Goal: Task Accomplishment & Management: Complete application form

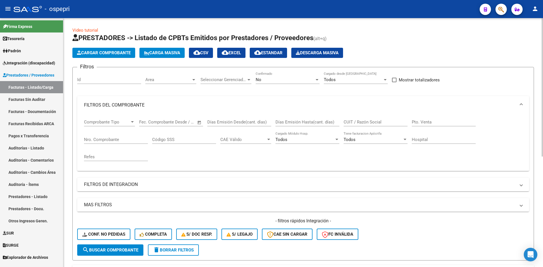
click at [363, 123] on input "CUIT / Razón Social" at bounding box center [376, 122] width 64 height 5
paste input "27384074559"
type input "27384074559"
click at [105, 250] on span "search Buscar Comprobante" at bounding box center [110, 250] width 56 height 5
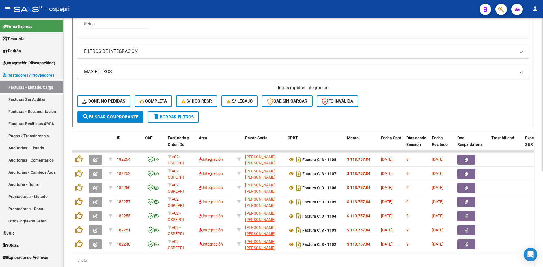
scroll to position [142, 0]
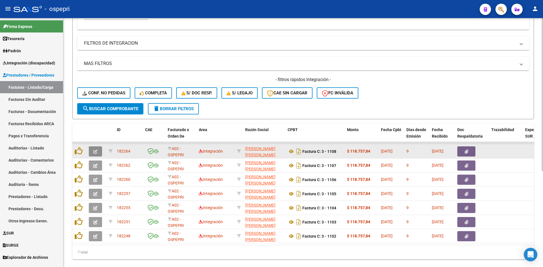
click at [94, 154] on icon "button" at bounding box center [95, 152] width 4 height 4
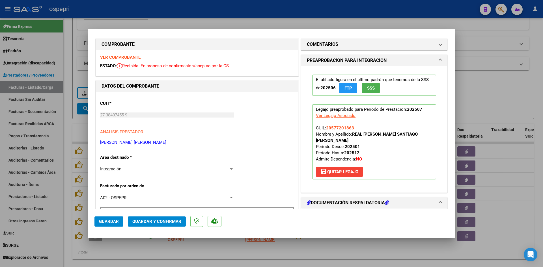
scroll to position [0, 0]
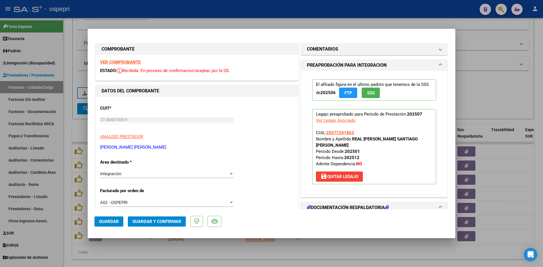
click at [117, 60] on strong "VER COMPROBANTE" at bounding box center [120, 62] width 40 height 5
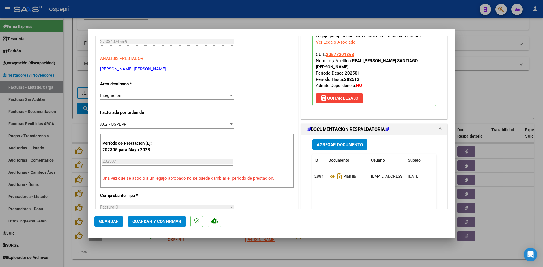
scroll to position [85, 0]
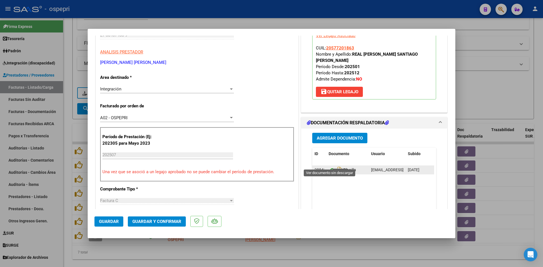
click at [329, 167] on icon at bounding box center [332, 170] width 7 height 7
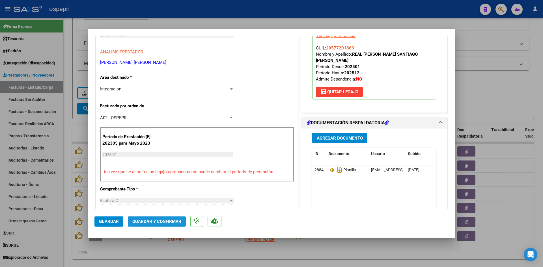
click at [168, 220] on span "Guardar y Confirmar" at bounding box center [156, 221] width 49 height 5
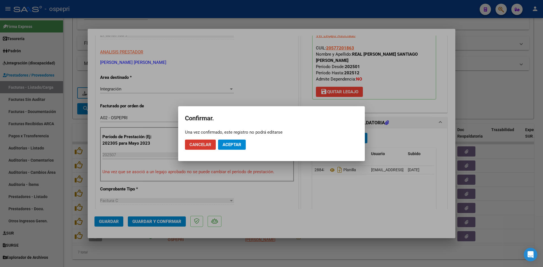
click at [235, 143] on span "Aceptar" at bounding box center [232, 144] width 19 height 5
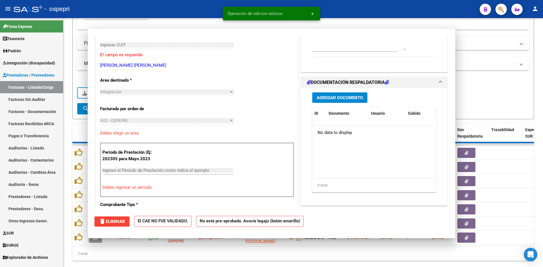
scroll to position [0, 0]
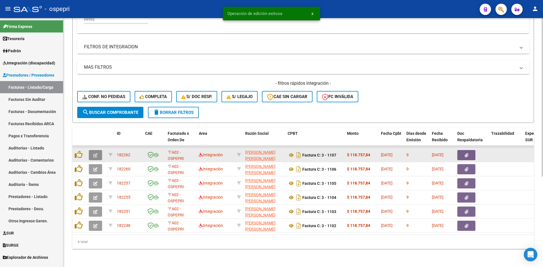
click at [95, 153] on icon "button" at bounding box center [95, 155] width 4 height 4
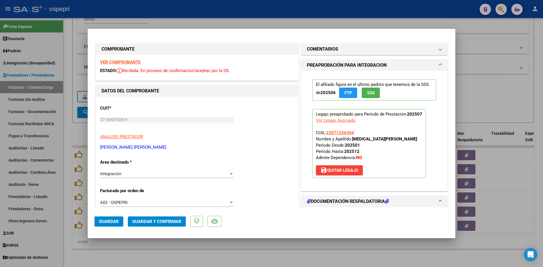
click at [129, 62] on strong "VER COMPROBANTE" at bounding box center [120, 62] width 40 height 5
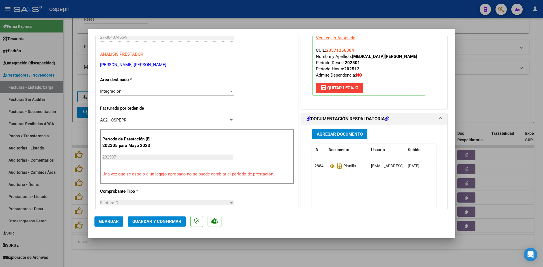
scroll to position [85, 0]
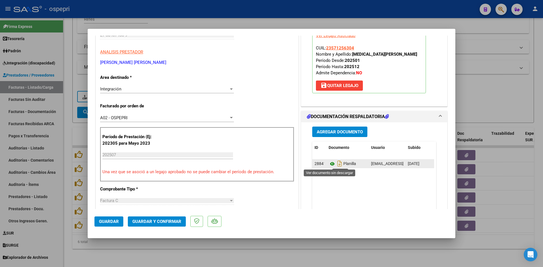
click at [330, 164] on icon at bounding box center [332, 164] width 7 height 7
click at [173, 216] on mat-dialog-actions "Guardar Guardar y Confirmar" at bounding box center [272, 220] width 354 height 22
click at [172, 221] on span "Guardar y Confirmar" at bounding box center [156, 221] width 49 height 5
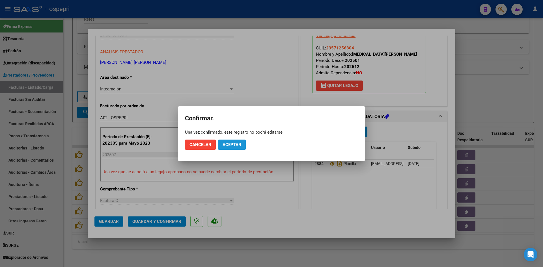
click at [238, 147] on button "Aceptar" at bounding box center [232, 145] width 28 height 10
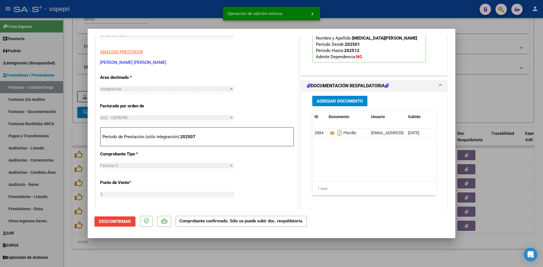
type input "$ 0,00"
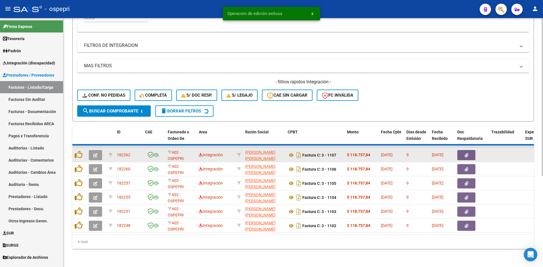
scroll to position [128, 0]
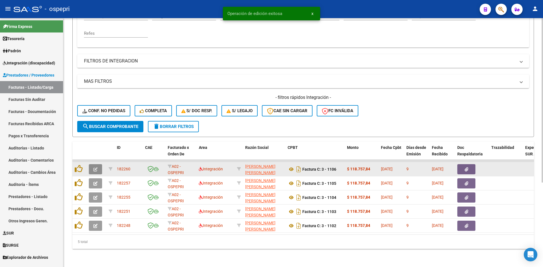
click at [97, 168] on icon "button" at bounding box center [95, 170] width 4 height 4
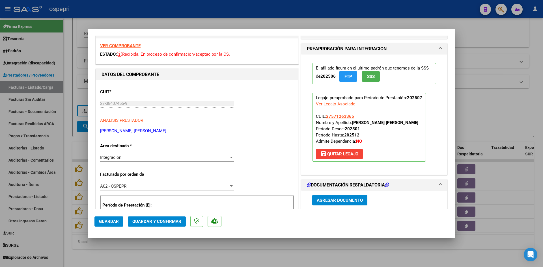
scroll to position [0, 0]
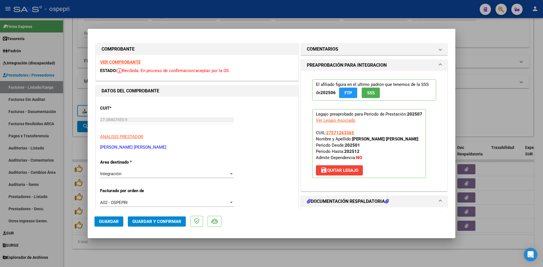
click at [134, 64] on strong "VER COMPROBANTE" at bounding box center [120, 62] width 40 height 5
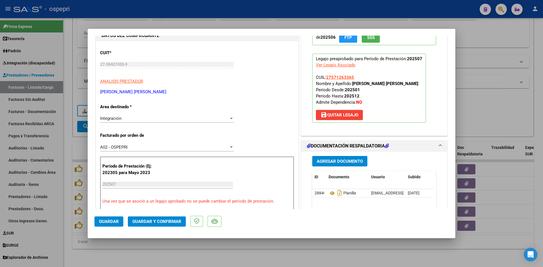
scroll to position [57, 0]
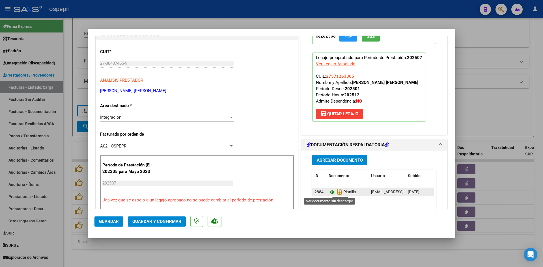
click at [331, 192] on icon at bounding box center [332, 192] width 7 height 7
click at [171, 223] on span "Guardar y Confirmar" at bounding box center [156, 221] width 49 height 5
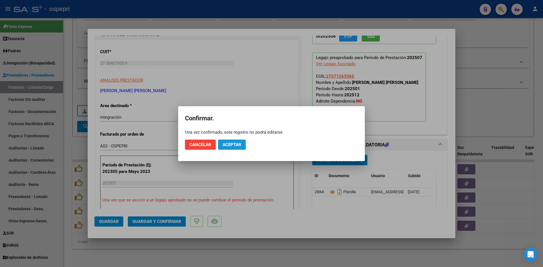
click at [225, 146] on span "Aceptar" at bounding box center [232, 144] width 19 height 5
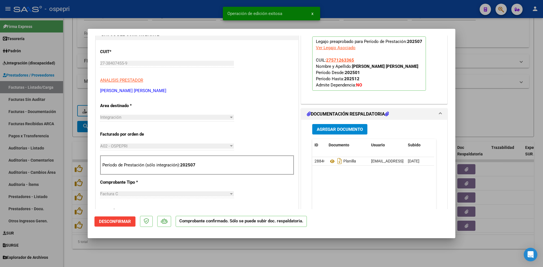
type input "$ 0,00"
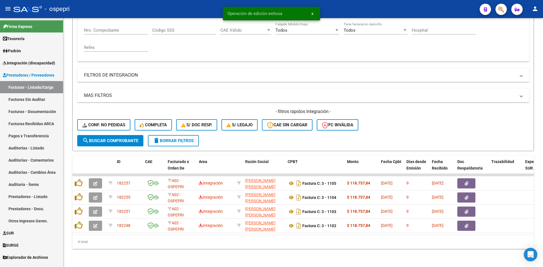
scroll to position [114, 0]
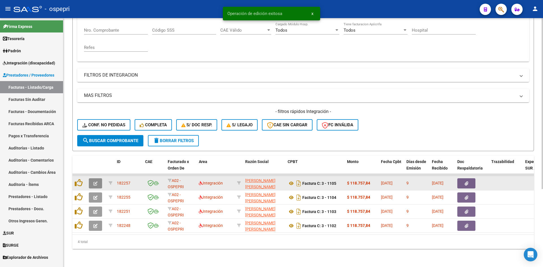
click at [94, 182] on icon "button" at bounding box center [95, 184] width 4 height 4
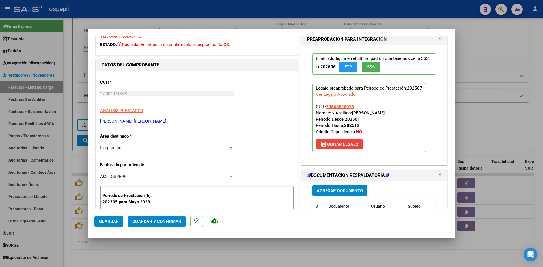
scroll to position [0, 0]
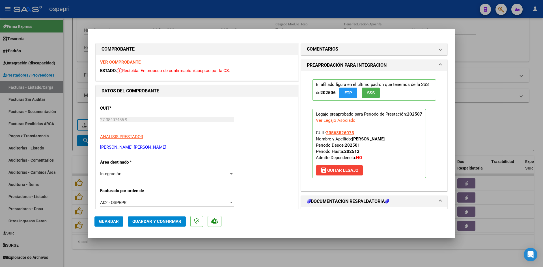
click at [124, 63] on strong "VER COMPROBANTE" at bounding box center [120, 62] width 40 height 5
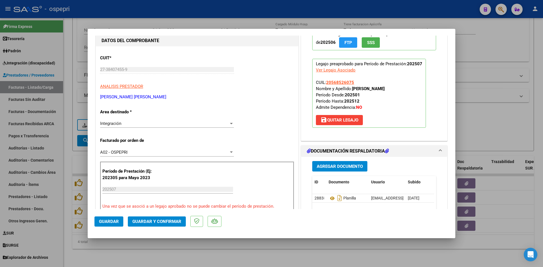
scroll to position [57, 0]
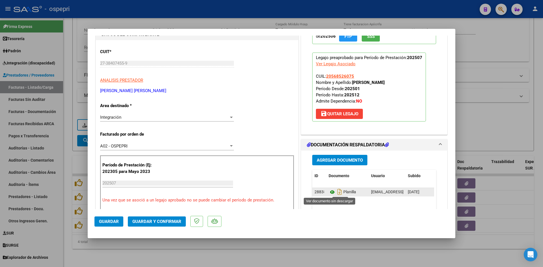
click at [329, 192] on icon at bounding box center [332, 192] width 7 height 7
click at [176, 223] on span "Guardar y Confirmar" at bounding box center [156, 221] width 49 height 5
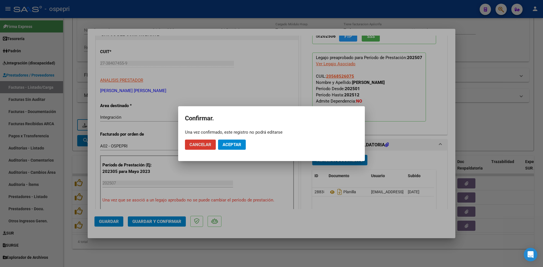
click at [230, 142] on span "Aceptar" at bounding box center [232, 144] width 19 height 5
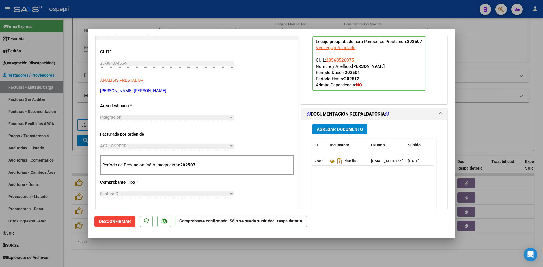
type input "$ 0,00"
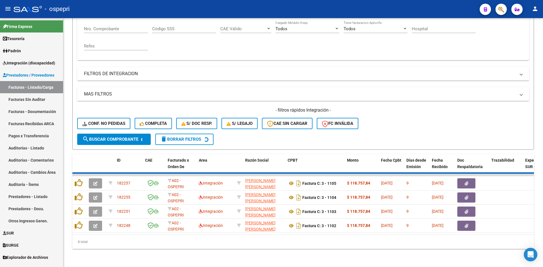
scroll to position [100, 0]
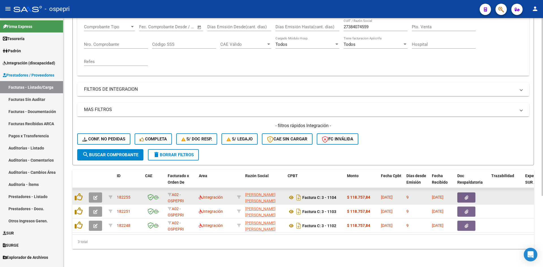
click at [91, 193] on button "button" at bounding box center [95, 198] width 13 height 10
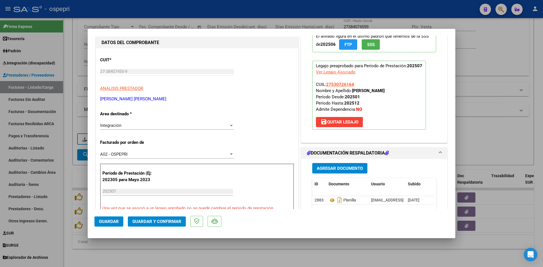
scroll to position [0, 0]
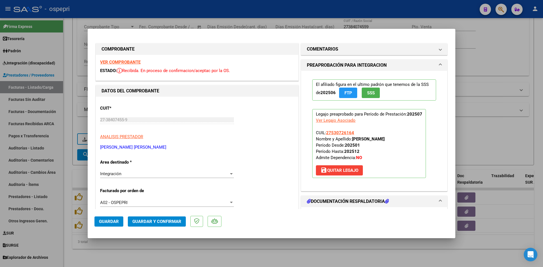
click at [136, 61] on strong "VER COMPROBANTE" at bounding box center [120, 62] width 40 height 5
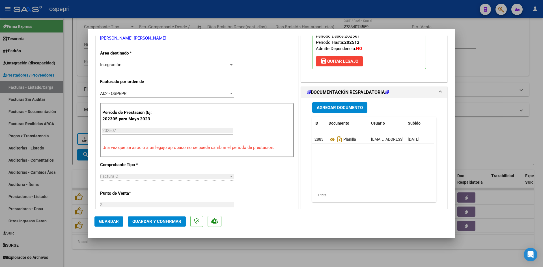
scroll to position [113, 0]
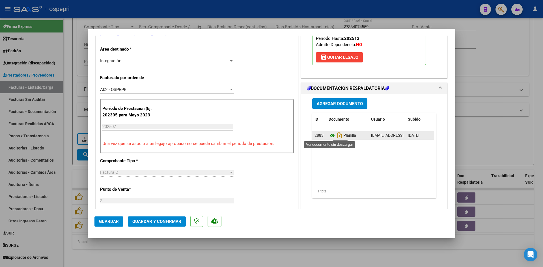
click at [331, 135] on icon at bounding box center [332, 135] width 7 height 7
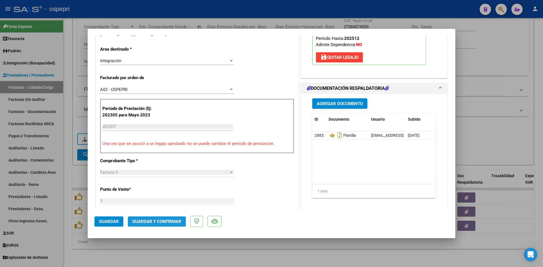
click at [168, 222] on span "Guardar y Confirmar" at bounding box center [156, 221] width 49 height 5
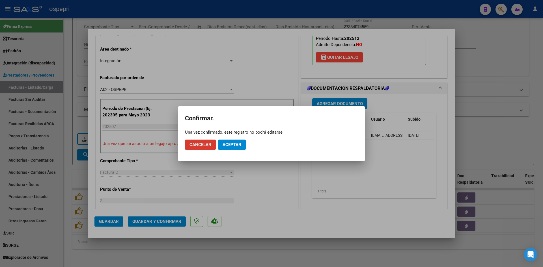
click at [240, 142] on span "Aceptar" at bounding box center [232, 144] width 19 height 5
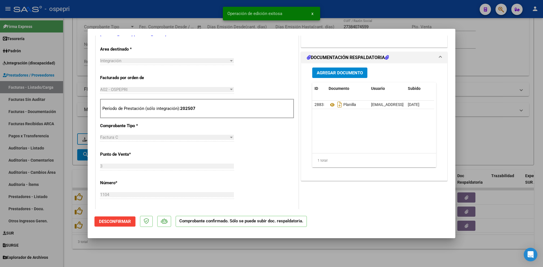
type input "$ 0,00"
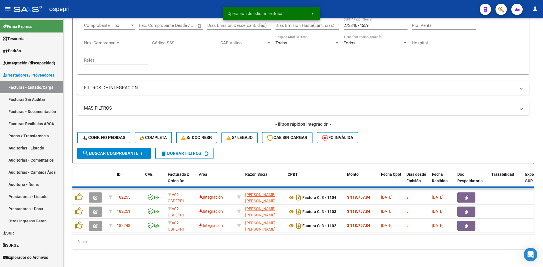
scroll to position [85, 0]
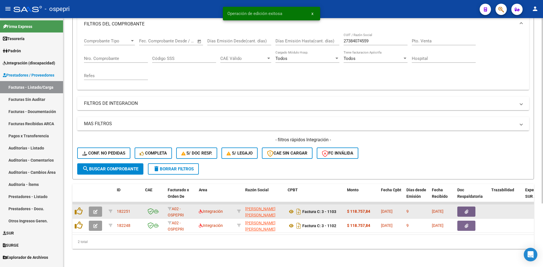
click at [94, 210] on icon "button" at bounding box center [95, 212] width 4 height 4
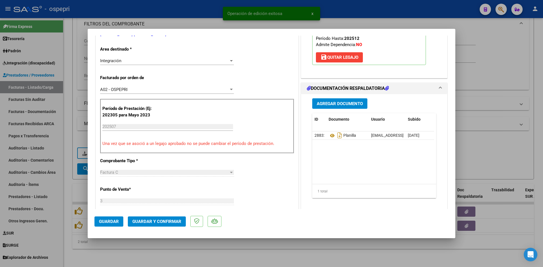
scroll to position [0, 0]
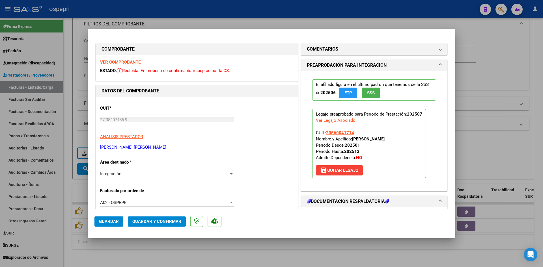
click at [136, 63] on strong "VER COMPROBANTE" at bounding box center [120, 62] width 40 height 5
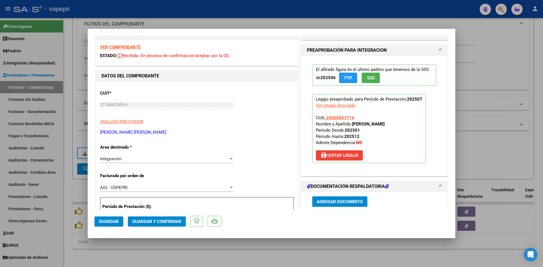
scroll to position [85, 0]
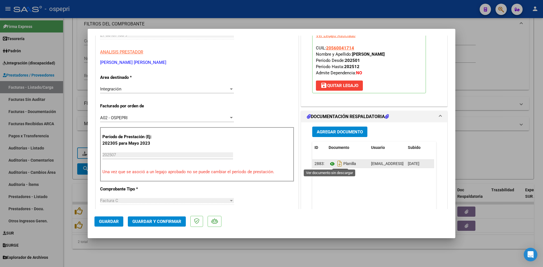
click at [329, 163] on icon at bounding box center [332, 164] width 7 height 7
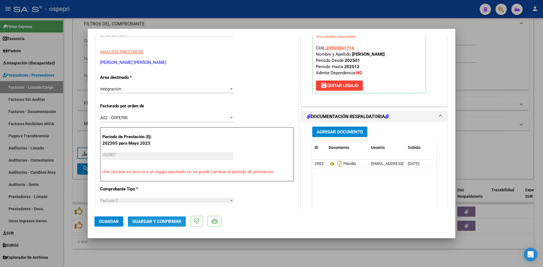
click at [172, 220] on span "Guardar y Confirmar" at bounding box center [156, 221] width 49 height 5
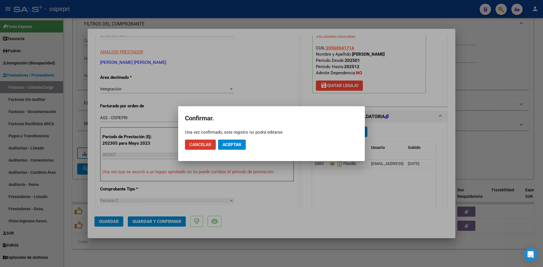
click at [237, 134] on div "Una vez confirmado, este registro no podrá editarse" at bounding box center [271, 133] width 173 height 6
click at [234, 144] on span "Aceptar" at bounding box center [232, 144] width 19 height 5
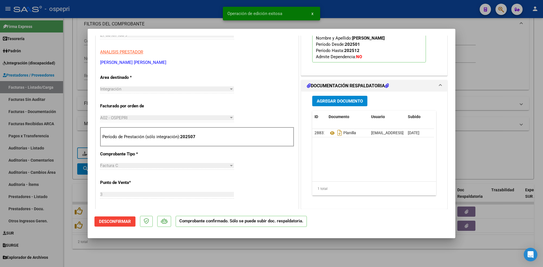
type input "$ 0,00"
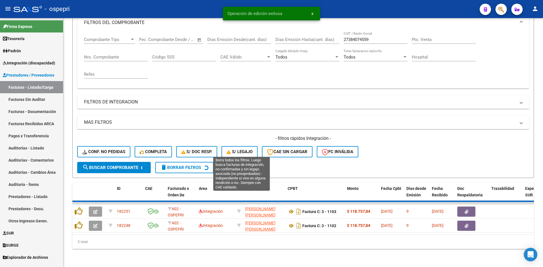
scroll to position [71, 0]
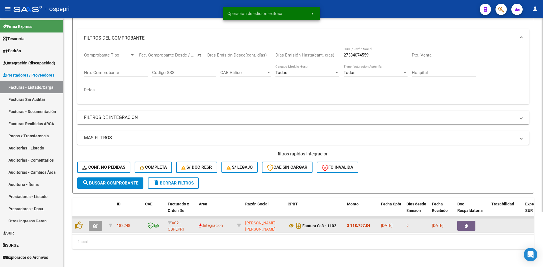
click at [95, 224] on icon "button" at bounding box center [95, 226] width 4 height 4
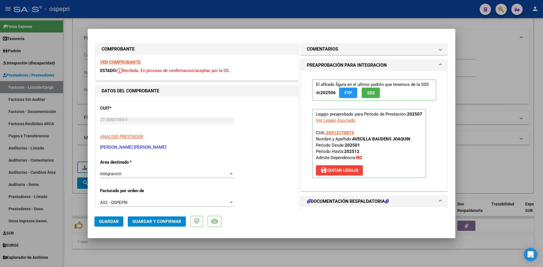
click at [129, 60] on strong "VER COMPROBANTE" at bounding box center [120, 62] width 40 height 5
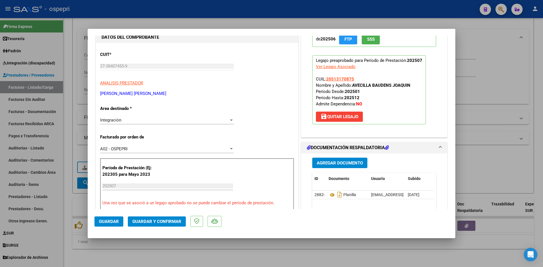
scroll to position [57, 0]
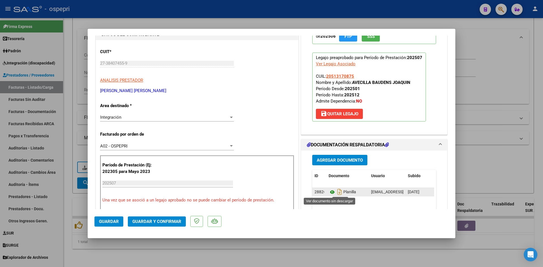
click at [330, 192] on icon at bounding box center [332, 192] width 7 height 7
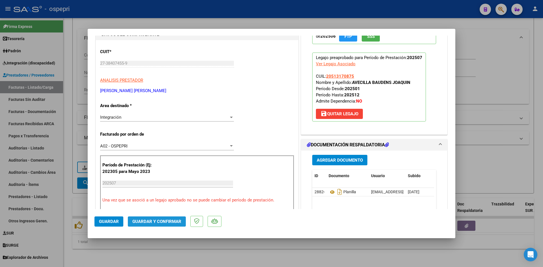
click at [177, 223] on span "Guardar y Confirmar" at bounding box center [156, 221] width 49 height 5
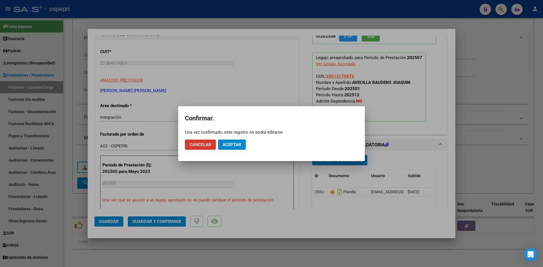
click at [230, 143] on span "Aceptar" at bounding box center [232, 144] width 19 height 5
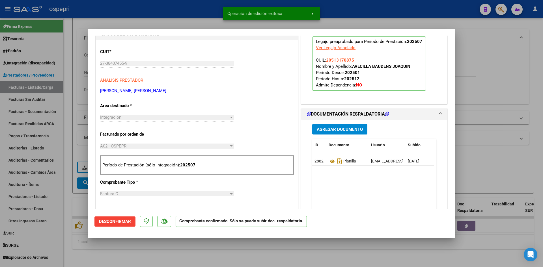
type input "$ 0,00"
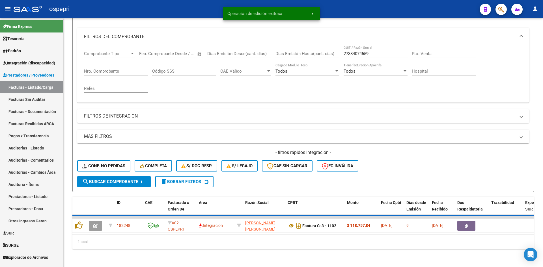
scroll to position [63, 0]
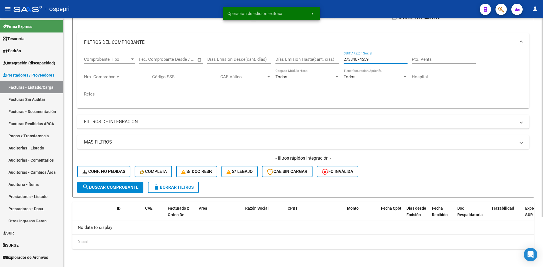
drag, startPoint x: 380, startPoint y: 59, endPoint x: 343, endPoint y: 64, distance: 37.9
click at [343, 64] on div "Comprobante Tipo Comprobante Tipo Start date – End date Fec. Comprobante Desde …" at bounding box center [303, 78] width 439 height 52
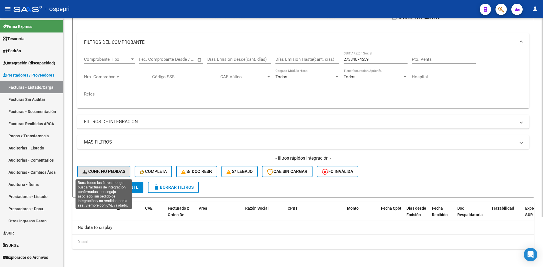
click at [115, 174] on button "Conf. no pedidas" at bounding box center [103, 171] width 53 height 11
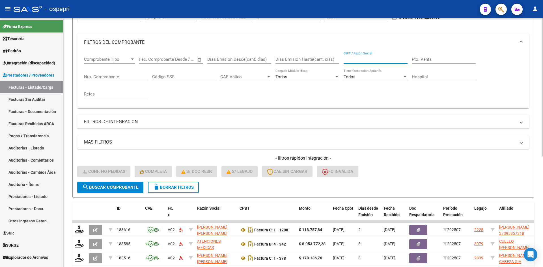
click at [359, 60] on input "CUIT / Razón Social" at bounding box center [376, 59] width 64 height 5
paste input "27384074559"
type input "27384074559"
click at [129, 189] on span "search Buscar Comprobante" at bounding box center [110, 187] width 56 height 5
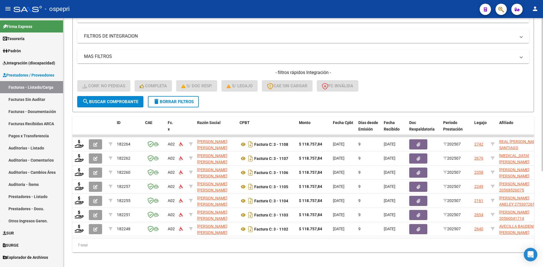
scroll to position [156, 0]
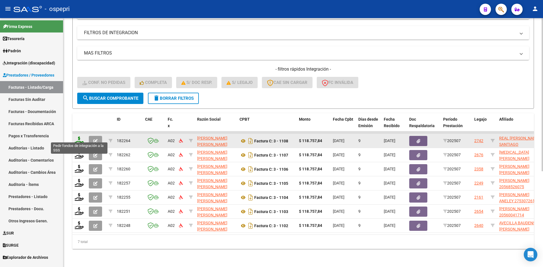
click at [80, 137] on icon at bounding box center [79, 141] width 9 height 8
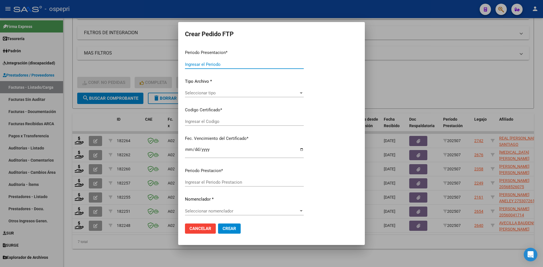
type input "202507"
type input "$ 118.757,84"
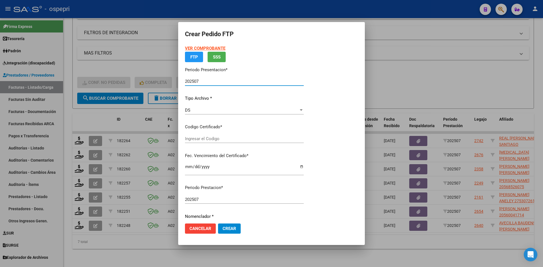
type input "20577201863"
type input "[DATE]"
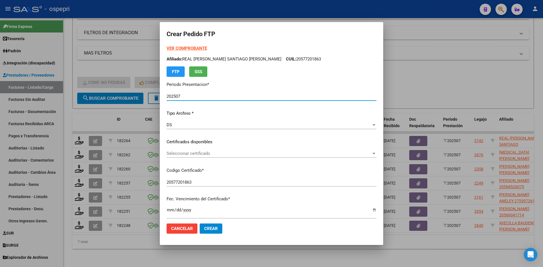
click at [229, 155] on span "Seleccionar certificado" at bounding box center [269, 153] width 205 height 5
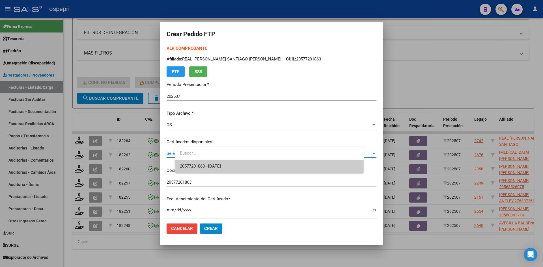
click at [235, 164] on span "20577201863 - [DATE]" at bounding box center [269, 166] width 179 height 13
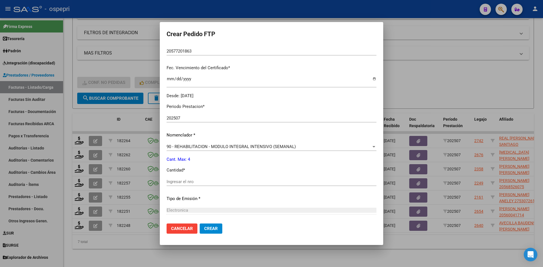
scroll to position [190, 0]
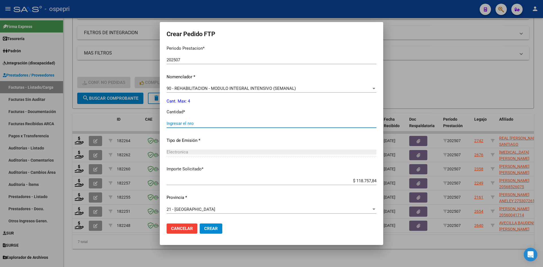
click at [227, 124] on input "Ingresar el nro" at bounding box center [272, 123] width 210 height 5
type input "4"
click at [222, 226] on button "Crear" at bounding box center [211, 229] width 23 height 10
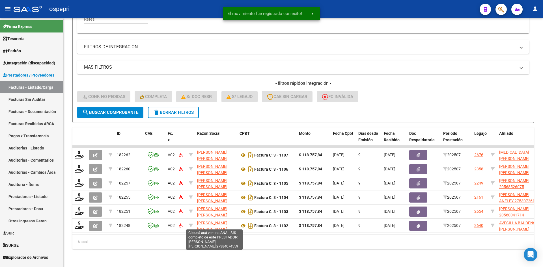
scroll to position [142, 0]
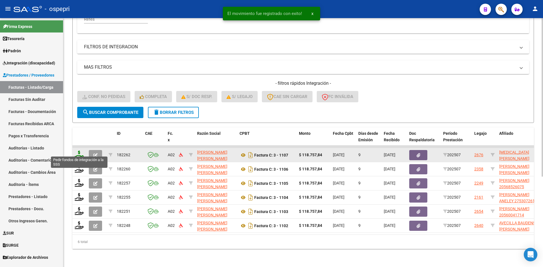
click at [79, 151] on icon at bounding box center [79, 155] width 9 height 8
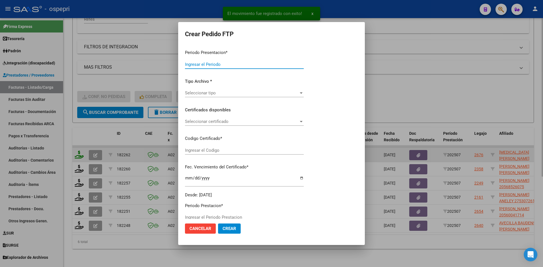
type input "202507"
type input "$ 118.757,84"
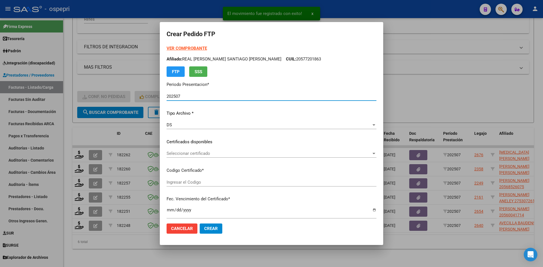
type input "23571256304"
type input "[DATE]"
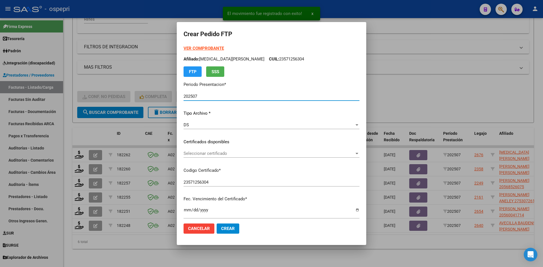
click at [212, 155] on span "Seleccionar certificado" at bounding box center [269, 153] width 171 height 5
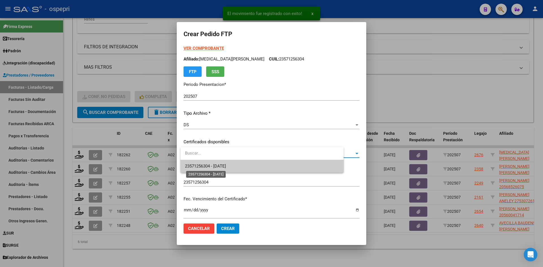
drag, startPoint x: 216, startPoint y: 165, endPoint x: 219, endPoint y: 164, distance: 3.0
click at [217, 164] on span "23571256304 - [DATE]" at bounding box center [205, 166] width 41 height 5
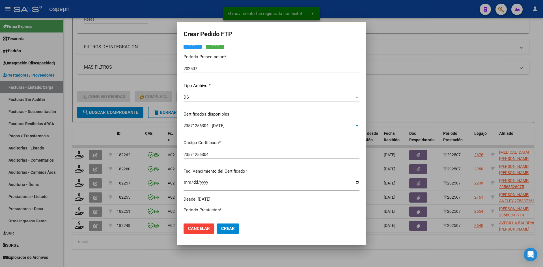
scroll to position [113, 0]
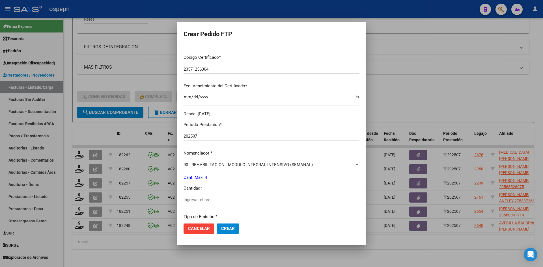
click at [209, 202] on input "Ingresar el nro" at bounding box center [272, 200] width 176 height 5
type input "4"
drag, startPoint x: 229, startPoint y: 233, endPoint x: 229, endPoint y: 230, distance: 3.4
click at [229, 231] on button "Crear" at bounding box center [228, 229] width 23 height 10
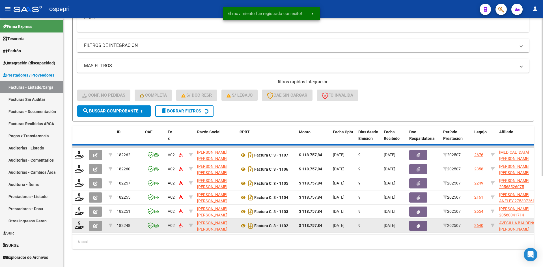
scroll to position [128, 0]
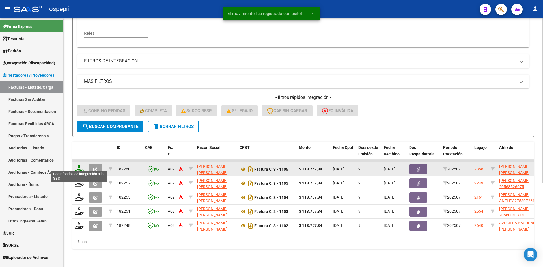
click at [80, 165] on icon at bounding box center [79, 169] width 9 height 8
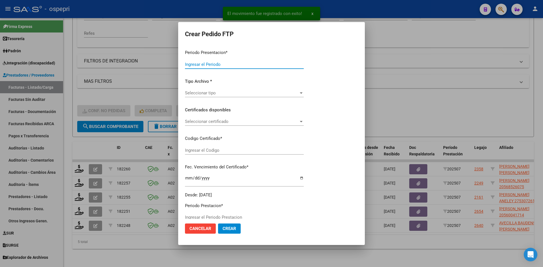
type input "202507"
type input "$ 118.757,84"
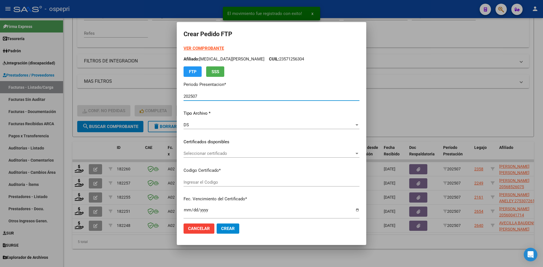
type input "2757126336-5"
type input "[DATE]"
click at [219, 157] on div "Seleccionar certificado Seleccionar certificado" at bounding box center [271, 153] width 177 height 8
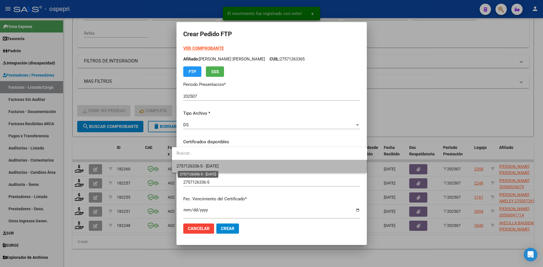
click at [219, 166] on span "2757126336-5 - [DATE]" at bounding box center [198, 166] width 42 height 5
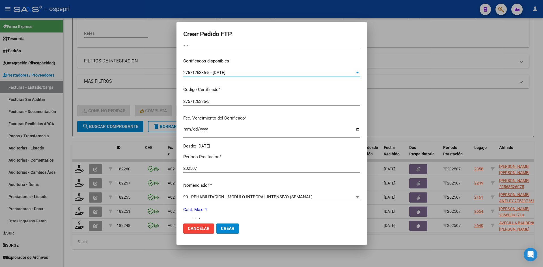
scroll to position [113, 0]
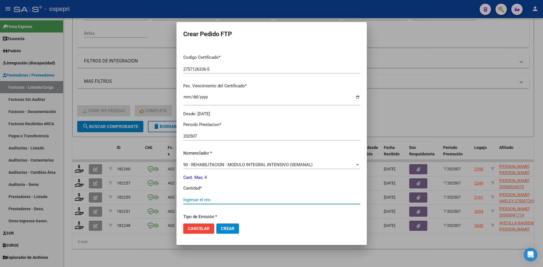
click at [201, 199] on input "Ingresar el nro" at bounding box center [271, 200] width 177 height 5
type input "4"
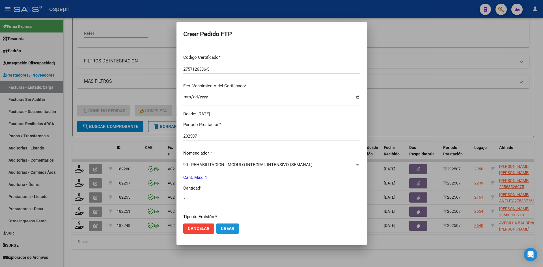
click at [224, 228] on span "Crear" at bounding box center [228, 228] width 14 height 5
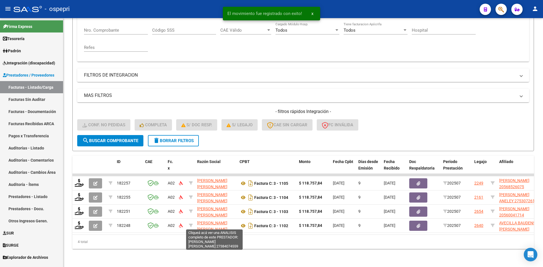
scroll to position [114, 0]
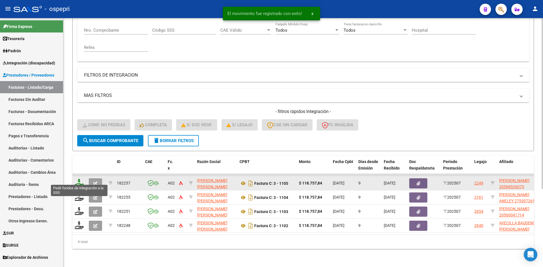
click at [80, 180] on icon at bounding box center [79, 183] width 9 height 8
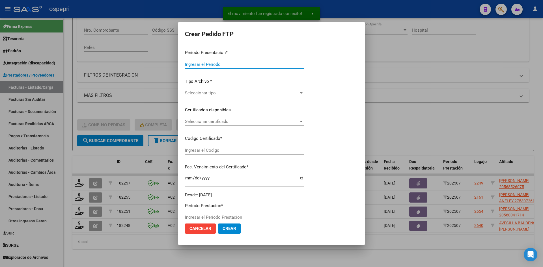
type input "202507"
type input "$ 118.757,84"
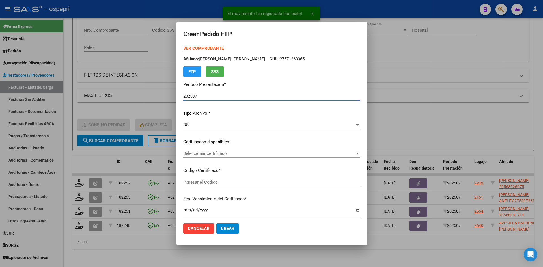
type input "2056852607-5"
type input "[DATE]"
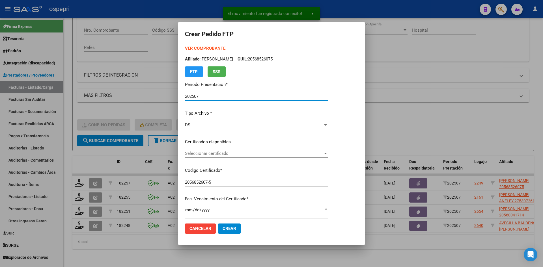
click at [229, 155] on span "Seleccionar certificado" at bounding box center [254, 153] width 138 height 5
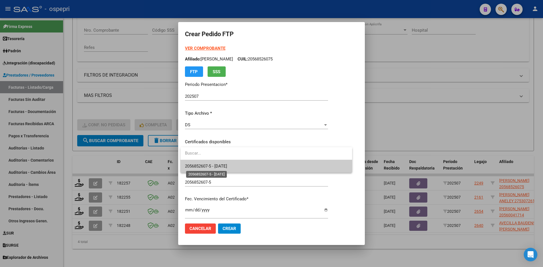
click at [227, 167] on span "2056852607-5 - [DATE]" at bounding box center [206, 166] width 42 height 5
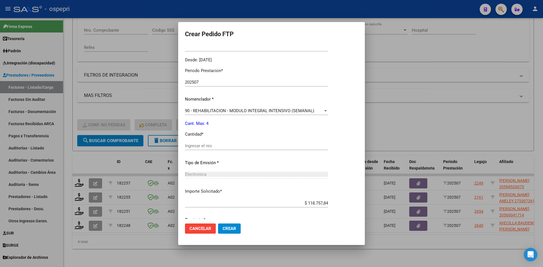
scroll to position [170, 0]
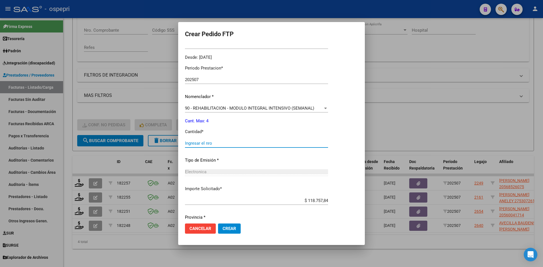
click at [219, 144] on input "Ingresar el nro" at bounding box center [256, 143] width 143 height 5
type input "4"
click at [232, 231] on span "Crear" at bounding box center [230, 228] width 14 height 5
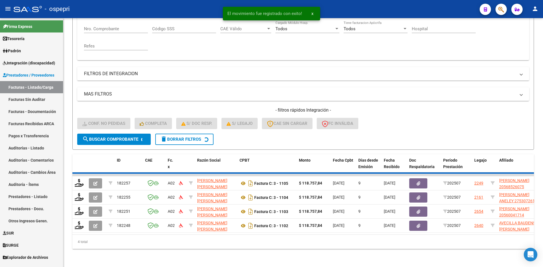
scroll to position [100, 0]
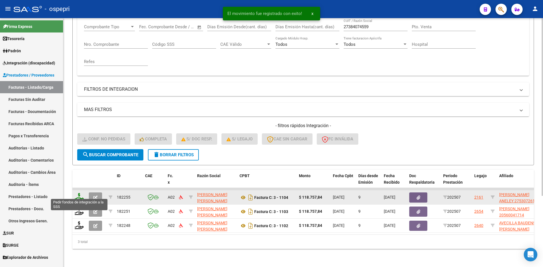
click at [80, 196] on icon at bounding box center [79, 197] width 9 height 8
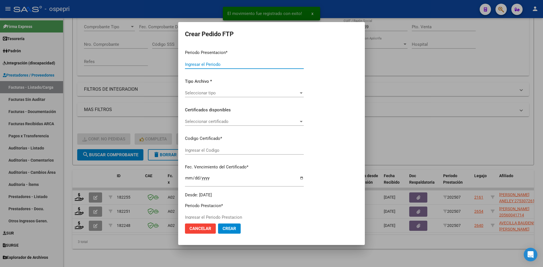
type input "202507"
type input "$ 118.757,84"
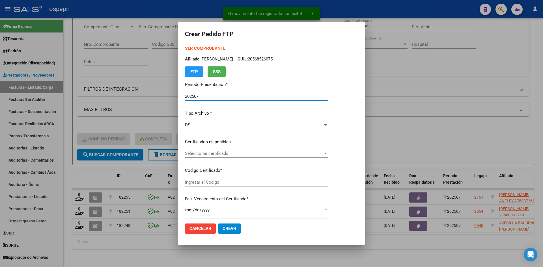
type input "2753072616-4"
type input "[DATE]"
click at [215, 154] on span "Seleccionar certificado" at bounding box center [254, 153] width 138 height 5
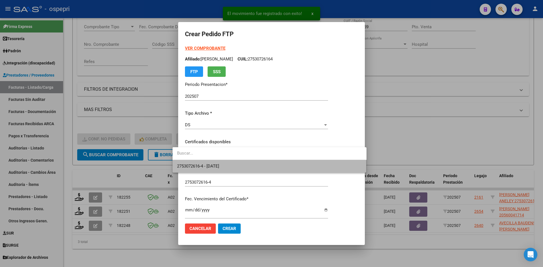
drag, startPoint x: 219, startPoint y: 164, endPoint x: 226, endPoint y: 162, distance: 7.1
click at [220, 164] on span "2753072616-4 - [DATE]" at bounding box center [269, 166] width 185 height 13
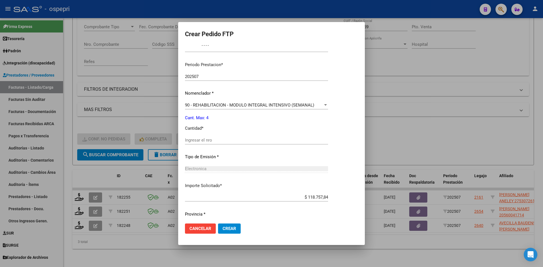
scroll to position [170, 0]
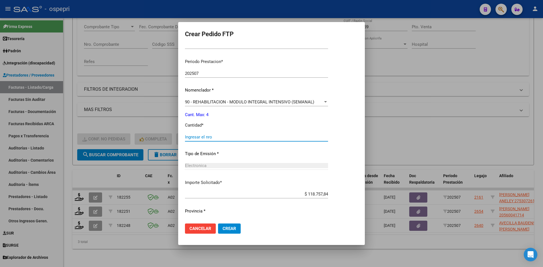
click at [209, 138] on input "Ingresar el nro" at bounding box center [256, 137] width 143 height 5
type input "4"
click at [223, 230] on span "Crear" at bounding box center [230, 228] width 14 height 5
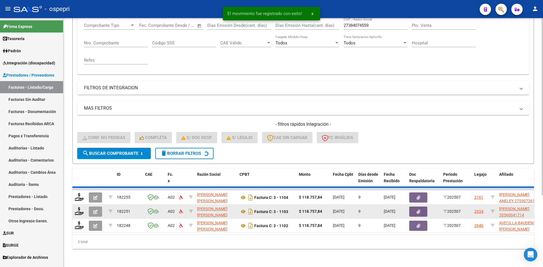
scroll to position [85, 0]
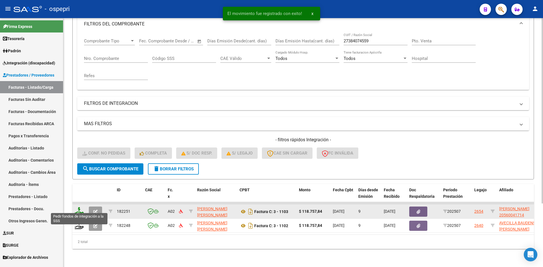
click at [78, 209] on icon at bounding box center [79, 211] width 9 height 8
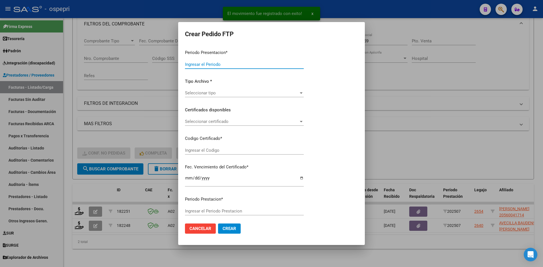
type input "202507"
type input "$ 118.757,84"
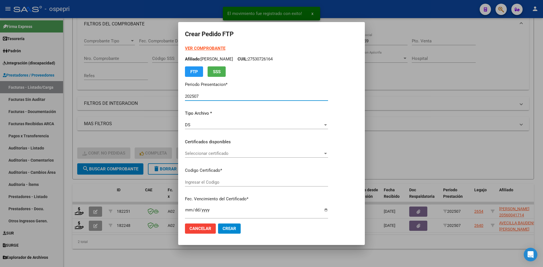
type input "2056004171-4"
type input "[DATE]"
click at [216, 156] on span "Seleccionar certificado" at bounding box center [254, 153] width 138 height 5
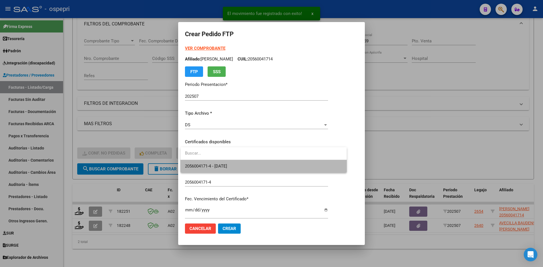
click at [218, 161] on span "2056004171-4 - [DATE]" at bounding box center [263, 166] width 157 height 13
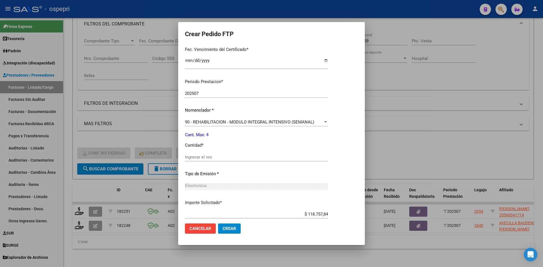
scroll to position [183, 0]
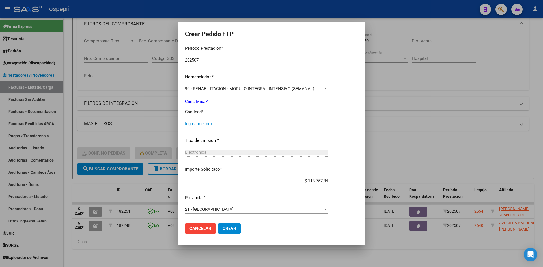
click at [211, 123] on input "Ingresar el nro" at bounding box center [256, 123] width 143 height 5
type input "4"
click at [230, 225] on button "Crear" at bounding box center [229, 229] width 23 height 10
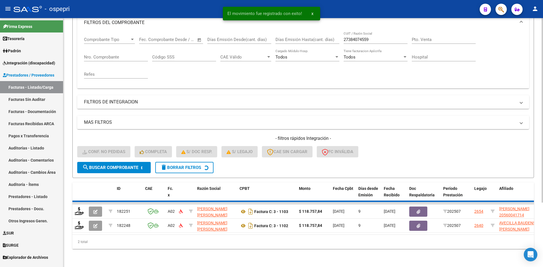
scroll to position [71, 0]
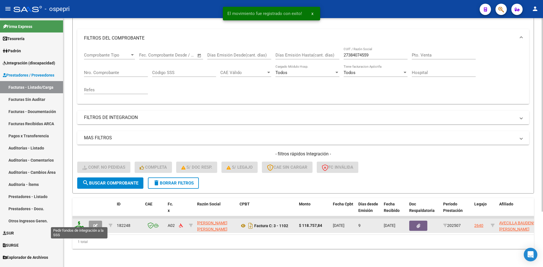
click at [79, 224] on icon at bounding box center [79, 226] width 9 height 8
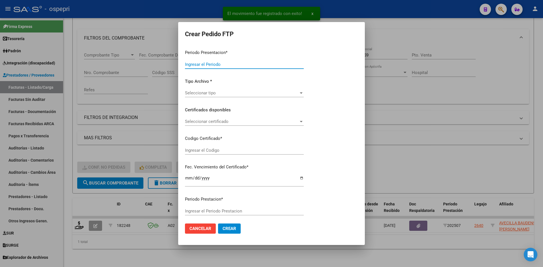
type input "202507"
type input "$ 118.757,84"
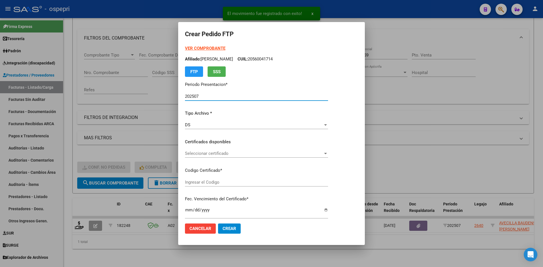
type input "2051317087-5"
type input "[DATE]"
click at [236, 158] on div "Seleccionar certificado Seleccionar certificado" at bounding box center [269, 156] width 169 height 14
click at [242, 157] on div "Seleccionar certificado Seleccionar certificado" at bounding box center [269, 153] width 169 height 8
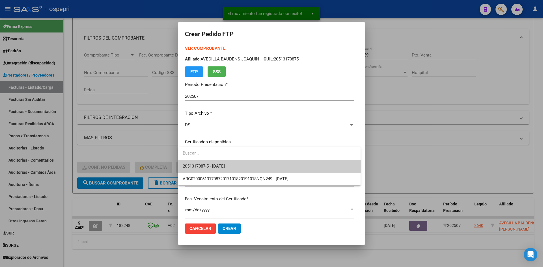
click at [241, 164] on span "2051317087-5 - [DATE]" at bounding box center [270, 166] width 174 height 13
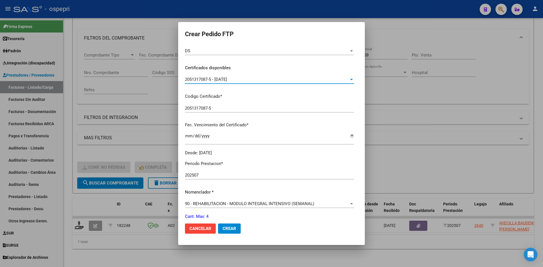
scroll to position [170, 0]
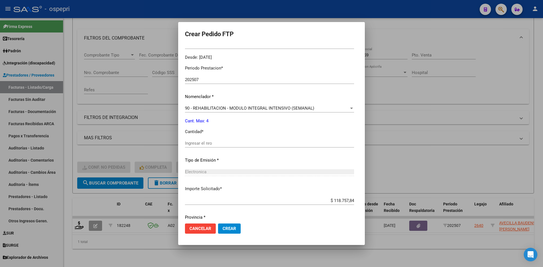
click at [214, 143] on input "Ingresar el nro" at bounding box center [269, 143] width 169 height 5
type input "4"
click at [229, 228] on span "Crear" at bounding box center [230, 228] width 14 height 5
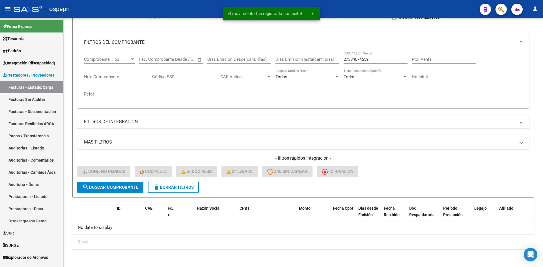
scroll to position [63, 0]
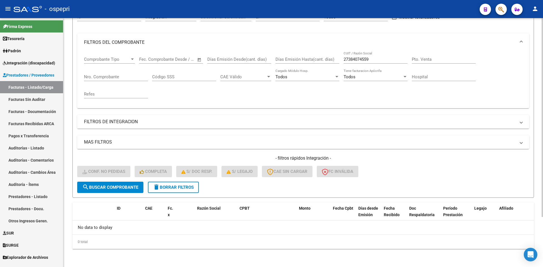
click at [186, 188] on span "delete Borrar Filtros" at bounding box center [173, 187] width 41 height 5
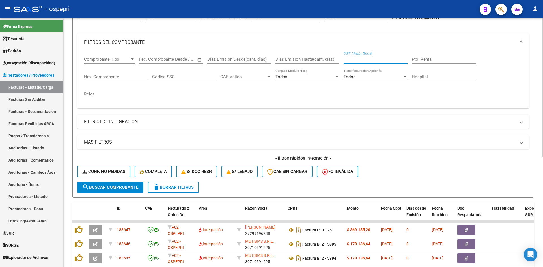
click at [358, 60] on input "CUIT / Razón Social" at bounding box center [376, 59] width 64 height 5
paste input "20319399934"
type input "20319399934"
click at [134, 185] on span "search Buscar Comprobante" at bounding box center [110, 187] width 56 height 5
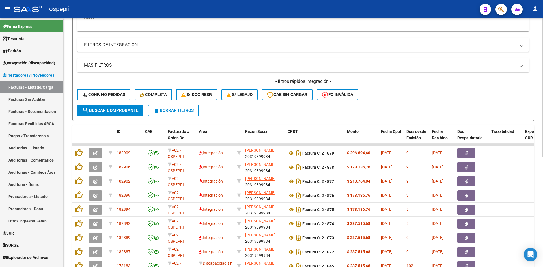
scroll to position [199, 0]
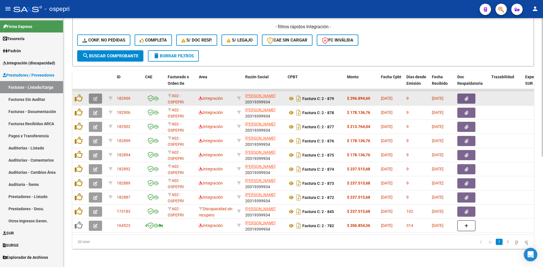
click at [93, 94] on button "button" at bounding box center [95, 99] width 13 height 10
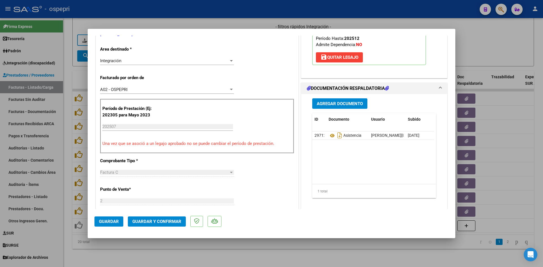
scroll to position [0, 0]
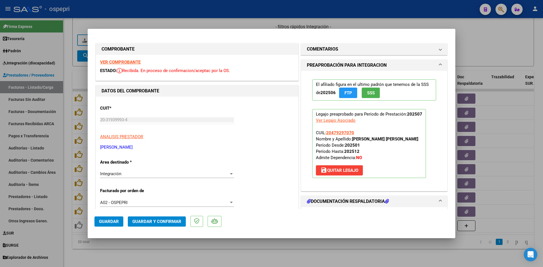
click at [133, 62] on strong "VER COMPROBANTE" at bounding box center [120, 62] width 40 height 5
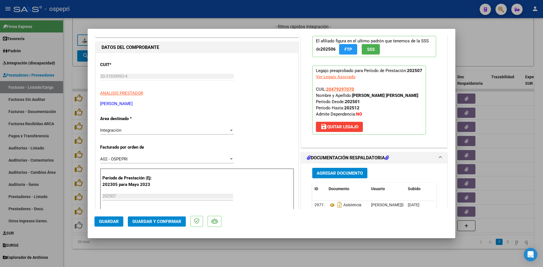
scroll to position [85, 0]
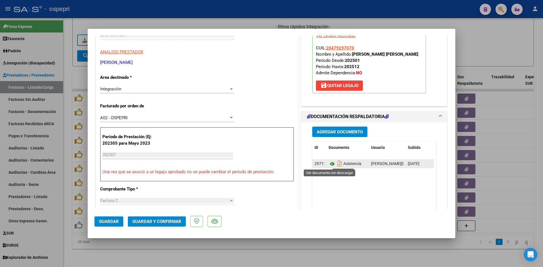
click at [330, 164] on icon at bounding box center [332, 164] width 7 height 7
click at [174, 221] on span "Guardar y Confirmar" at bounding box center [156, 221] width 49 height 5
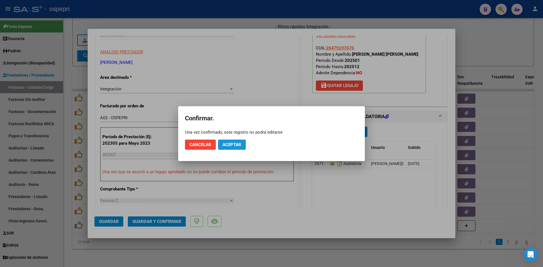
click at [234, 145] on span "Aceptar" at bounding box center [232, 144] width 19 height 5
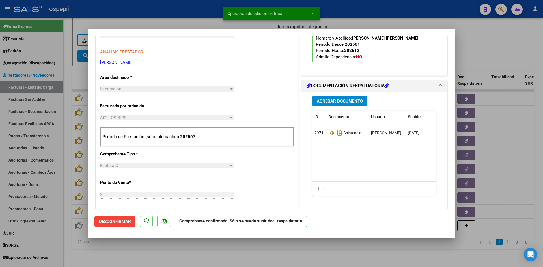
type input "$ 0,00"
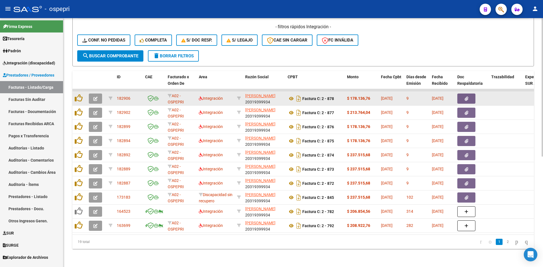
click at [91, 94] on button "button" at bounding box center [95, 99] width 13 height 10
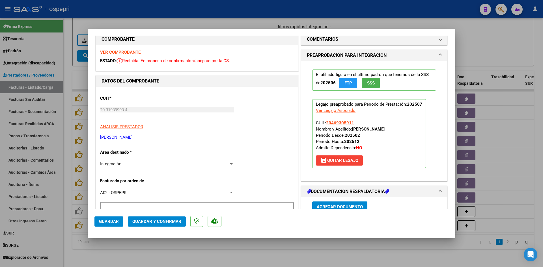
scroll to position [0, 0]
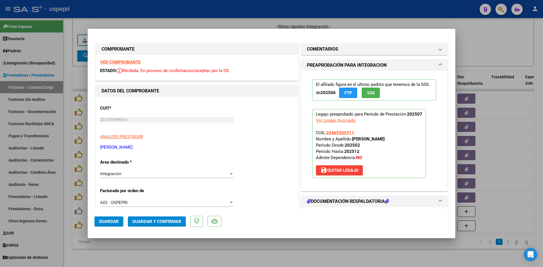
click at [121, 62] on strong "VER COMPROBANTE" at bounding box center [120, 62] width 40 height 5
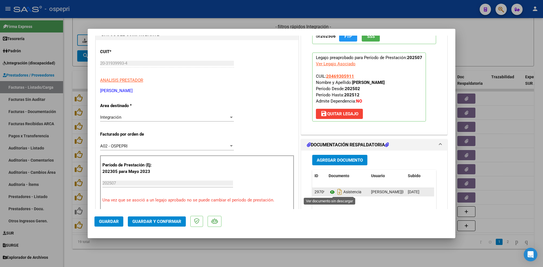
click at [331, 192] on icon at bounding box center [332, 192] width 7 height 7
click at [168, 222] on span "Guardar y Confirmar" at bounding box center [156, 221] width 49 height 5
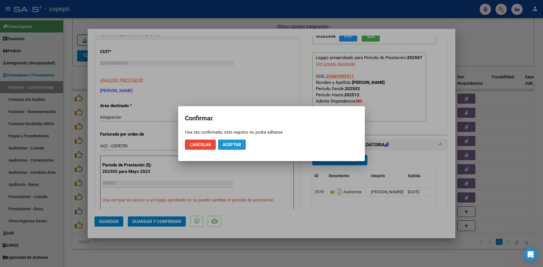
click at [228, 144] on span "Aceptar" at bounding box center [232, 144] width 19 height 5
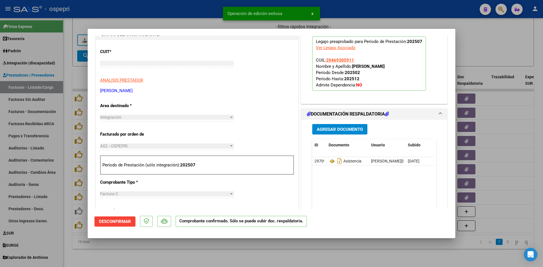
type input "$ 0,00"
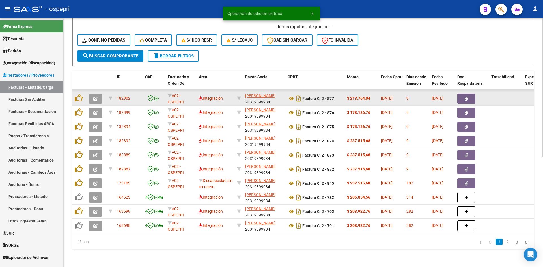
click at [96, 97] on icon "button" at bounding box center [95, 99] width 4 height 4
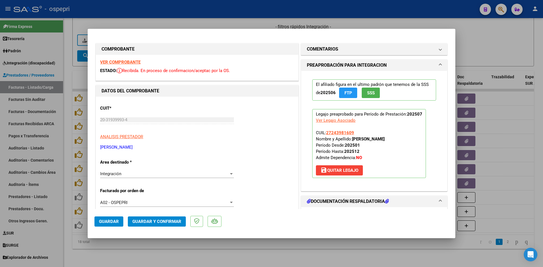
click at [122, 63] on strong "VER COMPROBANTE" at bounding box center [120, 62] width 40 height 5
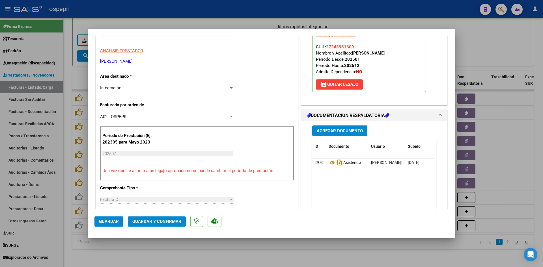
scroll to position [113, 0]
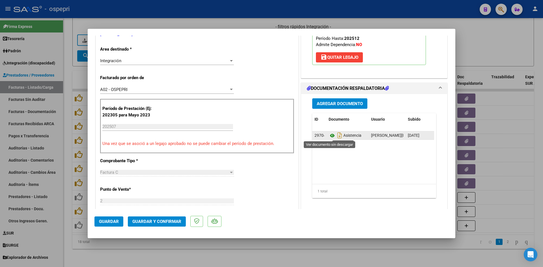
click at [331, 136] on icon at bounding box center [332, 135] width 7 height 7
click at [331, 135] on icon at bounding box center [332, 135] width 7 height 7
click at [171, 221] on span "Guardar y Confirmar" at bounding box center [156, 221] width 49 height 5
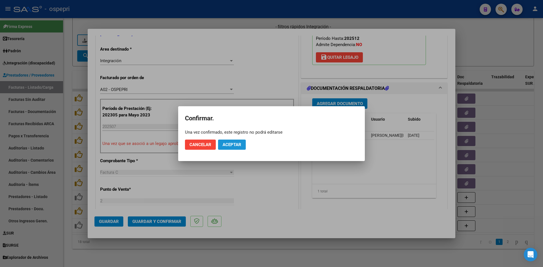
click at [228, 147] on span "Aceptar" at bounding box center [232, 144] width 19 height 5
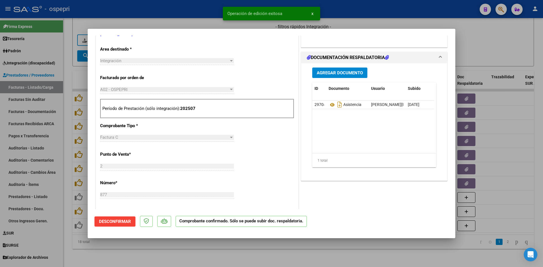
type input "$ 0,00"
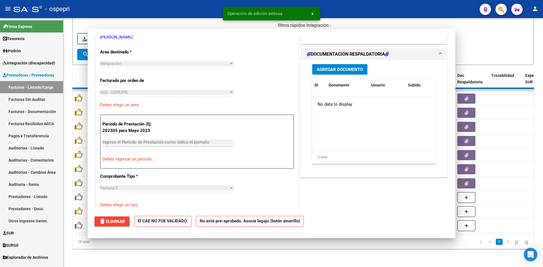
scroll to position [116, 0]
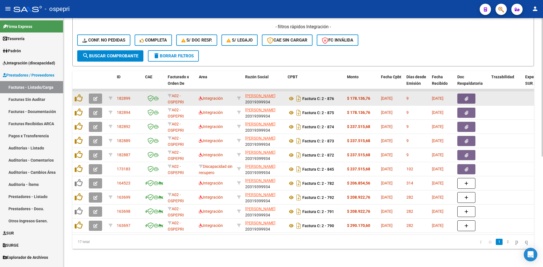
click at [92, 94] on button "button" at bounding box center [95, 99] width 13 height 10
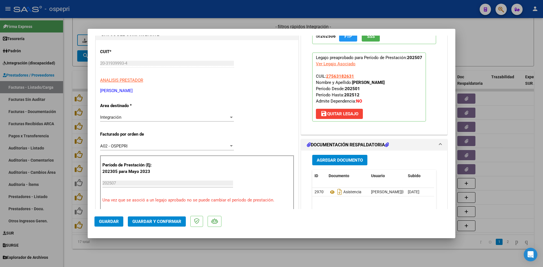
scroll to position [0, 0]
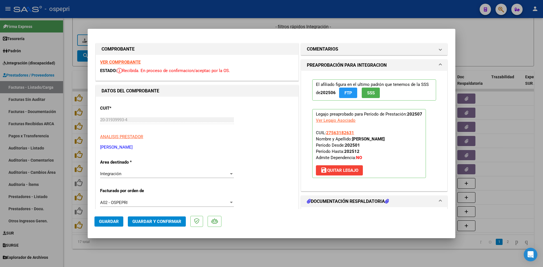
click at [125, 62] on strong "VER COMPROBANTE" at bounding box center [120, 62] width 40 height 5
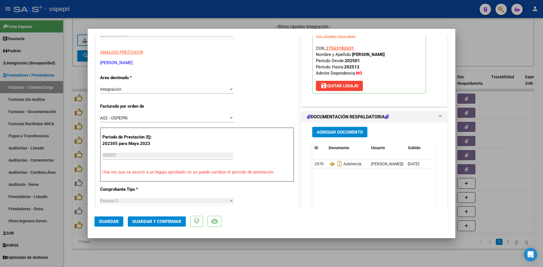
scroll to position [85, 0]
click at [332, 164] on icon at bounding box center [332, 164] width 7 height 7
click at [169, 224] on button "Guardar y Confirmar" at bounding box center [157, 222] width 58 height 10
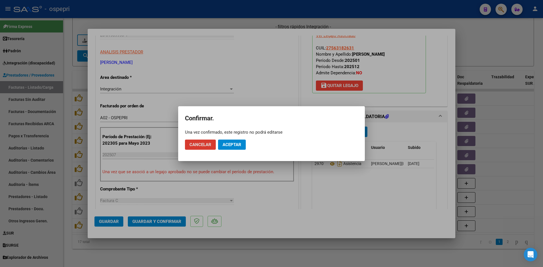
click at [235, 144] on span "Aceptar" at bounding box center [232, 144] width 19 height 5
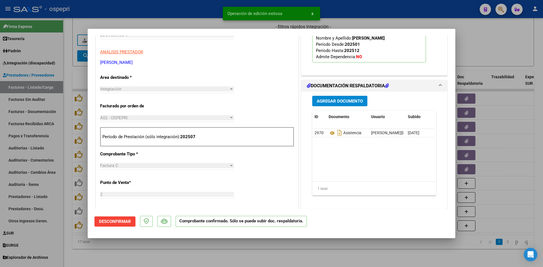
type input "$ 0,00"
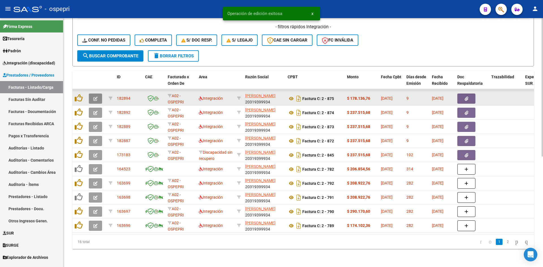
click at [97, 97] on icon "button" at bounding box center [95, 99] width 4 height 4
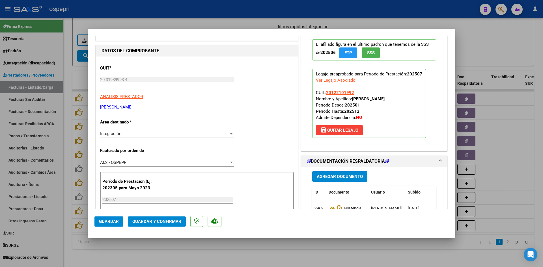
scroll to position [0, 0]
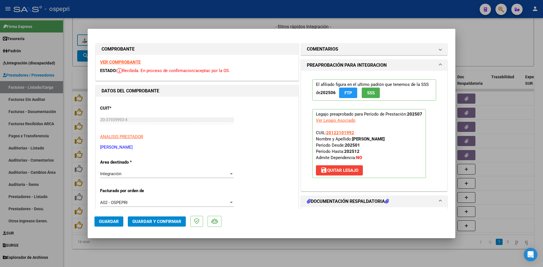
click at [130, 63] on strong "VER COMPROBANTE" at bounding box center [120, 62] width 40 height 5
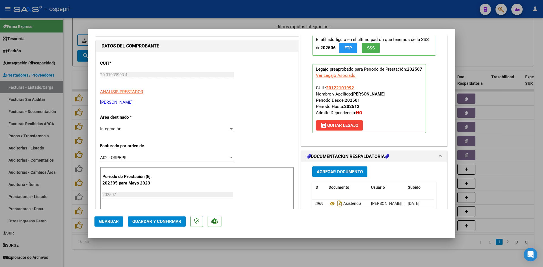
scroll to position [57, 0]
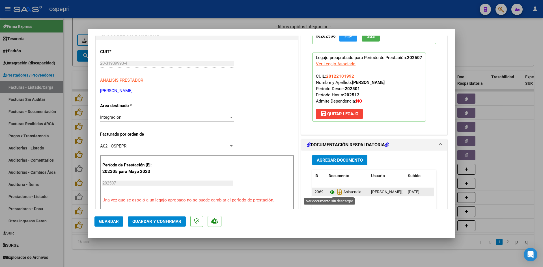
click at [331, 194] on icon at bounding box center [332, 192] width 7 height 7
click at [171, 223] on span "Guardar y Confirmar" at bounding box center [156, 221] width 49 height 5
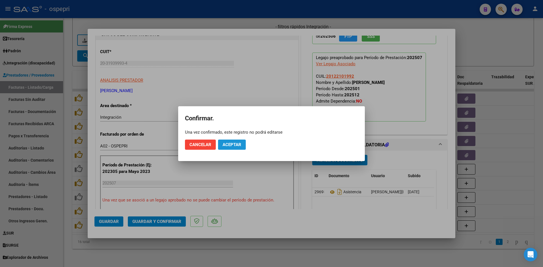
click at [228, 145] on span "Aceptar" at bounding box center [232, 144] width 19 height 5
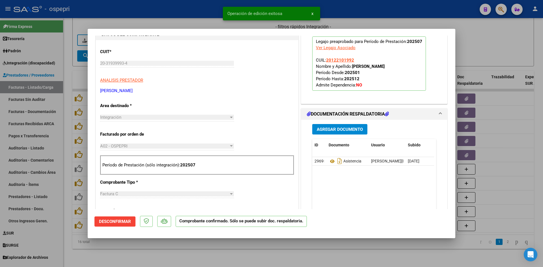
type input "$ 0,00"
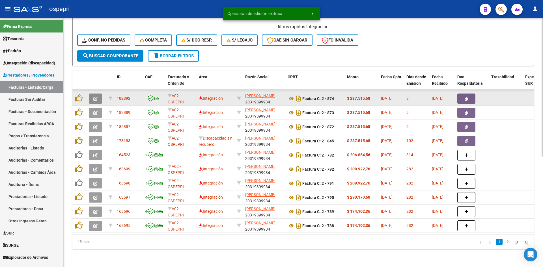
click at [97, 97] on icon "button" at bounding box center [95, 99] width 4 height 4
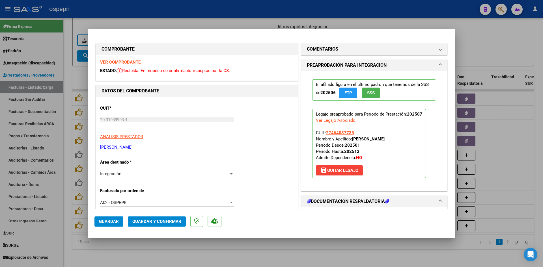
click at [113, 63] on strong "VER COMPROBANTE" at bounding box center [120, 62] width 40 height 5
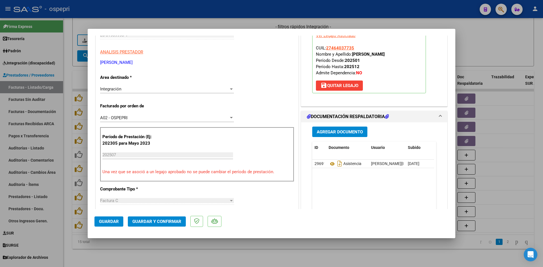
scroll to position [113, 0]
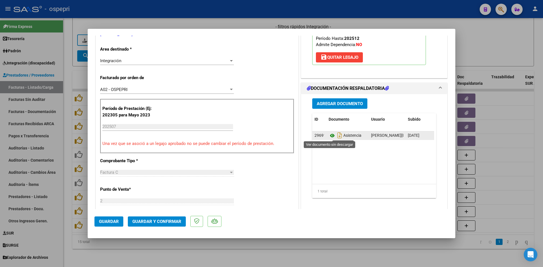
click at [330, 137] on icon at bounding box center [332, 135] width 7 height 7
click at [148, 219] on span "Guardar y Confirmar" at bounding box center [156, 221] width 49 height 5
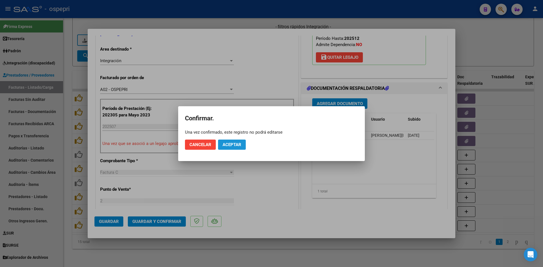
click at [240, 141] on button "Aceptar" at bounding box center [232, 145] width 28 height 10
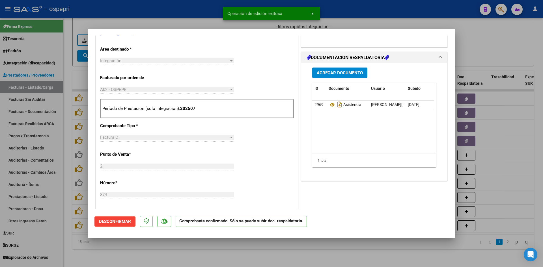
type input "$ 0,00"
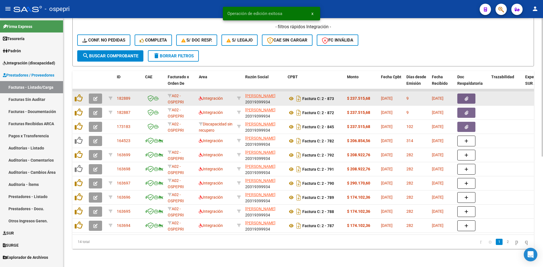
click at [96, 97] on button "button" at bounding box center [95, 99] width 13 height 10
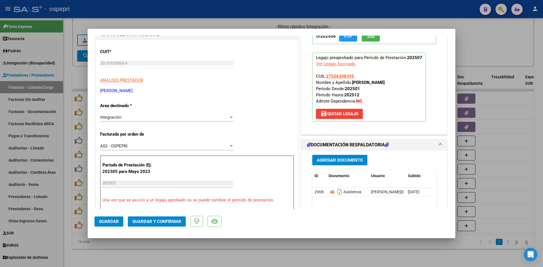
scroll to position [0, 0]
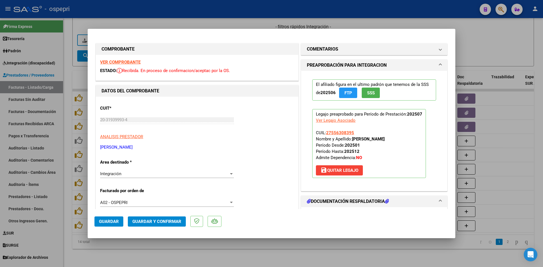
click at [121, 60] on strong "VER COMPROBANTE" at bounding box center [120, 62] width 40 height 5
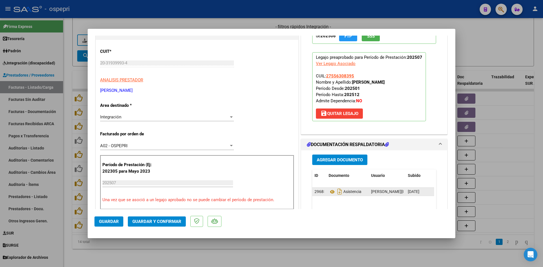
scroll to position [85, 0]
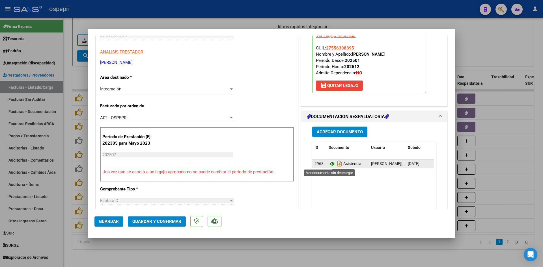
click at [329, 164] on icon at bounding box center [332, 164] width 7 height 7
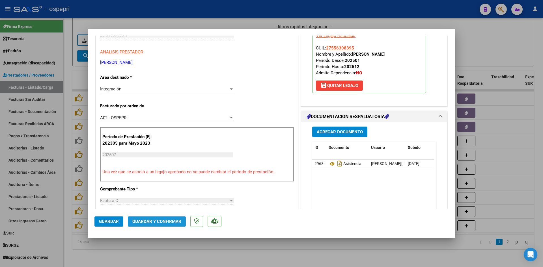
click at [164, 220] on span "Guardar y Confirmar" at bounding box center [156, 221] width 49 height 5
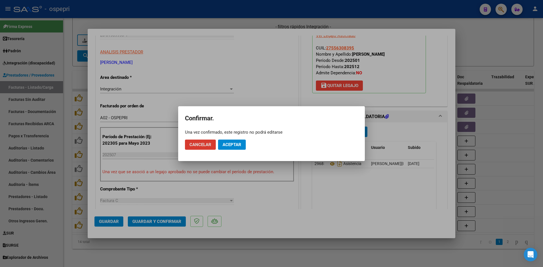
click at [243, 145] on button "Aceptar" at bounding box center [232, 145] width 28 height 10
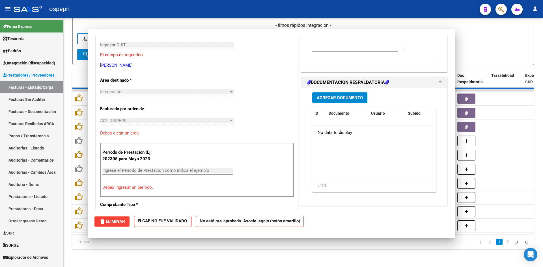
scroll to position [0, 0]
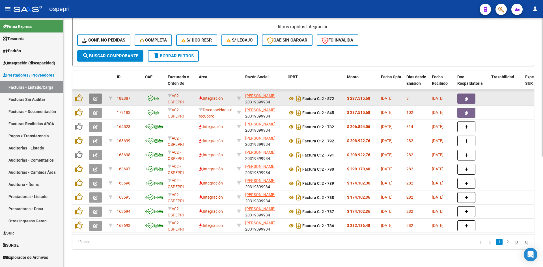
click at [101, 96] on button "button" at bounding box center [95, 99] width 13 height 10
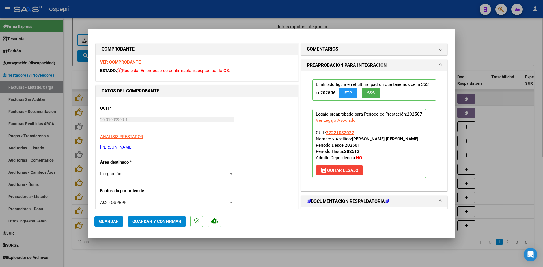
type input "$ 0,00"
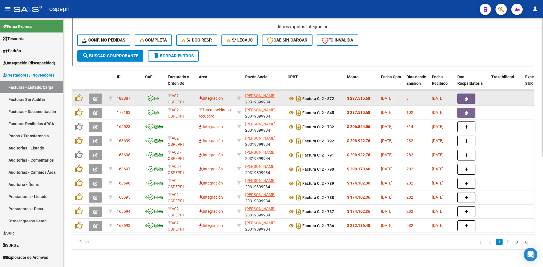
click at [99, 94] on button "button" at bounding box center [95, 99] width 13 height 10
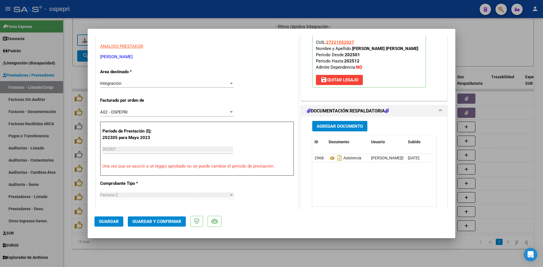
scroll to position [142, 0]
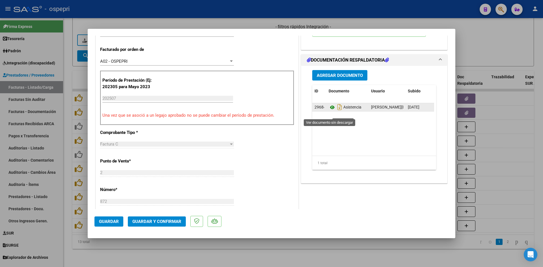
click at [330, 111] on icon at bounding box center [332, 107] width 7 height 7
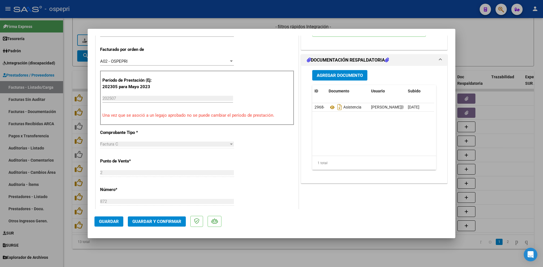
click at [165, 221] on span "Guardar y Confirmar" at bounding box center [156, 221] width 49 height 5
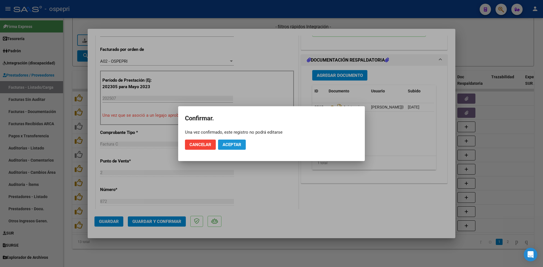
click at [224, 144] on span "Aceptar" at bounding box center [232, 144] width 19 height 5
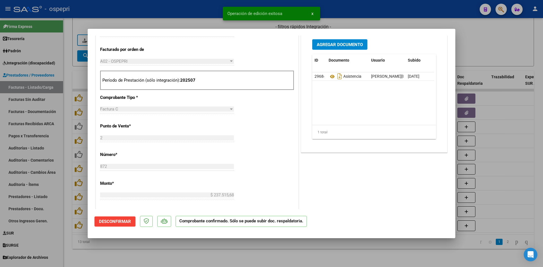
type input "$ 0,00"
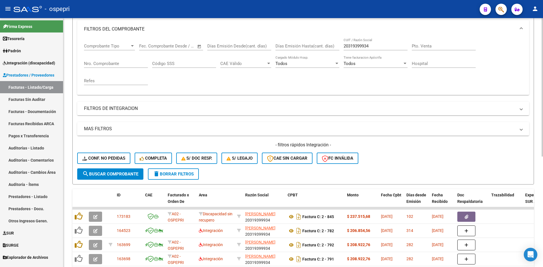
scroll to position [0, 0]
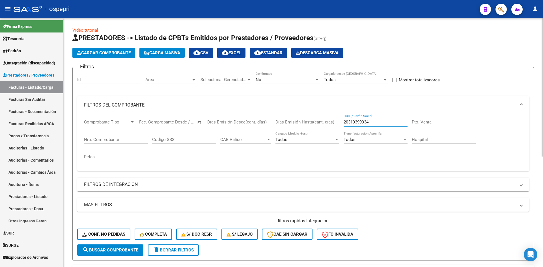
drag, startPoint x: 377, startPoint y: 122, endPoint x: 337, endPoint y: 132, distance: 41.5
click at [337, 132] on div "Comprobante Tipo Comprobante Tipo Start date – End date Fec. Comprobante Desde …" at bounding box center [303, 140] width 439 height 52
click at [106, 234] on span "Conf. no pedidas" at bounding box center [103, 234] width 43 height 5
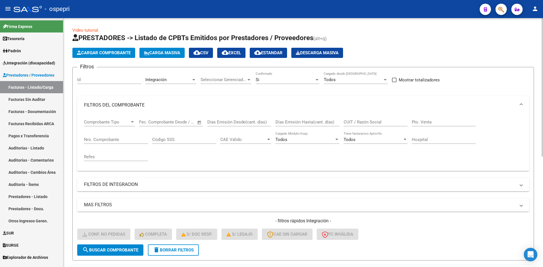
click at [354, 121] on input "CUIT / Razón Social" at bounding box center [376, 122] width 64 height 5
paste input "20319399934"
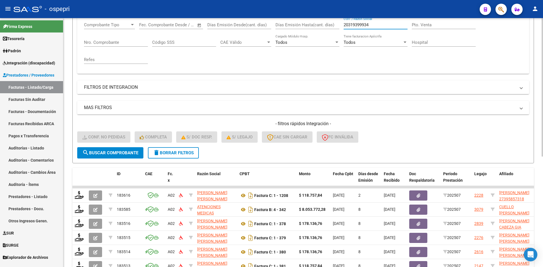
scroll to position [142, 0]
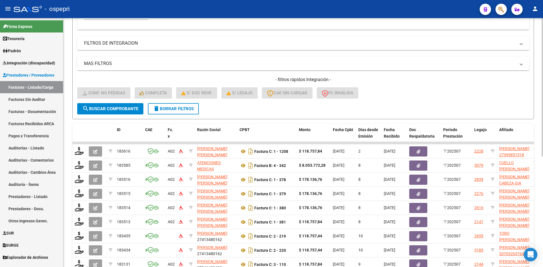
type input "20319399934"
click at [126, 108] on span "search Buscar Comprobante" at bounding box center [110, 108] width 56 height 5
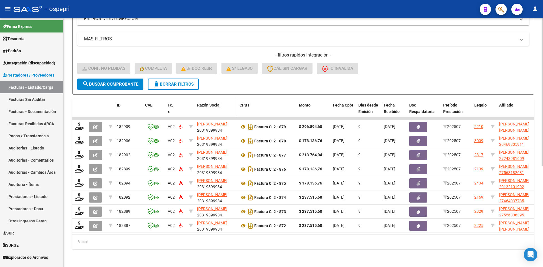
scroll to position [170, 0]
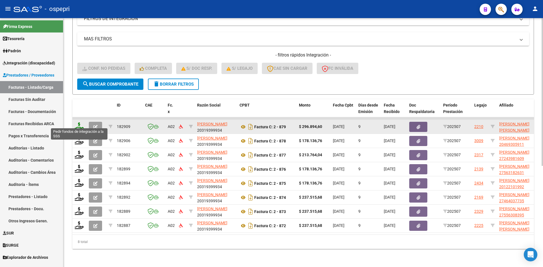
click at [78, 123] on icon at bounding box center [79, 127] width 9 height 8
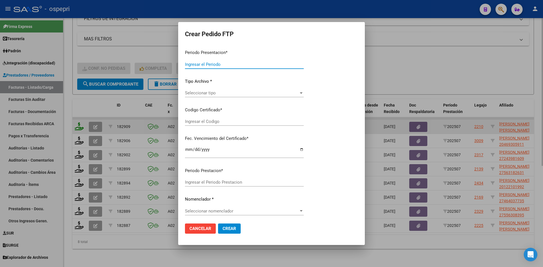
type input "202507"
type input "$ 296.894,60"
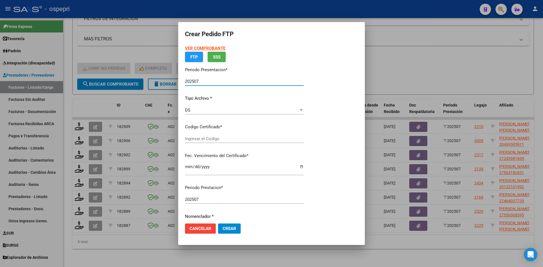
type input "ARG02000479297072018031620280316NQN798"
type input "[DATE]"
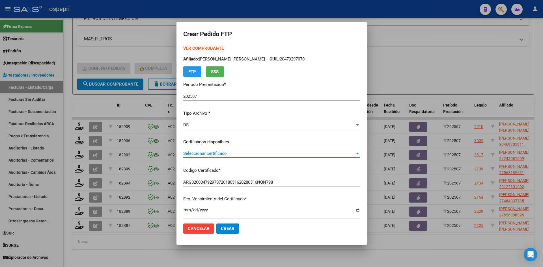
click at [244, 155] on span "Seleccionar certificado" at bounding box center [269, 153] width 172 height 5
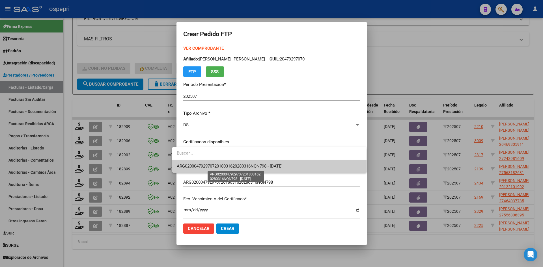
click at [246, 165] on span "ARG02000479297072018031620280316NQN798 - [DATE]" at bounding box center [230, 166] width 106 height 5
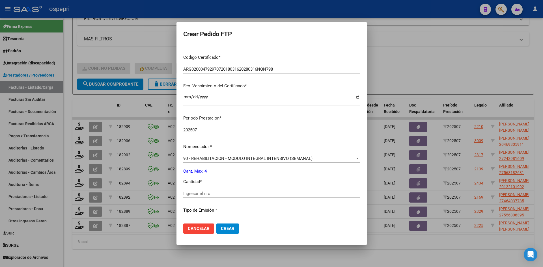
scroll to position [170, 0]
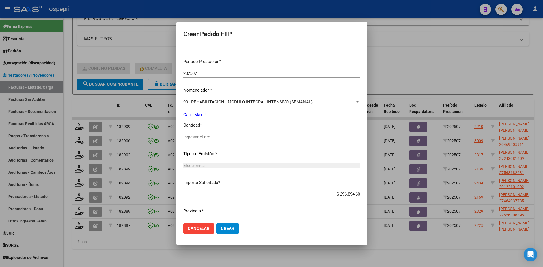
click at [205, 140] on div "Ingresar el nro" at bounding box center [271, 137] width 177 height 8
type input "4"
click at [221, 226] on span "Crear" at bounding box center [228, 228] width 14 height 5
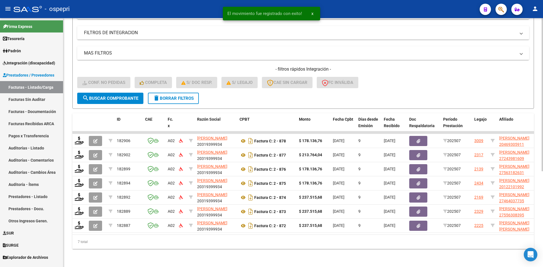
scroll to position [156, 0]
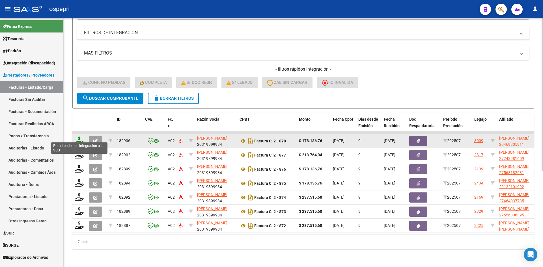
click at [80, 137] on icon at bounding box center [79, 141] width 9 height 8
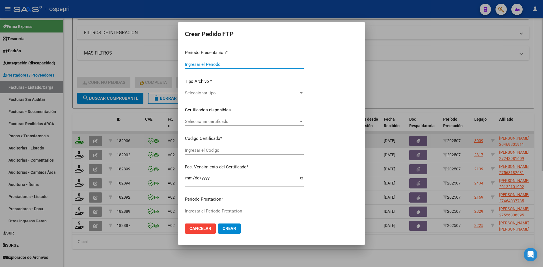
type input "202507"
type input "$ 178.136,76"
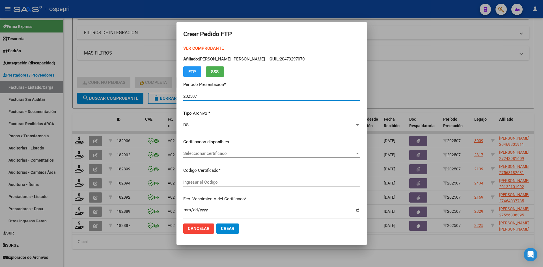
type input "ARG02000469305912016062920260629NQN249"
type input "[DATE]"
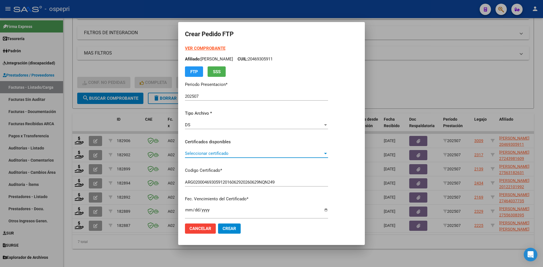
click at [242, 156] on span "Seleccionar certificado" at bounding box center [254, 153] width 138 height 5
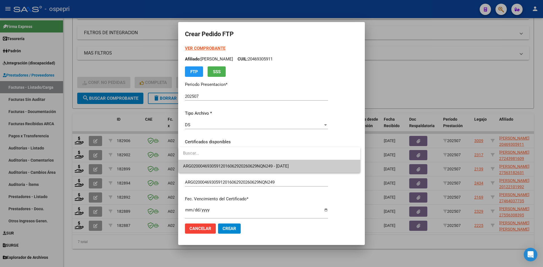
click at [242, 163] on span "ARG02000469305912016062920260629NQN249 - [DATE]" at bounding box center [269, 166] width 173 height 13
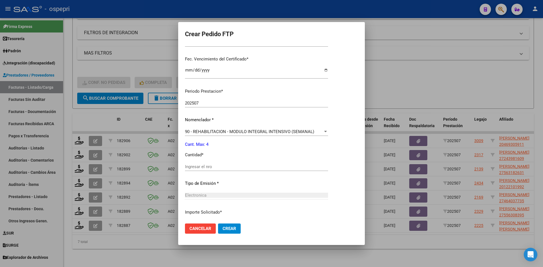
scroll to position [142, 0]
click at [200, 168] on div "Ingresar el nro" at bounding box center [256, 165] width 143 height 8
type input "4"
click at [228, 229] on span "Crear" at bounding box center [230, 228] width 14 height 5
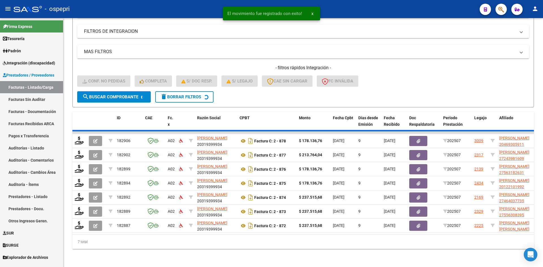
scroll to position [142, 0]
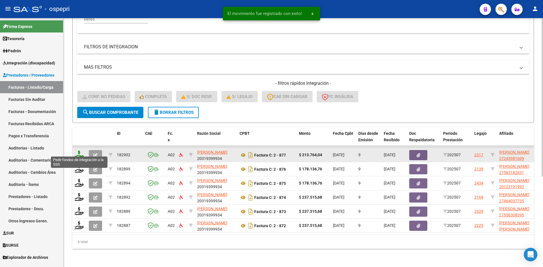
click at [81, 151] on icon at bounding box center [79, 155] width 9 height 8
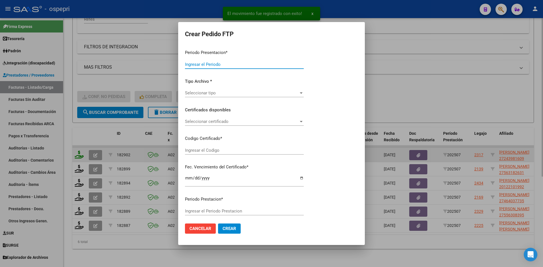
type input "202507"
type input "$ 213.764,04"
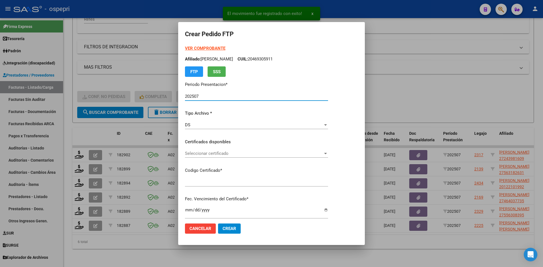
type input "ARG01000243981602016092920260929NQN249"
type input "[DATE]"
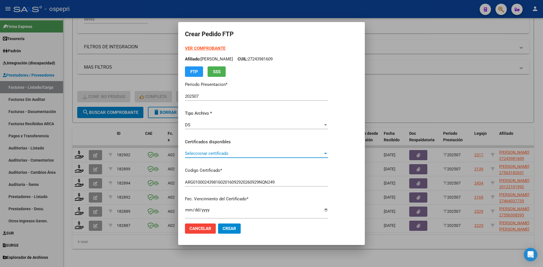
click at [207, 153] on span "Seleccionar certificado" at bounding box center [254, 153] width 138 height 5
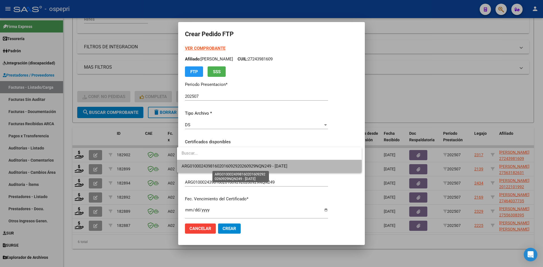
click at [215, 165] on span "ARG01000243981602016092920260929NQN249 - [DATE]" at bounding box center [235, 166] width 106 height 5
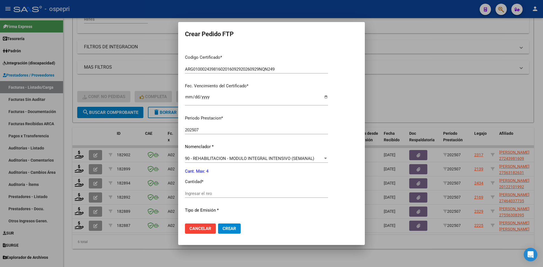
scroll to position [142, 0]
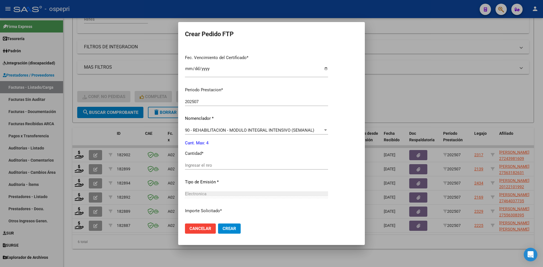
click at [211, 168] on input "Ingresar el nro" at bounding box center [256, 165] width 143 height 5
type input "4"
click at [234, 233] on button "Crear" at bounding box center [229, 229] width 23 height 10
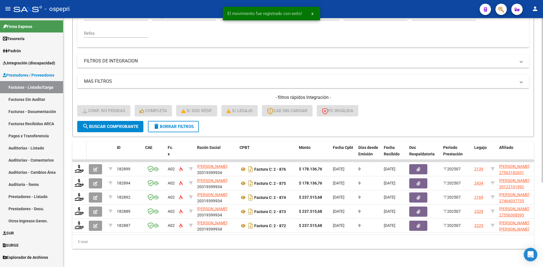
scroll to position [128, 0]
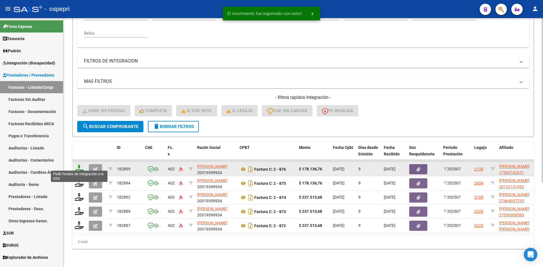
click at [81, 167] on icon at bounding box center [79, 169] width 9 height 8
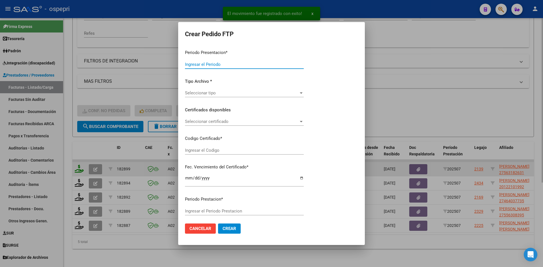
type input "202507"
type input "$ 178.136,76"
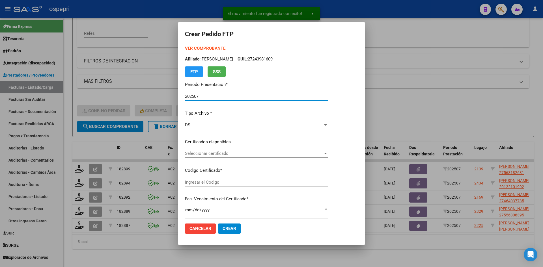
type input "2756318263-1"
type input "[DATE]"
click at [226, 156] on span "Seleccionar certificado" at bounding box center [254, 153] width 138 height 5
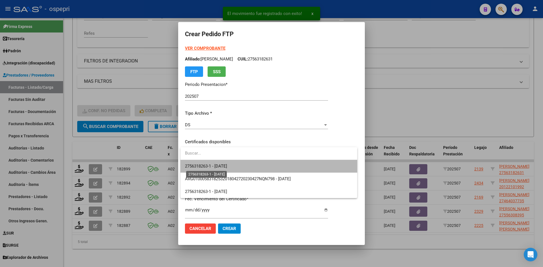
click at [227, 166] on span "2756318263-1 - [DATE]" at bounding box center [206, 166] width 42 height 5
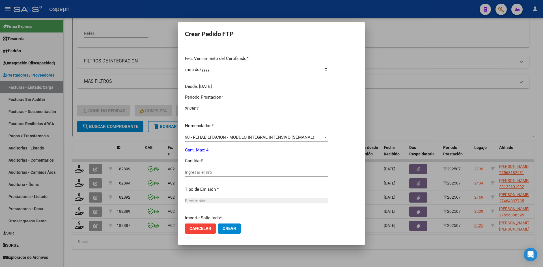
scroll to position [142, 0]
click at [207, 170] on input "Ingresar el nro" at bounding box center [256, 171] width 143 height 5
type input "4"
click at [228, 229] on span "Crear" at bounding box center [230, 228] width 14 height 5
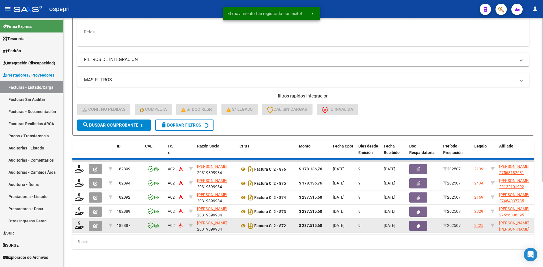
scroll to position [114, 0]
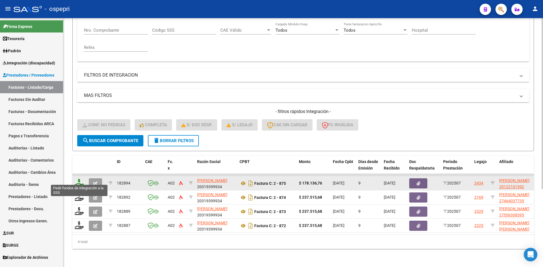
click at [76, 179] on icon at bounding box center [79, 183] width 9 height 8
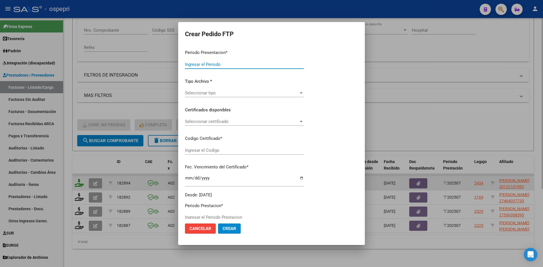
type input "202507"
type input "$ 178.136,76"
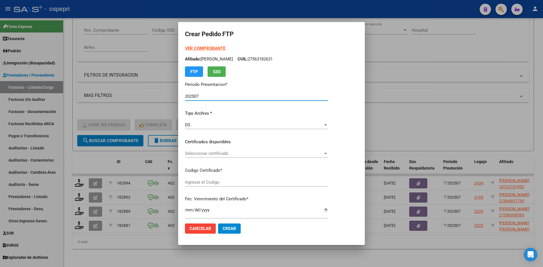
type input "ARG02000530728652019022020240220NQN798"
type input "[DATE]"
click at [229, 155] on span "Seleccionar certificado" at bounding box center [254, 153] width 138 height 5
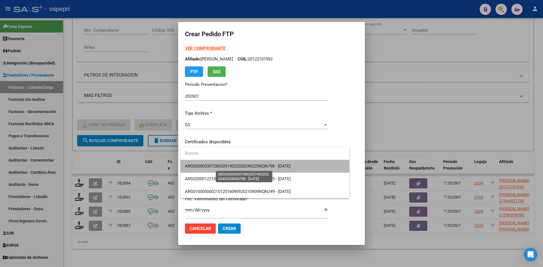
click at [236, 165] on span "ARG02000530728652019022020240220NQN798 - [DATE]" at bounding box center [238, 166] width 106 height 5
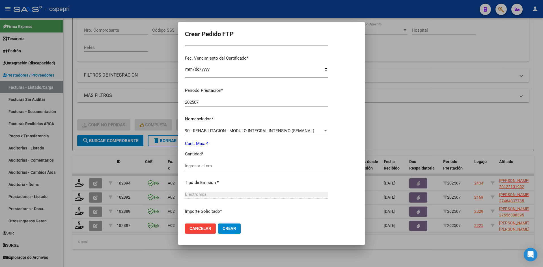
scroll to position [142, 0]
click at [207, 166] on input "Ingresar el nro" at bounding box center [256, 165] width 143 height 5
type input "4"
click at [231, 225] on button "Crear" at bounding box center [229, 229] width 23 height 10
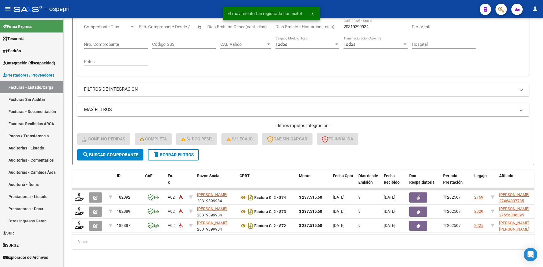
scroll to position [100, 0]
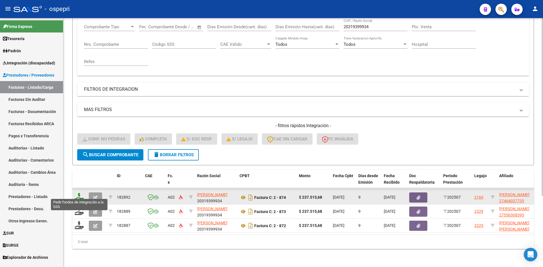
click at [79, 194] on icon at bounding box center [79, 197] width 9 height 8
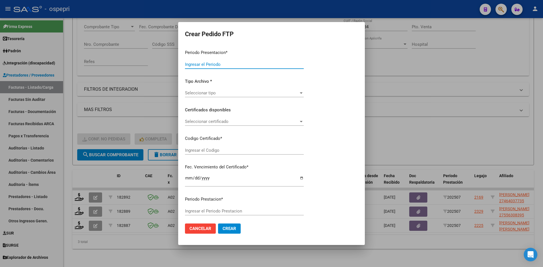
type input "202507"
type input "$ 237.515,68"
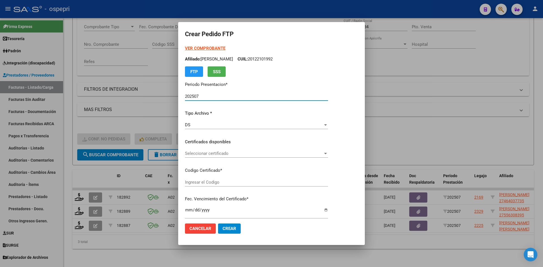
type input "ARG01000464037732017020820240208NQN607"
type input "[DATE]"
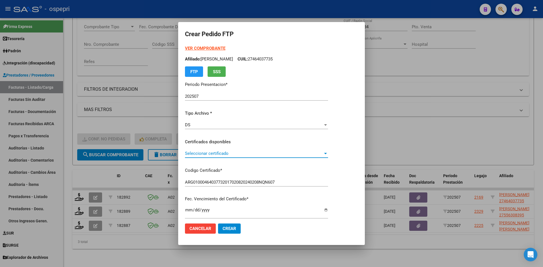
click at [242, 157] on div "Seleccionar certificado Seleccionar certificado" at bounding box center [256, 153] width 143 height 8
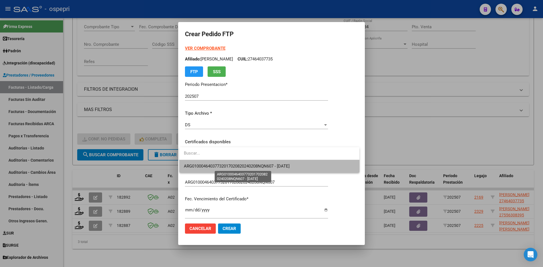
click at [241, 165] on span "ARG01000464037732017020820240208NQN607 - [DATE]" at bounding box center [237, 166] width 106 height 5
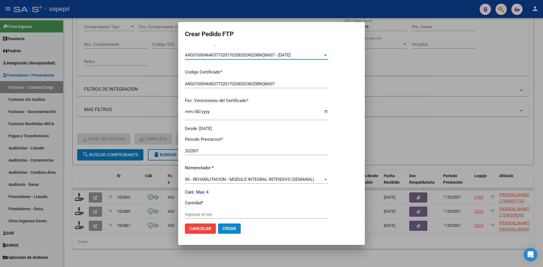
scroll to position [142, 0]
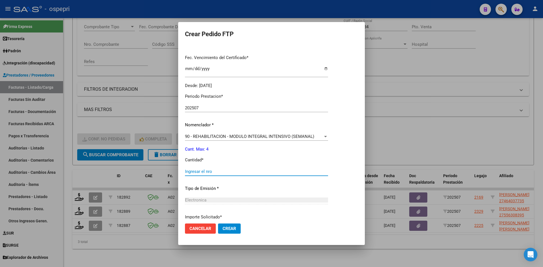
click at [200, 171] on input "Ingresar el nro" at bounding box center [256, 171] width 143 height 5
type input "4"
click at [230, 230] on span "Crear" at bounding box center [230, 228] width 14 height 5
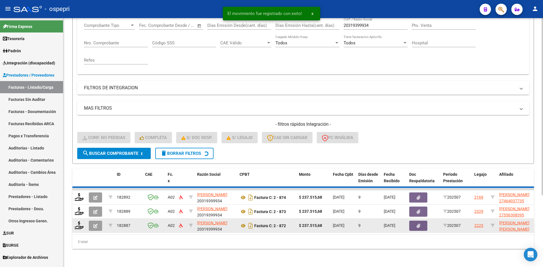
scroll to position [85, 0]
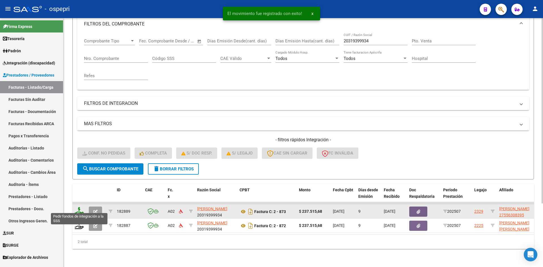
click at [80, 208] on icon at bounding box center [79, 211] width 9 height 8
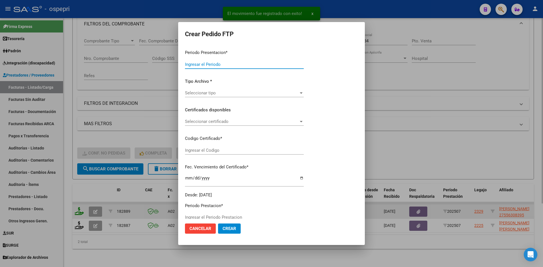
type input "202507"
type input "$ 237.515,68"
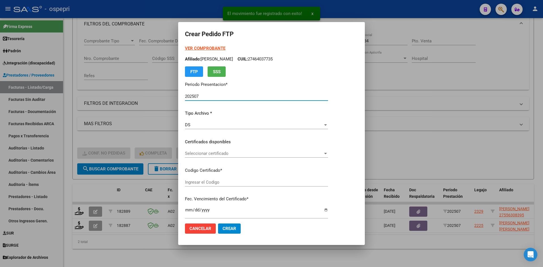
type input "2755630839-5"
type input "[DATE]"
click at [239, 156] on span "Seleccionar certificado" at bounding box center [254, 153] width 138 height 5
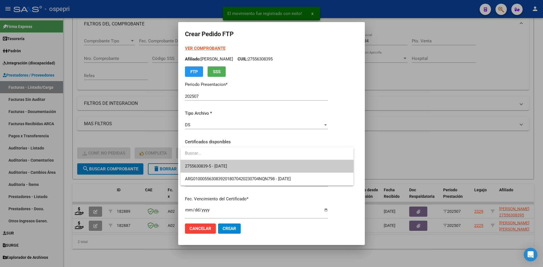
click at [239, 162] on span "2755630839-5 - [DATE]" at bounding box center [267, 166] width 164 height 13
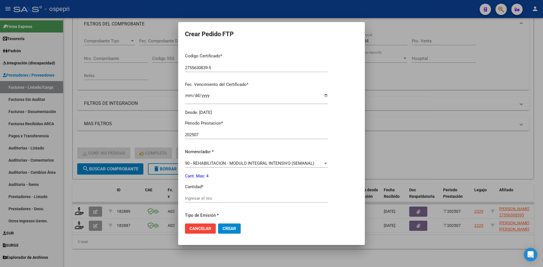
scroll to position [142, 0]
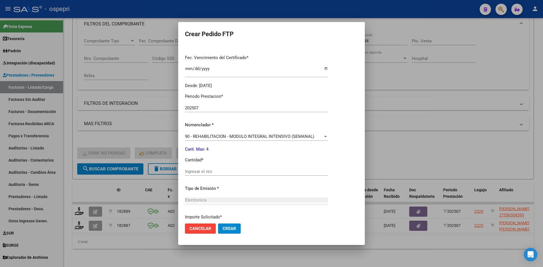
click at [215, 170] on input "Ingresar el nro" at bounding box center [256, 171] width 143 height 5
click at [231, 231] on span "Crear" at bounding box center [230, 228] width 14 height 5
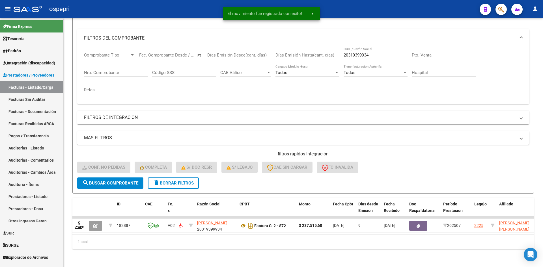
scroll to position [71, 0]
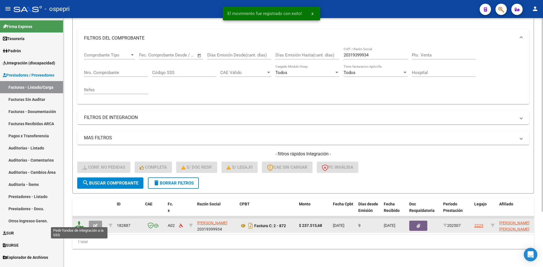
click at [81, 222] on icon at bounding box center [79, 226] width 9 height 8
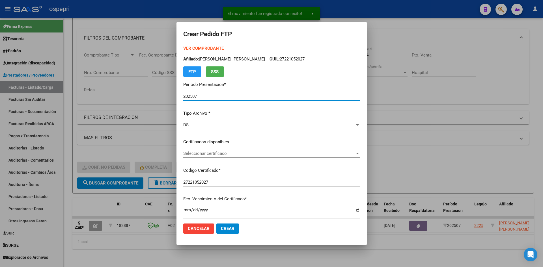
click at [230, 154] on span "Seleccionar certificado" at bounding box center [269, 153] width 172 height 5
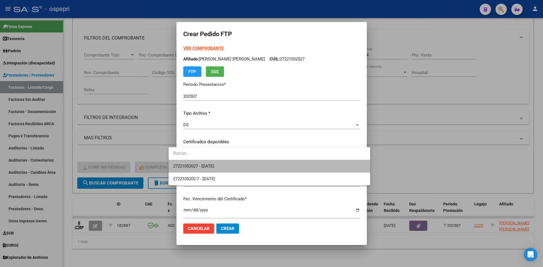
click at [234, 163] on span "27221052027 - [DATE]" at bounding box center [269, 166] width 193 height 13
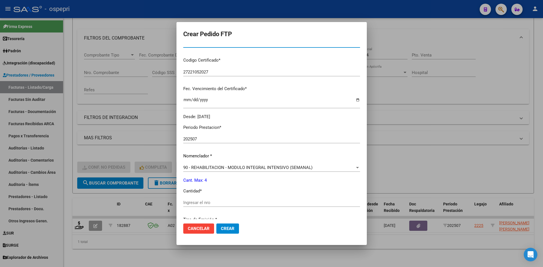
scroll to position [113, 0]
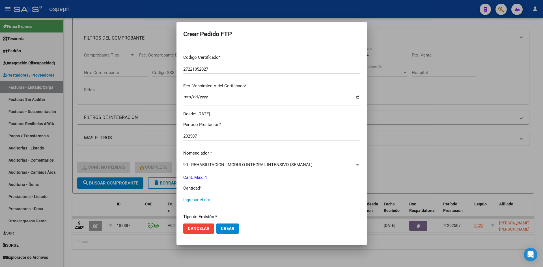
click at [204, 201] on input "Ingresar el nro" at bounding box center [271, 200] width 177 height 5
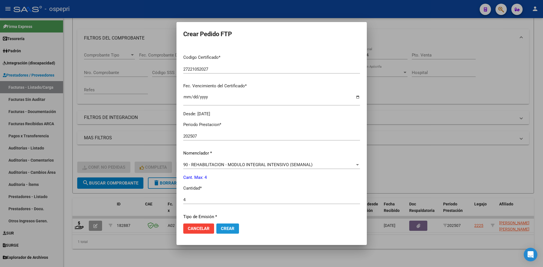
click at [223, 227] on span "Crear" at bounding box center [228, 228] width 14 height 5
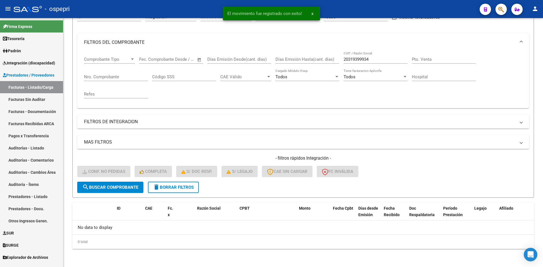
scroll to position [63, 0]
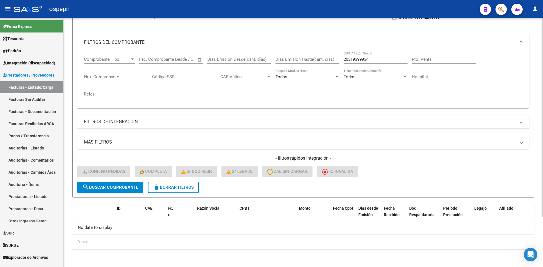
click at [163, 184] on button "delete Borrar Filtros" at bounding box center [173, 187] width 51 height 11
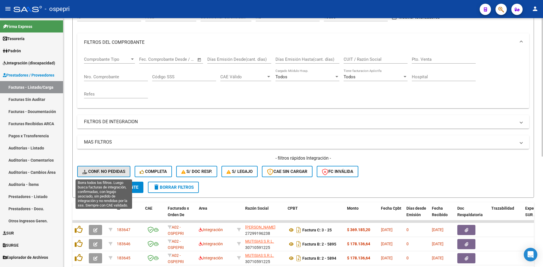
click at [106, 171] on span "Conf. no pedidas" at bounding box center [103, 171] width 43 height 5
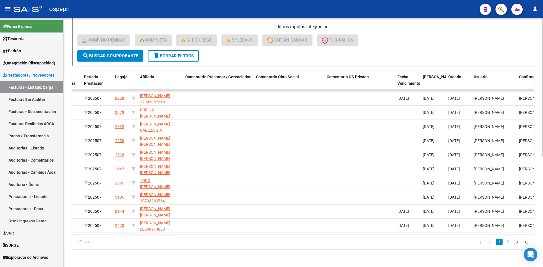
scroll to position [0, 391]
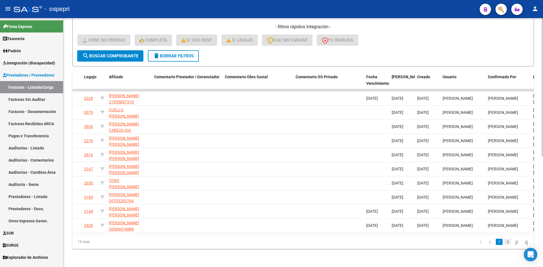
click at [505, 243] on link "2" at bounding box center [508, 242] width 7 height 6
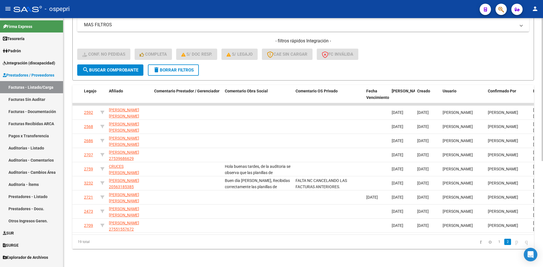
scroll to position [185, 0]
click at [496, 245] on link "1" at bounding box center [499, 242] width 7 height 6
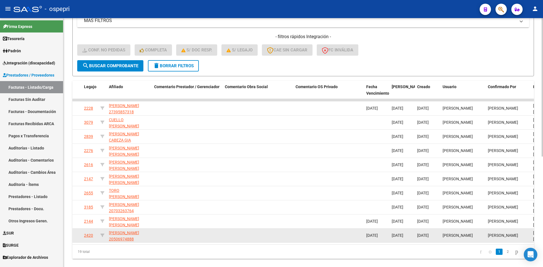
drag, startPoint x: 496, startPoint y: 235, endPoint x: 467, endPoint y: 240, distance: 29.5
click at [466, 240] on div "183129 A02 [PERSON_NAME] 27346429483 Factura C: 3 - 109 $ 118.757,84 [DATE] 9 […" at bounding box center [135, 236] width 906 height 14
click at [471, 234] on span "[PERSON_NAME]" at bounding box center [458, 236] width 30 height 5
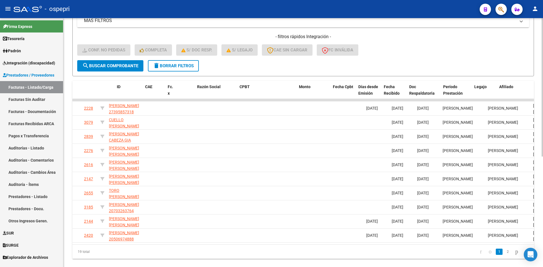
scroll to position [0, 0]
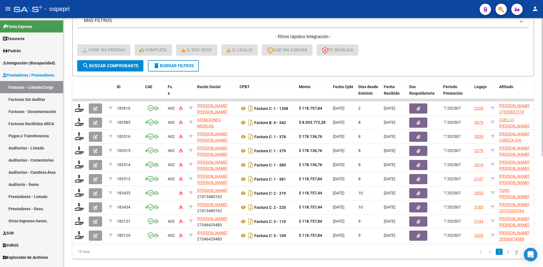
click at [176, 62] on button "delete Borrar Filtros" at bounding box center [173, 65] width 51 height 11
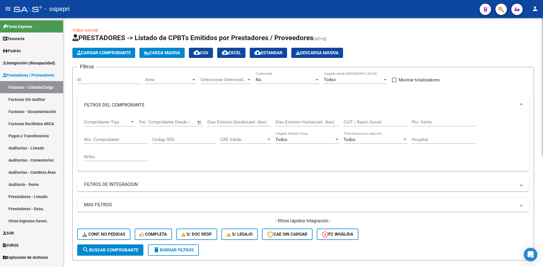
click at [354, 124] on input "CUIT / Razón Social" at bounding box center [376, 122] width 64 height 5
paste input "27260429251"
click at [107, 250] on span "search Buscar Comprobante" at bounding box center [110, 250] width 56 height 5
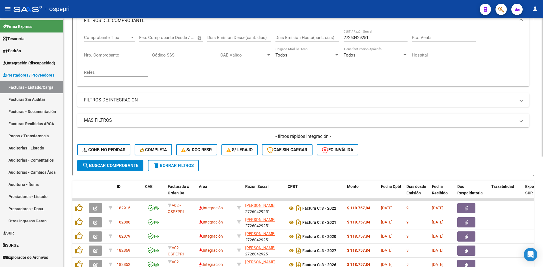
scroll to position [85, 0]
click at [115, 165] on span "search Buscar Comprobante" at bounding box center [110, 165] width 56 height 5
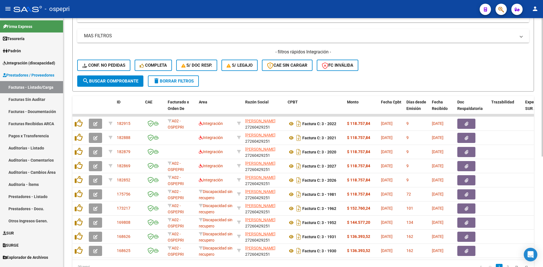
scroll to position [198, 0]
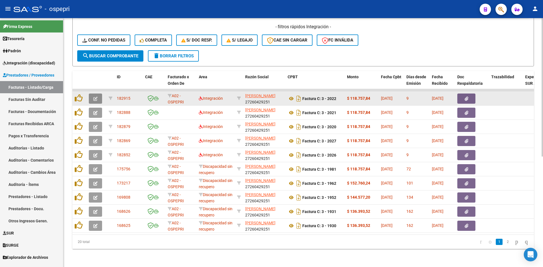
click at [95, 97] on icon "button" at bounding box center [95, 99] width 4 height 4
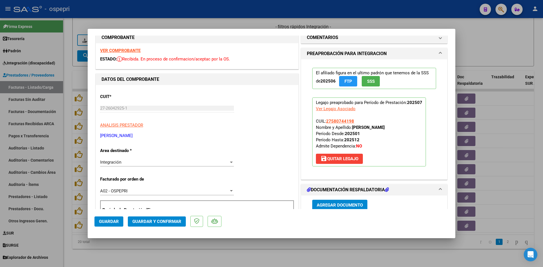
scroll to position [0, 0]
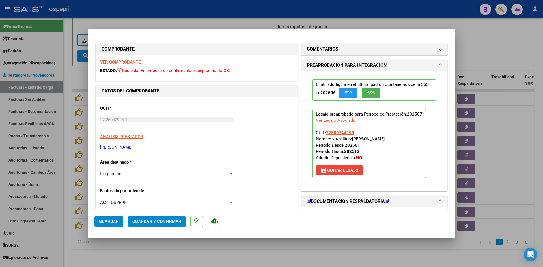
click at [131, 60] on strong "VER COMPROBANTE" at bounding box center [120, 62] width 40 height 5
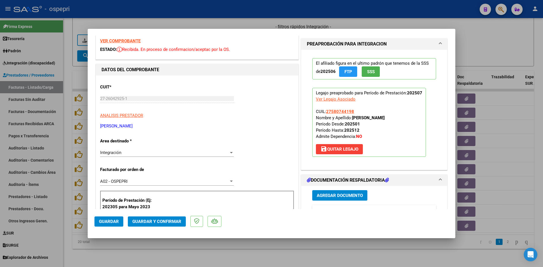
scroll to position [85, 0]
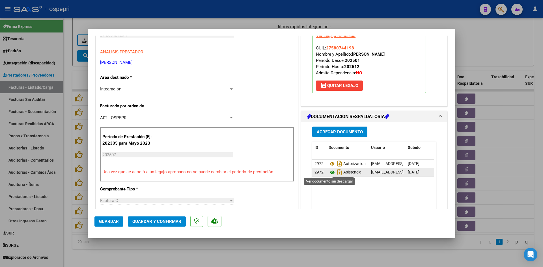
click at [330, 173] on icon at bounding box center [332, 172] width 7 height 7
click at [146, 220] on span "Guardar y Confirmar" at bounding box center [156, 221] width 49 height 5
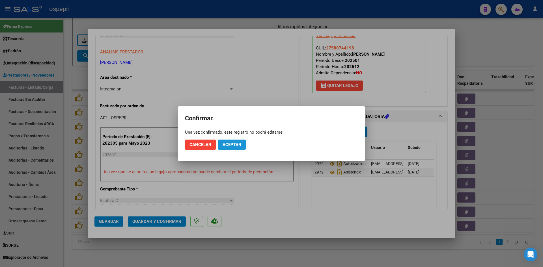
click at [234, 148] on button "Aceptar" at bounding box center [232, 145] width 28 height 10
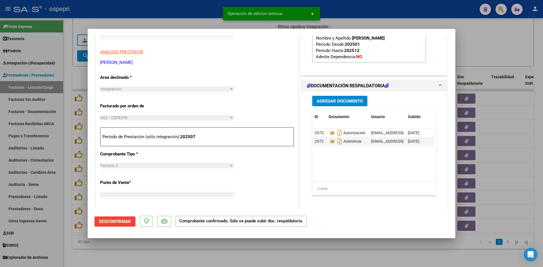
scroll to position [95, 0]
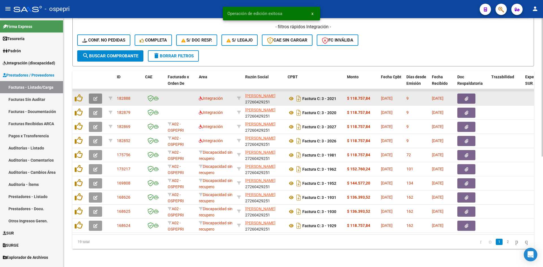
click at [96, 99] on button "button" at bounding box center [95, 99] width 13 height 10
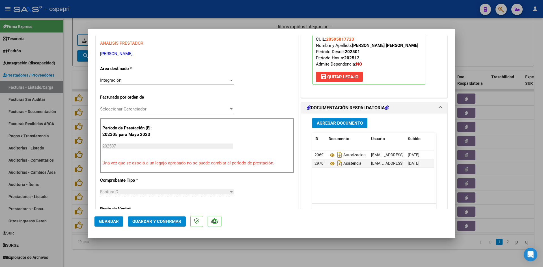
scroll to position [0, 0]
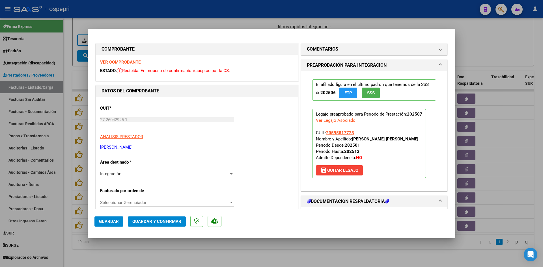
click at [133, 64] on strong "VER COMPROBANTE" at bounding box center [120, 62] width 40 height 5
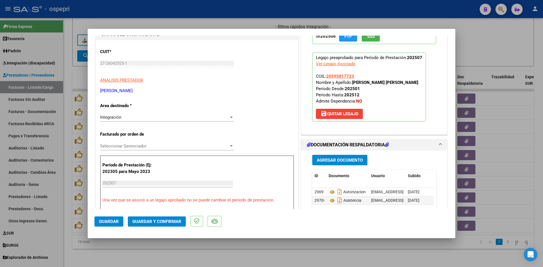
scroll to position [113, 0]
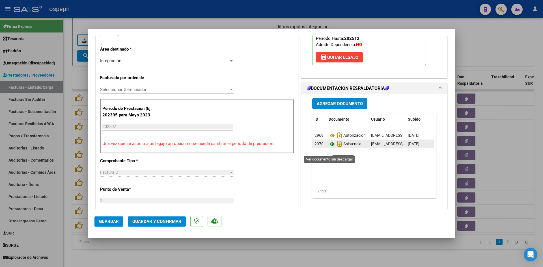
click at [332, 148] on icon at bounding box center [332, 144] width 7 height 7
click at [144, 221] on span "Guardar y Confirmar" at bounding box center [156, 221] width 49 height 5
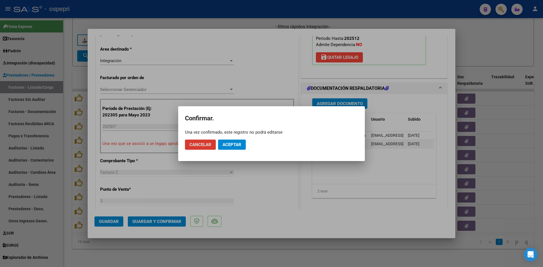
click at [229, 143] on span "Aceptar" at bounding box center [232, 144] width 19 height 5
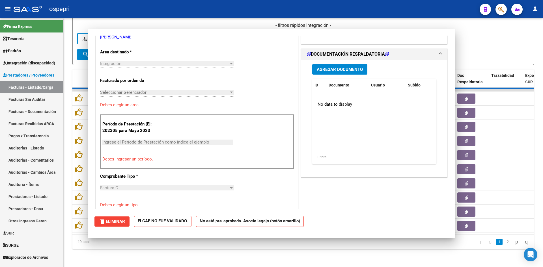
scroll to position [116, 0]
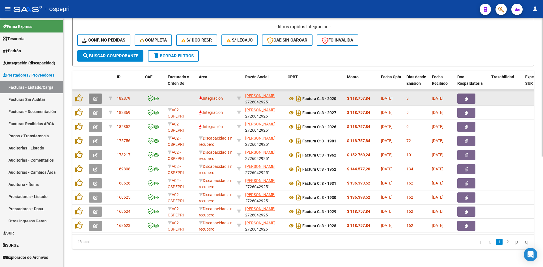
click at [96, 97] on icon "button" at bounding box center [95, 99] width 4 height 4
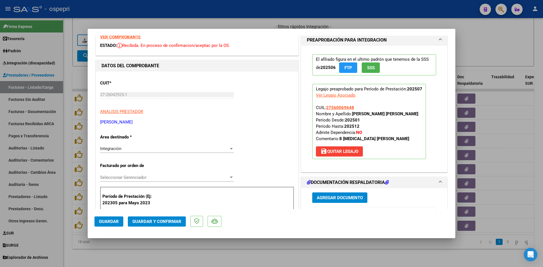
scroll to position [0, 0]
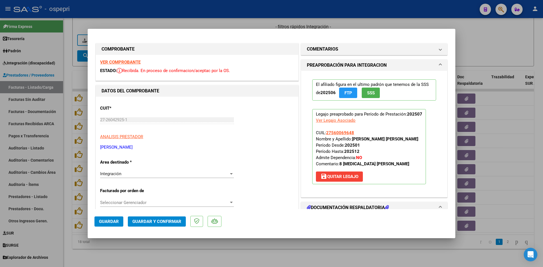
click at [135, 63] on strong "VER COMPROBANTE" at bounding box center [120, 62] width 40 height 5
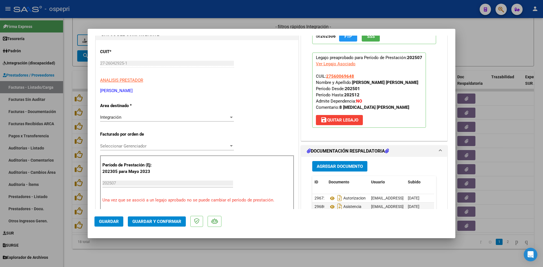
scroll to position [113, 0]
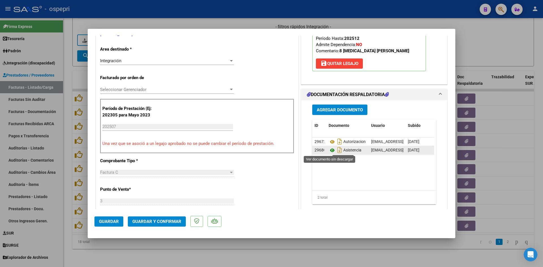
click at [329, 150] on icon at bounding box center [332, 150] width 7 height 7
click at [165, 223] on span "Guardar y Confirmar" at bounding box center [156, 221] width 49 height 5
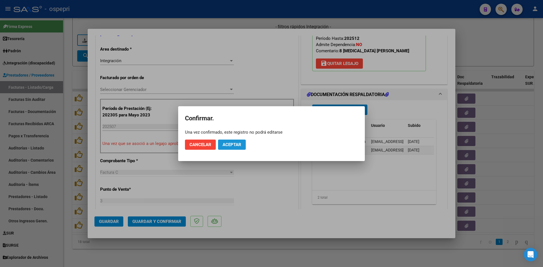
click at [233, 141] on button "Aceptar" at bounding box center [232, 145] width 28 height 10
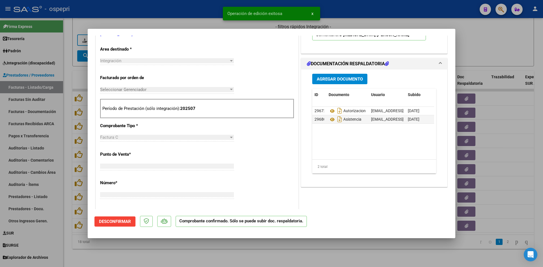
scroll to position [116, 0]
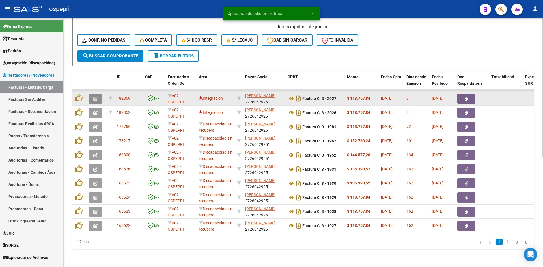
click at [96, 97] on icon "button" at bounding box center [95, 99] width 4 height 4
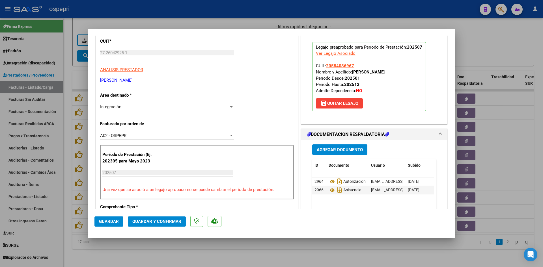
scroll to position [0, 0]
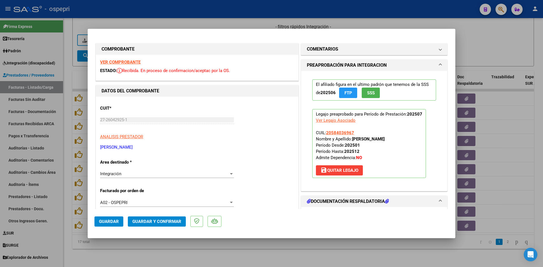
click at [122, 63] on strong "VER COMPROBANTE" at bounding box center [120, 62] width 40 height 5
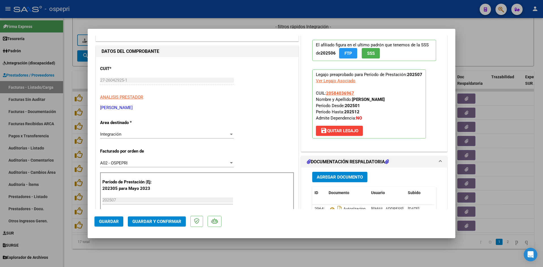
scroll to position [85, 0]
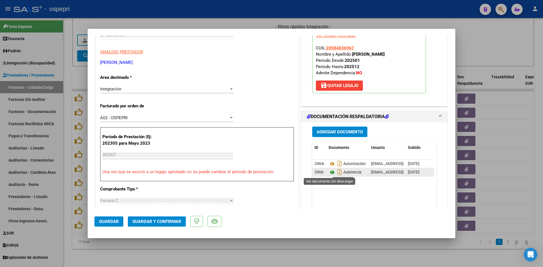
click at [330, 171] on icon at bounding box center [332, 172] width 7 height 7
click at [174, 223] on span "Guardar y Confirmar" at bounding box center [156, 221] width 49 height 5
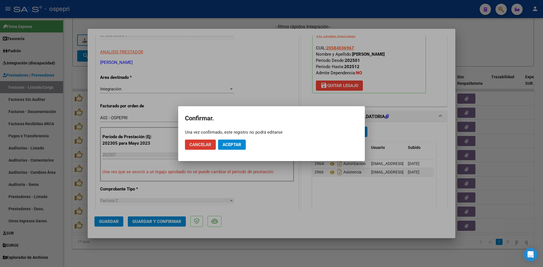
click at [232, 142] on button "Aceptar" at bounding box center [232, 145] width 28 height 10
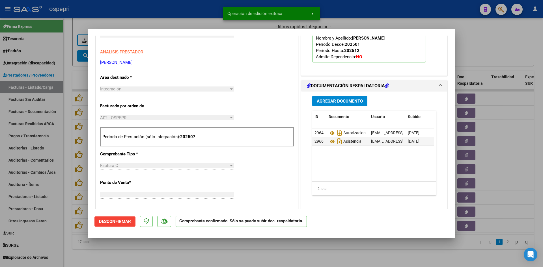
scroll to position [0, 0]
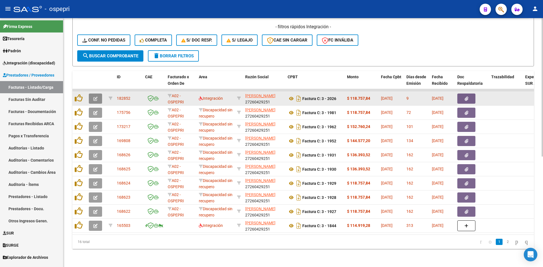
click at [98, 96] on button "button" at bounding box center [95, 99] width 13 height 10
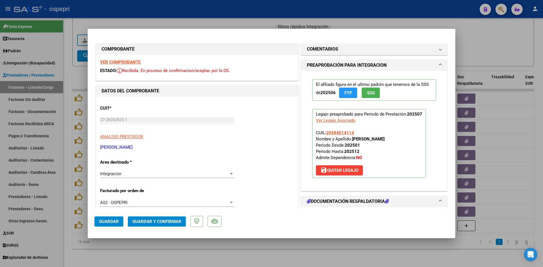
click at [123, 63] on strong "VER COMPROBANTE" at bounding box center [120, 62] width 40 height 5
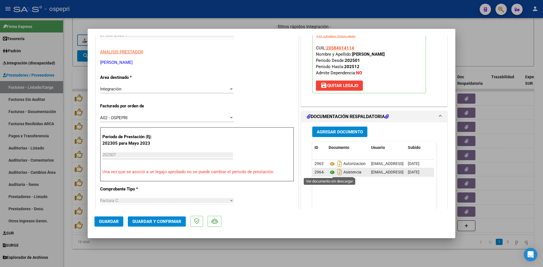
click at [331, 172] on icon at bounding box center [332, 172] width 7 height 7
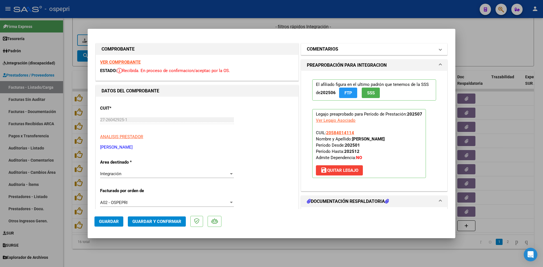
click at [334, 48] on h1 "COMENTARIOS" at bounding box center [322, 49] width 31 height 7
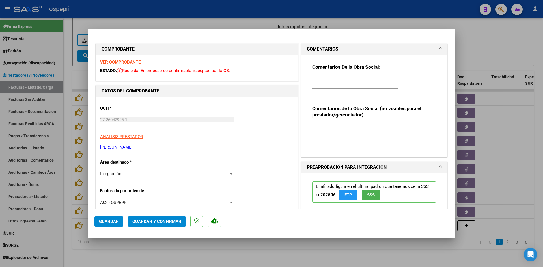
click at [314, 123] on div at bounding box center [359, 130] width 93 height 14
click at [318, 76] on div at bounding box center [359, 82] width 93 height 14
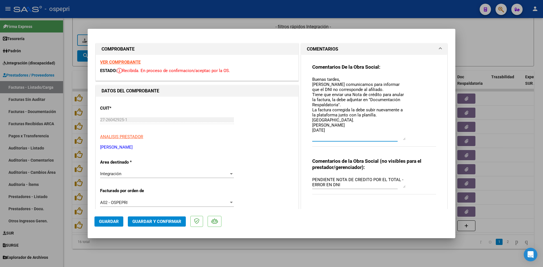
drag, startPoint x: 402, startPoint y: 86, endPoint x: 406, endPoint y: 138, distance: 52.5
click at [407, 139] on div "Comentarios De la Obra Social: Buenas tardes, [PERSON_NAME] comunicamos para in…" at bounding box center [375, 108] width 124 height 89
click at [116, 177] on span "Integración" at bounding box center [110, 174] width 21 height 5
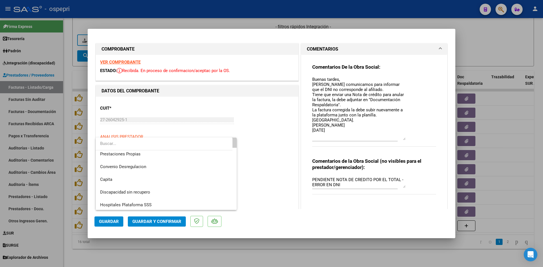
scroll to position [55, 0]
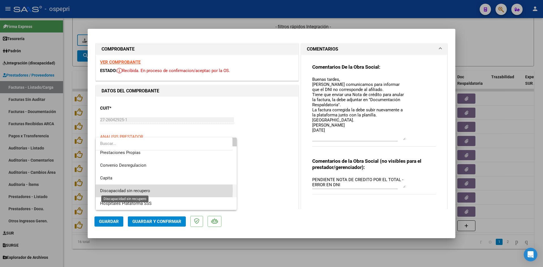
click at [123, 190] on span "Discapacidad sin recupero" at bounding box center [125, 191] width 50 height 5
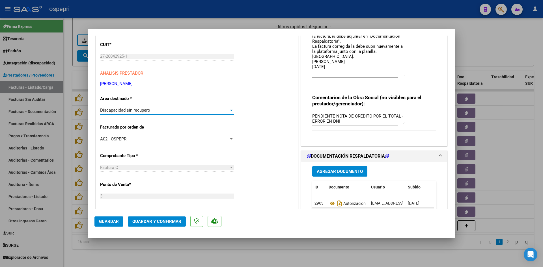
scroll to position [113, 0]
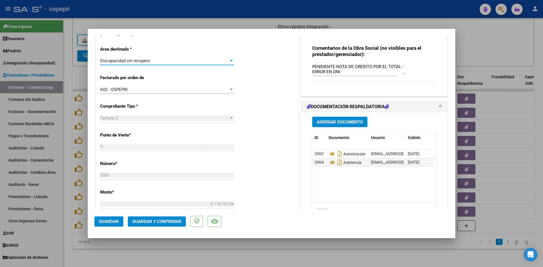
click at [110, 219] on span "Guardar" at bounding box center [109, 221] width 20 height 5
click at [112, 220] on span "Guardar" at bounding box center [109, 221] width 20 height 5
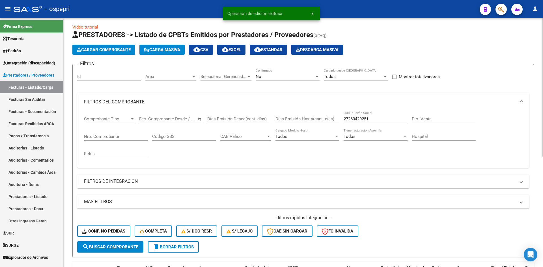
scroll to position [0, 0]
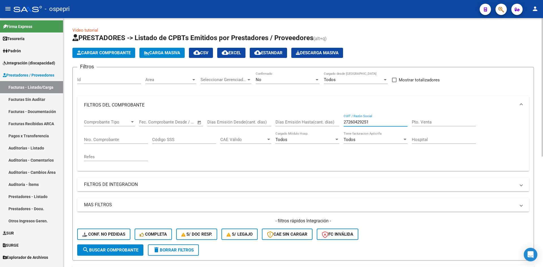
drag, startPoint x: 374, startPoint y: 121, endPoint x: 328, endPoint y: 133, distance: 47.6
click at [328, 133] on div "Comprobante Tipo Comprobante Tipo Start date – End date Fec. Comprobante Desde …" at bounding box center [303, 140] width 439 height 52
click at [118, 237] on button "Conf. no pedidas" at bounding box center [103, 234] width 53 height 11
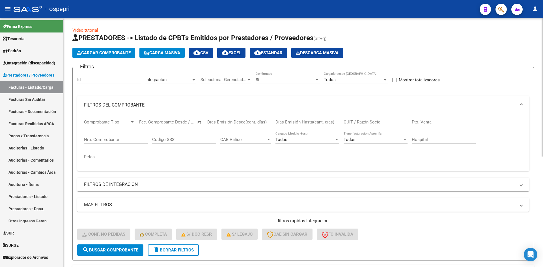
click at [349, 124] on input "CUIT / Razón Social" at bounding box center [376, 122] width 64 height 5
paste input "27260429251"
click at [134, 251] on span "search Buscar Comprobante" at bounding box center [110, 250] width 56 height 5
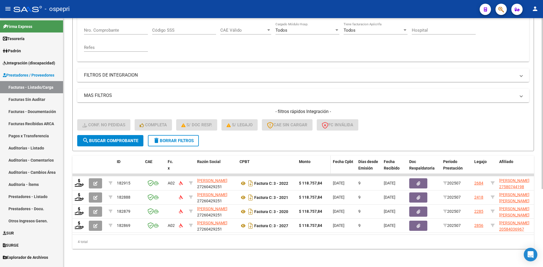
scroll to position [114, 0]
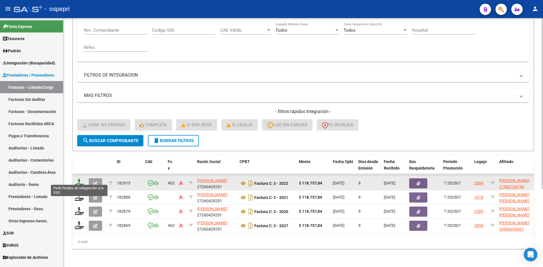
click at [80, 179] on icon at bounding box center [79, 183] width 9 height 8
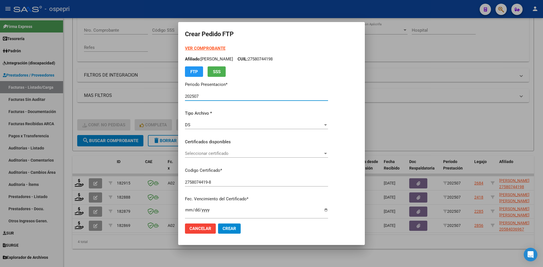
click at [230, 152] on span "Seleccionar certificado" at bounding box center [254, 153] width 138 height 5
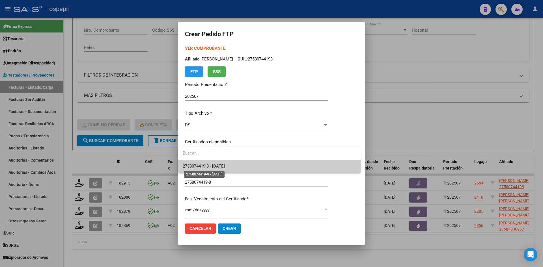
click at [225, 165] on span "2758074419-8 - [DATE]" at bounding box center [204, 166] width 42 height 5
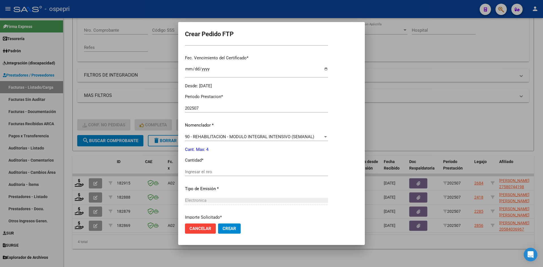
scroll to position [142, 0]
click at [195, 171] on input "Ingresar el nro" at bounding box center [256, 171] width 143 height 5
click at [224, 230] on span "Crear" at bounding box center [230, 228] width 14 height 5
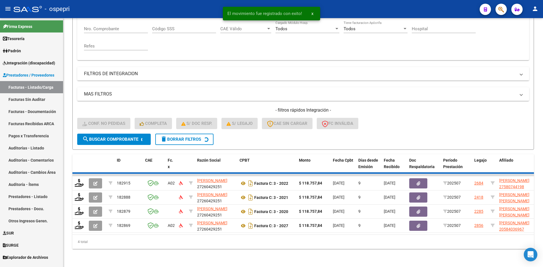
scroll to position [100, 0]
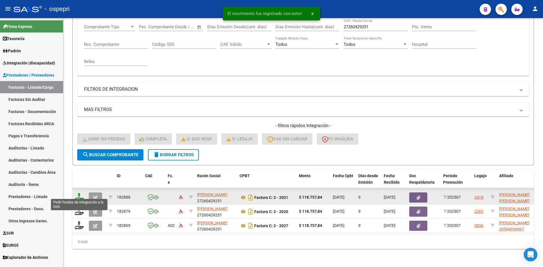
click at [80, 195] on icon at bounding box center [79, 197] width 9 height 8
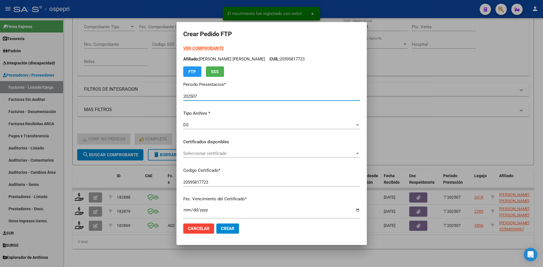
click at [207, 152] on span "Seleccionar certificado" at bounding box center [269, 153] width 172 height 5
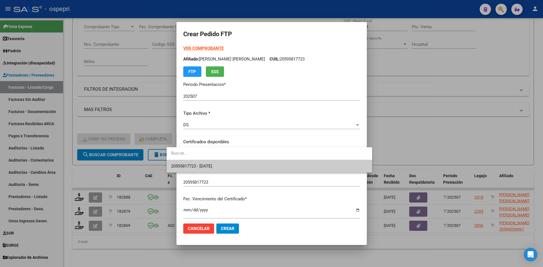
click at [209, 164] on span "20595817723 - [DATE]" at bounding box center [269, 166] width 196 height 13
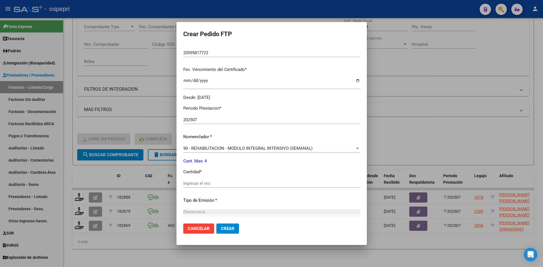
scroll to position [142, 0]
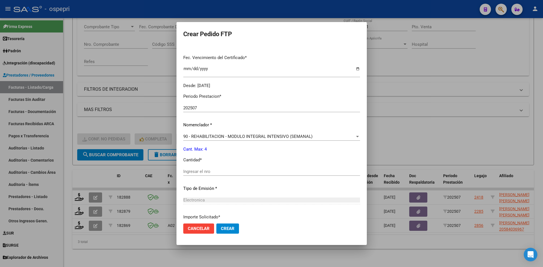
click at [185, 173] on input "Ingresar el nro" at bounding box center [271, 171] width 177 height 5
click at [221, 230] on span "Crear" at bounding box center [228, 228] width 14 height 5
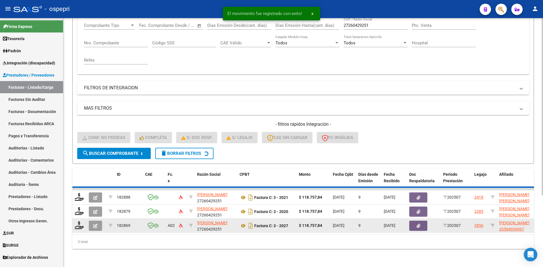
scroll to position [85, 0]
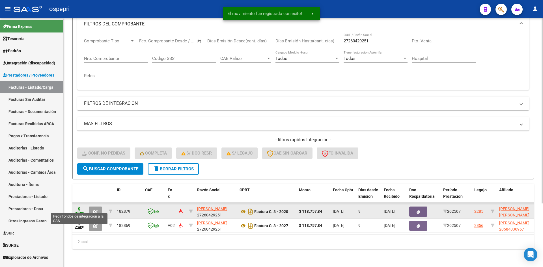
click at [80, 207] on icon at bounding box center [79, 211] width 9 height 8
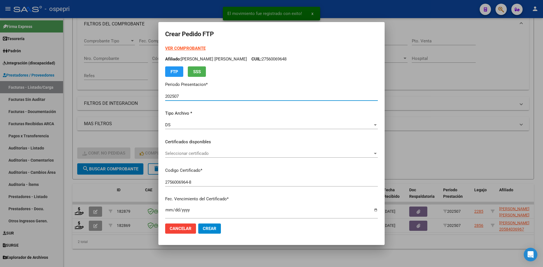
click at [216, 157] on div "Seleccionar certificado Seleccionar certificado" at bounding box center [271, 153] width 213 height 8
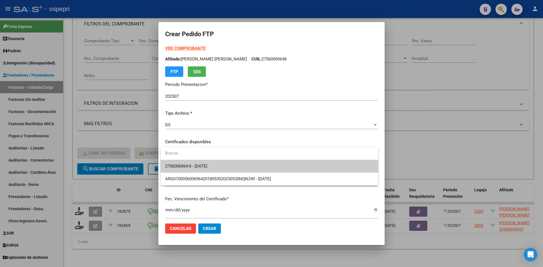
click at [207, 164] on span "2756006964-8 - [DATE]" at bounding box center [186, 166] width 42 height 5
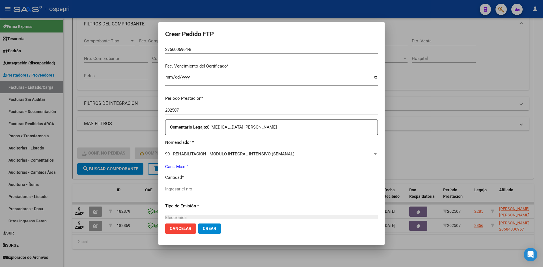
scroll to position [198, 0]
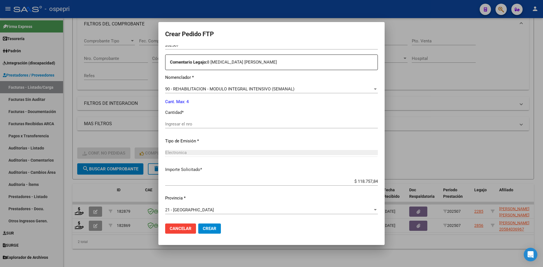
click at [190, 126] on input "Ingresar el nro" at bounding box center [271, 124] width 213 height 5
click at [204, 231] on span "Crear" at bounding box center [210, 228] width 14 height 5
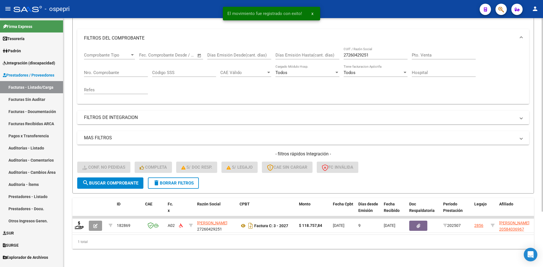
scroll to position [71, 0]
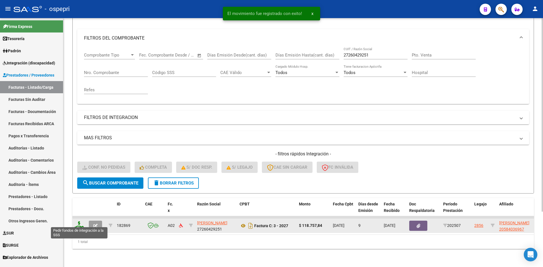
click at [79, 224] on icon at bounding box center [79, 226] width 9 height 8
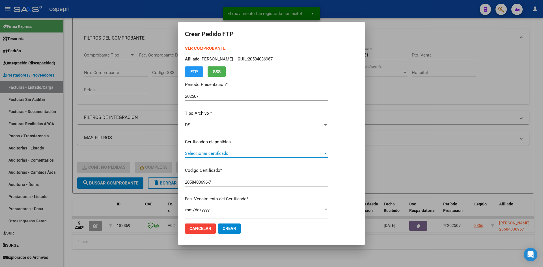
click at [204, 155] on span "Seleccionar certificado" at bounding box center [254, 153] width 138 height 5
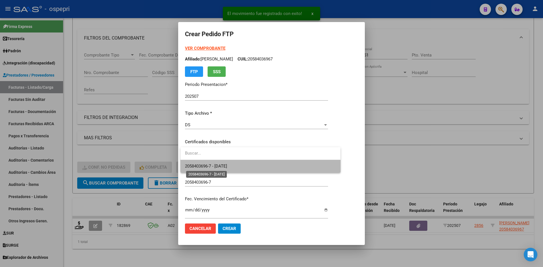
click at [202, 164] on span "2058403696-7 - [DATE]" at bounding box center [260, 166] width 151 height 13
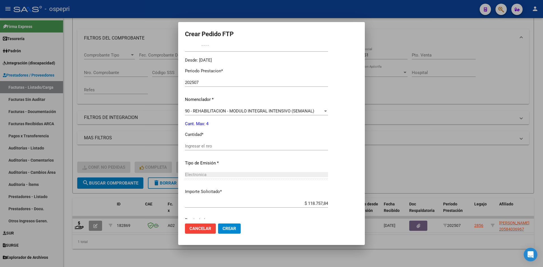
scroll to position [170, 0]
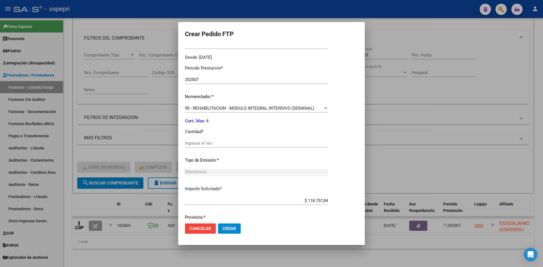
click at [207, 144] on input "Ingresar el nro" at bounding box center [256, 143] width 143 height 5
click at [229, 232] on button "Crear" at bounding box center [229, 229] width 23 height 10
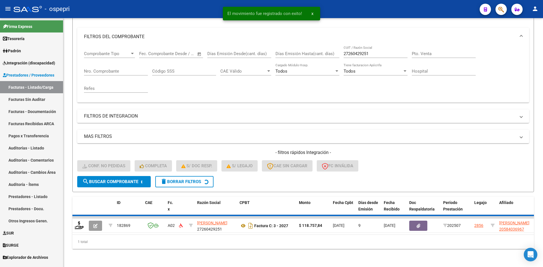
scroll to position [63, 0]
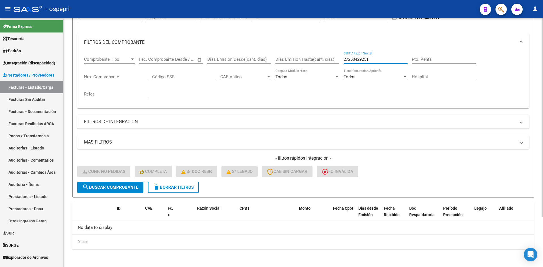
drag, startPoint x: 372, startPoint y: 59, endPoint x: 337, endPoint y: 65, distance: 35.6
click at [337, 65] on div "Comprobante Tipo Comprobante Tipo Start date – End date Fec. Comprobante Desde …" at bounding box center [303, 78] width 439 height 52
click at [180, 190] on button "delete Borrar Filtros" at bounding box center [173, 187] width 51 height 11
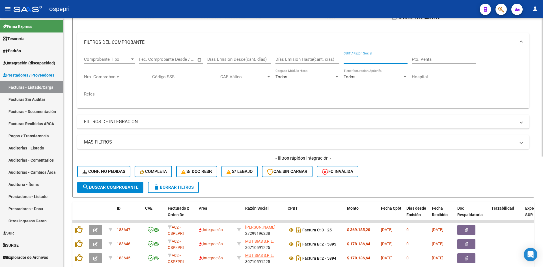
click at [356, 60] on input "CUIT / Razón Social" at bounding box center [376, 59] width 64 height 5
paste input "27260429251"
click at [125, 187] on span "search Buscar Comprobante" at bounding box center [110, 187] width 56 height 5
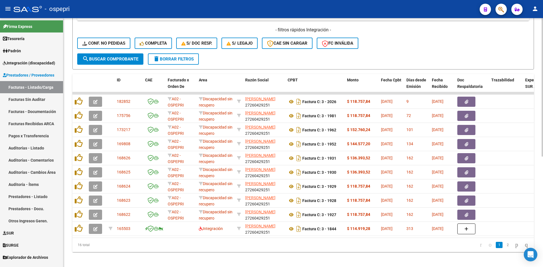
scroll to position [199, 0]
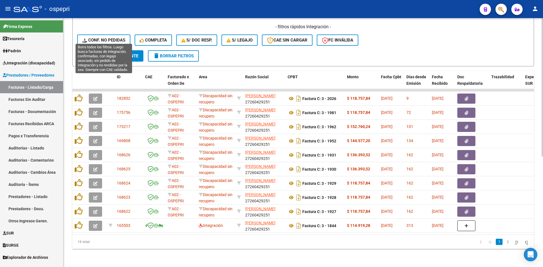
click at [118, 38] on span "Conf. no pedidas" at bounding box center [103, 40] width 43 height 5
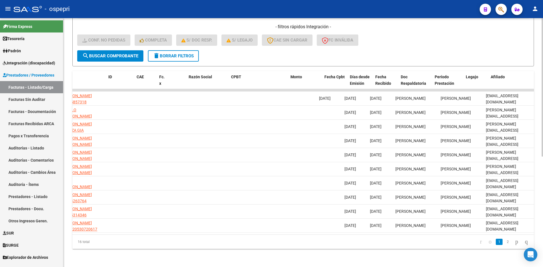
scroll to position [0, 0]
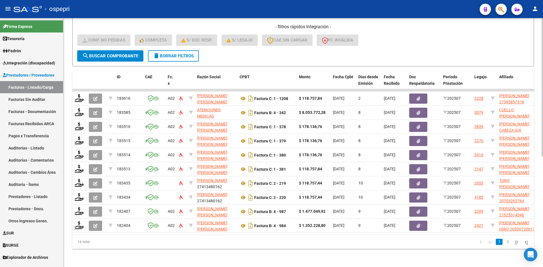
click at [182, 53] on span "delete Borrar Filtros" at bounding box center [173, 55] width 41 height 5
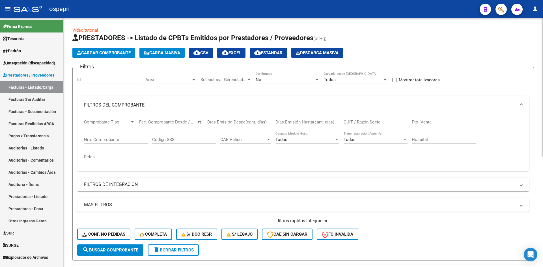
click at [356, 123] on input "CUIT / Razón Social" at bounding box center [376, 122] width 64 height 5
paste input "27391791509"
click at [117, 251] on span "search Buscar Comprobante" at bounding box center [110, 250] width 56 height 5
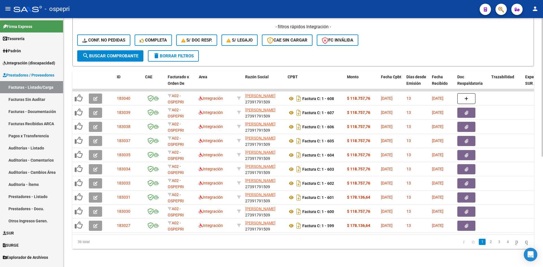
scroll to position [198, 0]
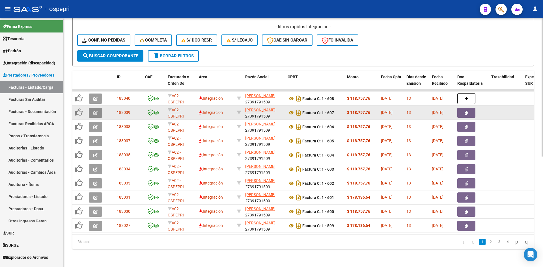
click at [91, 110] on button "button" at bounding box center [95, 113] width 13 height 10
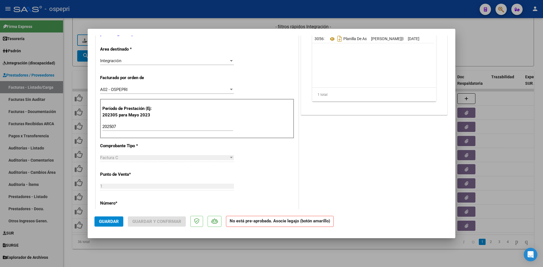
scroll to position [0, 0]
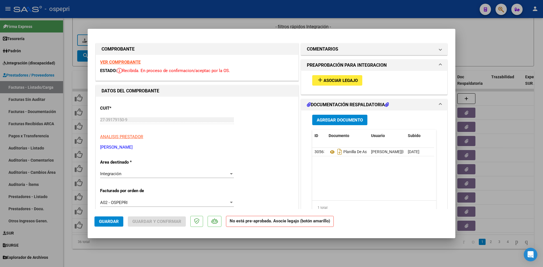
click at [134, 64] on strong "VER COMPROBANTE" at bounding box center [120, 62] width 40 height 5
click at [330, 152] on icon at bounding box center [332, 152] width 7 height 7
click at [350, 81] on span "Asociar Legajo" at bounding box center [341, 80] width 34 height 5
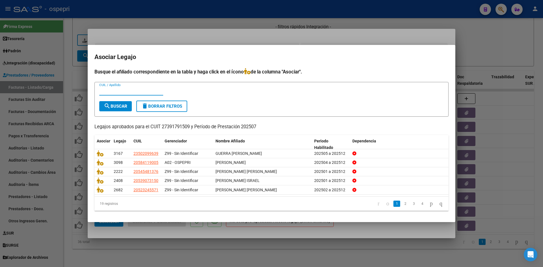
paste input "54941528"
click at [122, 105] on span "search Buscar" at bounding box center [115, 106] width 23 height 5
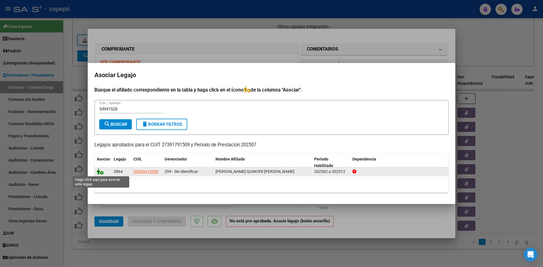
click at [101, 172] on icon at bounding box center [100, 172] width 7 height 6
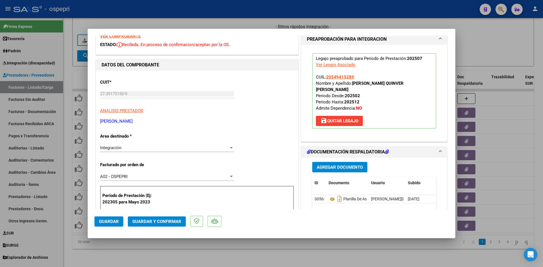
scroll to position [57, 0]
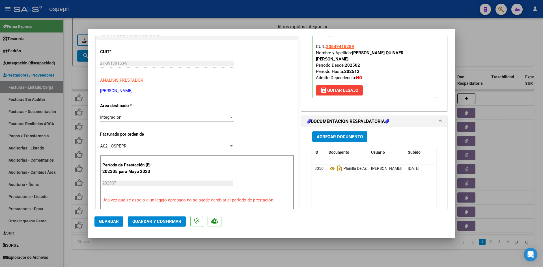
click at [163, 222] on span "Guardar y Confirmar" at bounding box center [156, 221] width 49 height 5
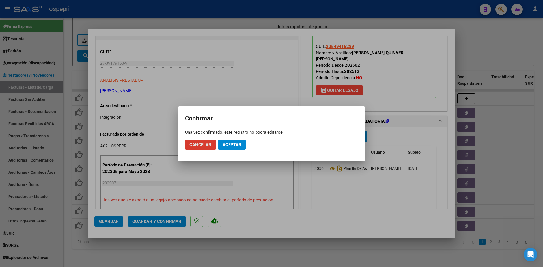
click at [231, 146] on span "Aceptar" at bounding box center [232, 144] width 19 height 5
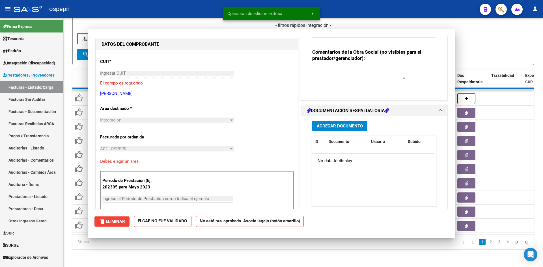
scroll to position [67, 0]
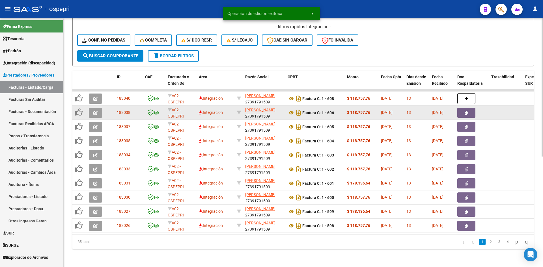
click at [95, 111] on icon "button" at bounding box center [95, 113] width 4 height 4
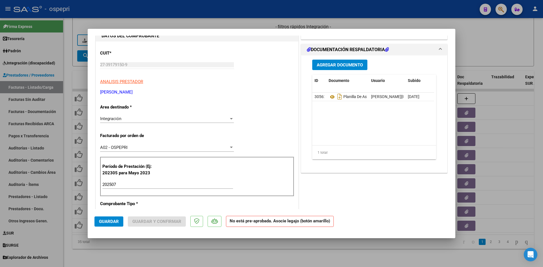
scroll to position [0, 0]
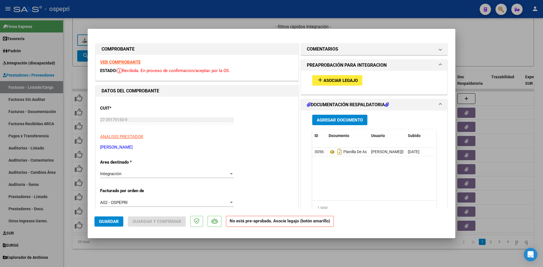
click at [132, 61] on strong "VER COMPROBANTE" at bounding box center [120, 62] width 40 height 5
click at [329, 153] on icon at bounding box center [332, 152] width 7 height 7
click at [340, 80] on span "Asociar Legajo" at bounding box center [341, 80] width 34 height 5
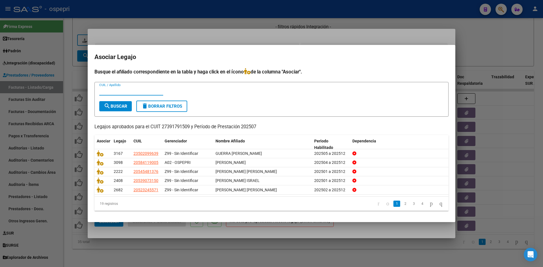
paste input "55301089"
click at [123, 105] on span "search Buscar" at bounding box center [115, 106] width 23 height 5
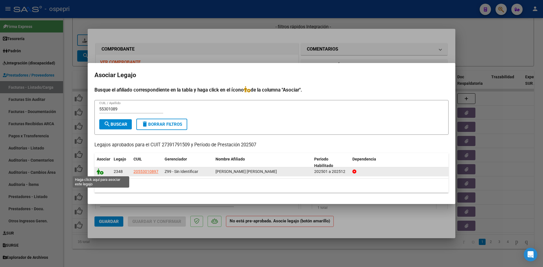
click at [97, 172] on icon at bounding box center [100, 172] width 7 height 6
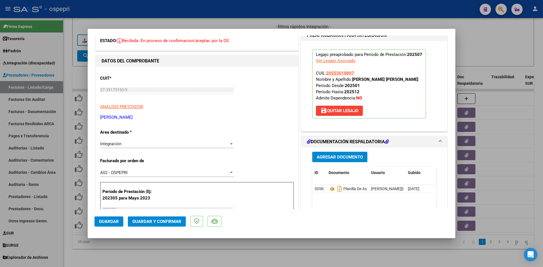
scroll to position [57, 0]
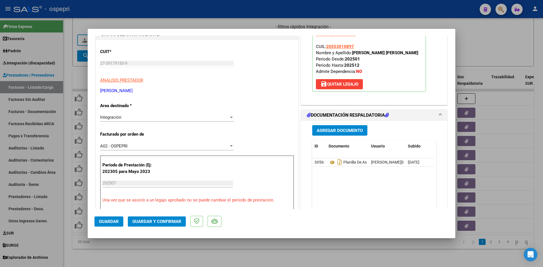
click at [148, 221] on span "Guardar y Confirmar" at bounding box center [156, 221] width 49 height 5
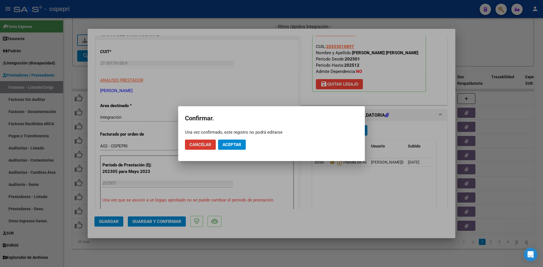
click at [229, 142] on button "Aceptar" at bounding box center [232, 145] width 28 height 10
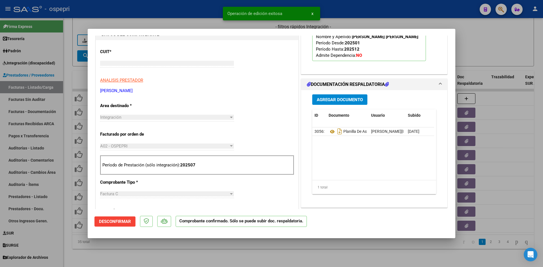
scroll to position [0, 0]
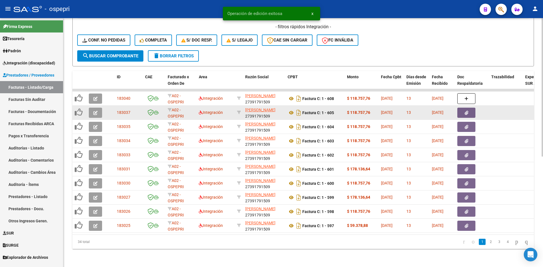
click at [96, 111] on icon "button" at bounding box center [95, 113] width 4 height 4
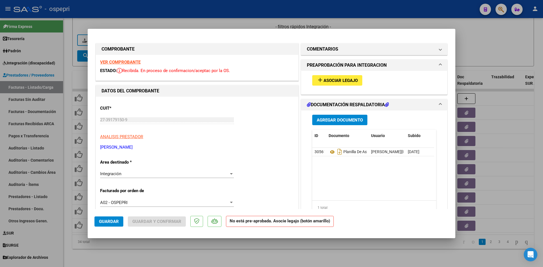
click at [124, 62] on strong "VER COMPROBANTE" at bounding box center [120, 62] width 40 height 5
click at [346, 77] on button "add Asociar Legajo" at bounding box center [338, 80] width 50 height 10
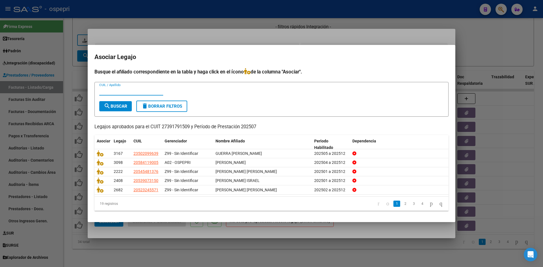
paste input "56211595"
click at [127, 104] on span "search Buscar" at bounding box center [115, 106] width 23 height 5
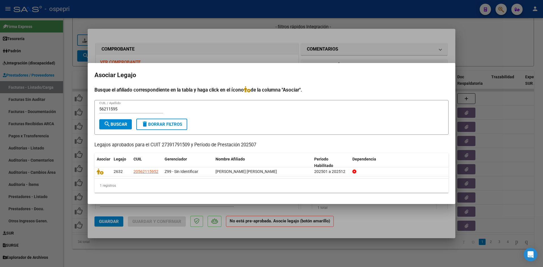
click at [120, 125] on span "search Buscar" at bounding box center [115, 124] width 23 height 5
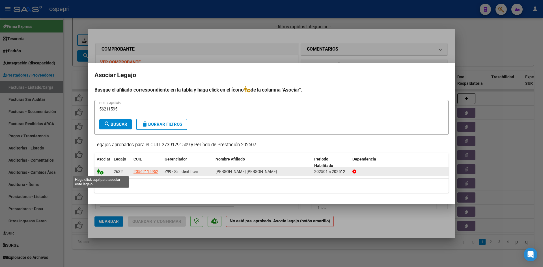
click at [100, 172] on icon at bounding box center [100, 172] width 7 height 6
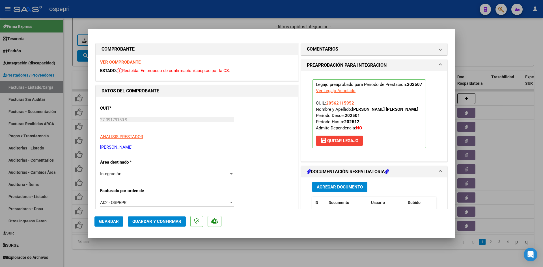
scroll to position [85, 0]
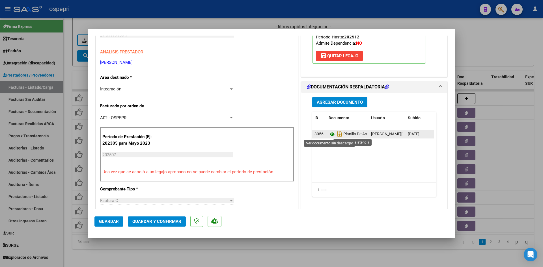
click at [330, 134] on icon at bounding box center [332, 134] width 7 height 7
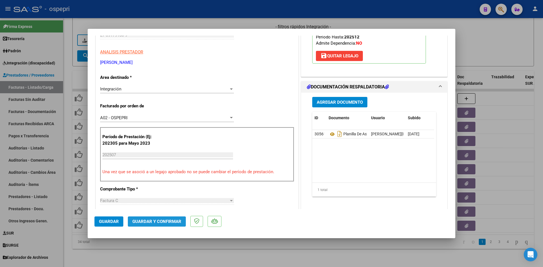
click at [154, 223] on span "Guardar y Confirmar" at bounding box center [156, 221] width 49 height 5
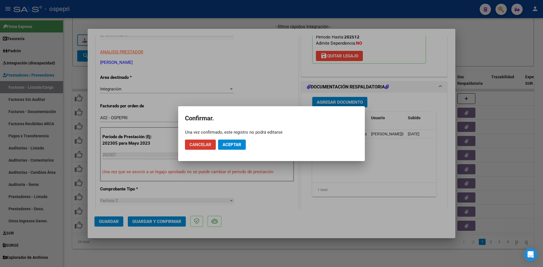
click at [238, 135] on div "Una vez confirmado, este registro no podrá editarse" at bounding box center [271, 133] width 173 height 6
click at [235, 149] on button "Aceptar" at bounding box center [232, 145] width 28 height 10
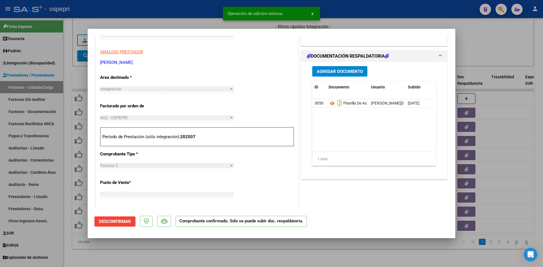
scroll to position [95, 0]
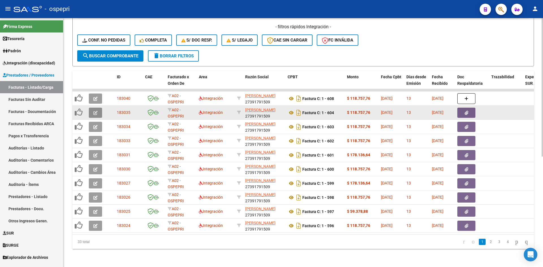
click at [92, 109] on button "button" at bounding box center [95, 113] width 13 height 10
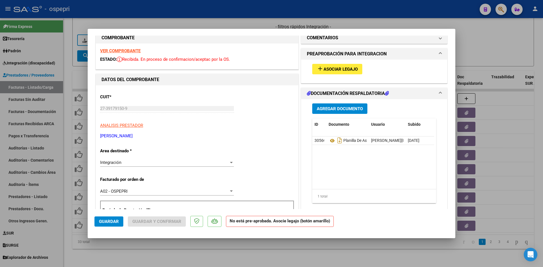
scroll to position [0, 0]
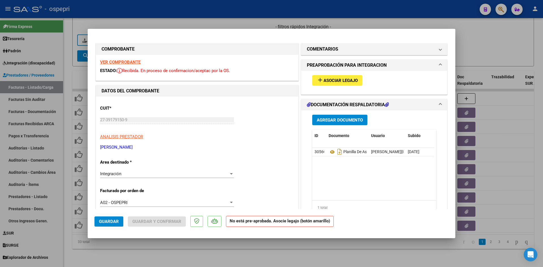
click at [130, 62] on strong "VER COMPROBANTE" at bounding box center [120, 62] width 40 height 5
click at [329, 151] on icon at bounding box center [332, 152] width 7 height 7
click at [344, 81] on span "Asociar Legajo" at bounding box center [341, 80] width 34 height 5
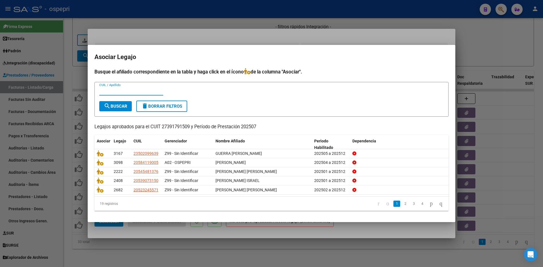
paste input "48185543"
click at [117, 104] on span "search Buscar" at bounding box center [115, 106] width 23 height 5
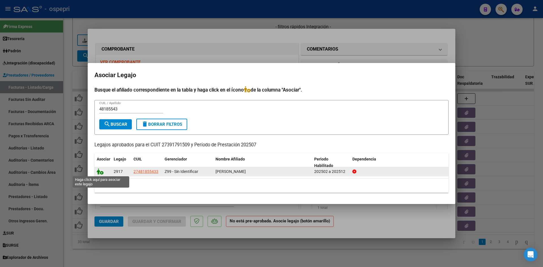
click at [99, 174] on icon at bounding box center [100, 172] width 7 height 6
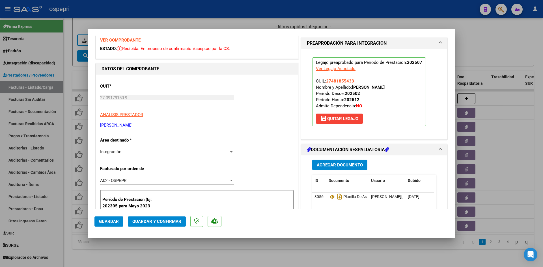
scroll to position [113, 0]
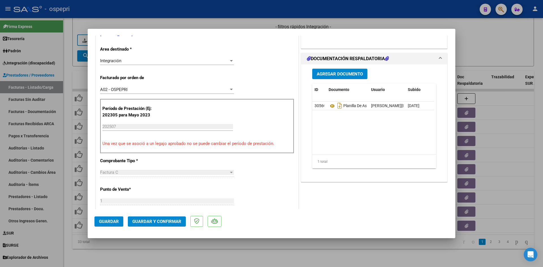
click at [165, 220] on span "Guardar y Confirmar" at bounding box center [156, 221] width 49 height 5
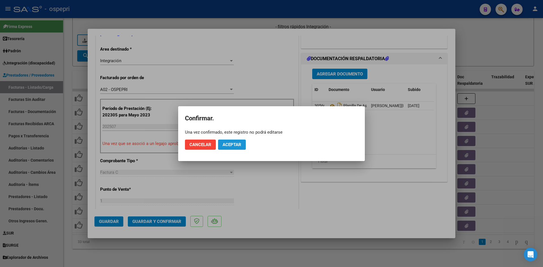
click at [236, 146] on span "Aceptar" at bounding box center [232, 144] width 19 height 5
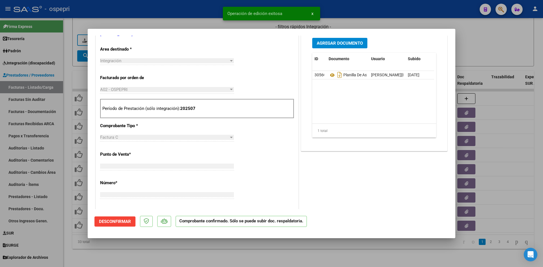
scroll to position [116, 0]
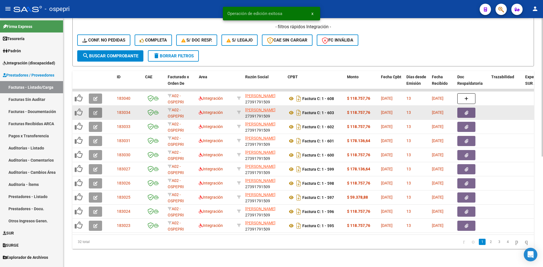
click at [97, 112] on icon "button" at bounding box center [95, 113] width 4 height 4
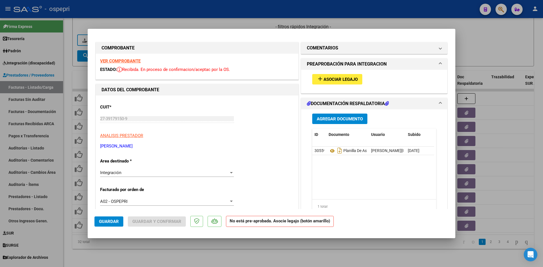
scroll to position [0, 0]
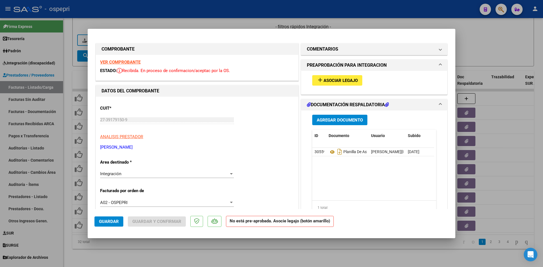
click at [136, 62] on strong "VER COMPROBANTE" at bounding box center [120, 62] width 40 height 5
click at [330, 153] on icon at bounding box center [332, 152] width 7 height 7
click at [346, 79] on span "Asociar Legajo" at bounding box center [341, 80] width 34 height 5
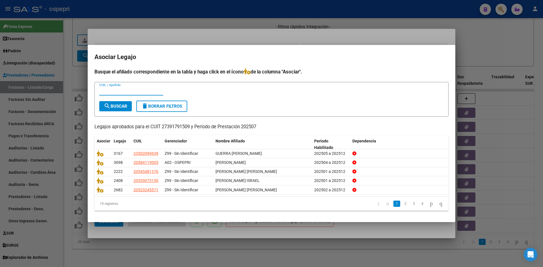
paste input "57189678"
click at [117, 106] on span "search Buscar" at bounding box center [115, 106] width 23 height 5
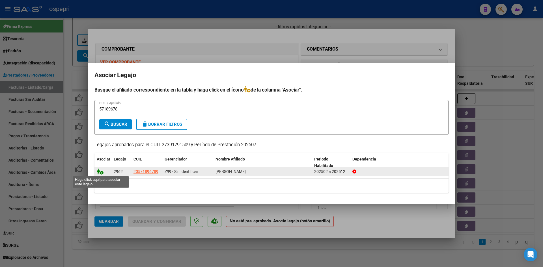
click at [99, 172] on icon at bounding box center [100, 172] width 7 height 6
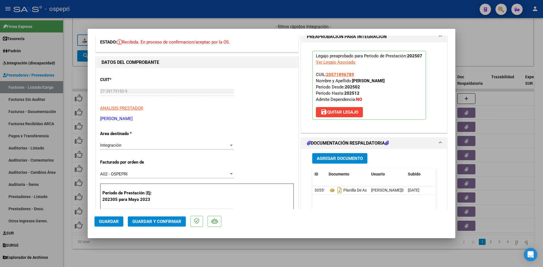
scroll to position [57, 0]
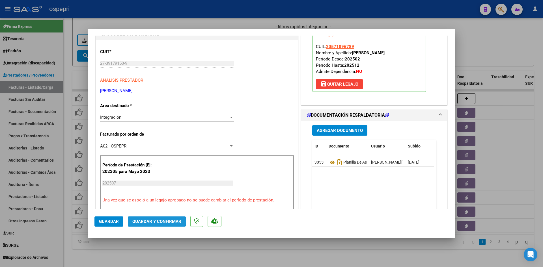
click at [156, 222] on span "Guardar y Confirmar" at bounding box center [156, 221] width 49 height 5
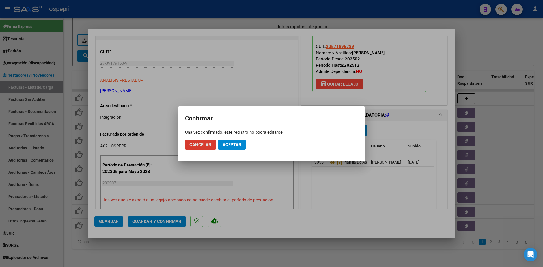
click at [229, 144] on span "Aceptar" at bounding box center [232, 144] width 19 height 5
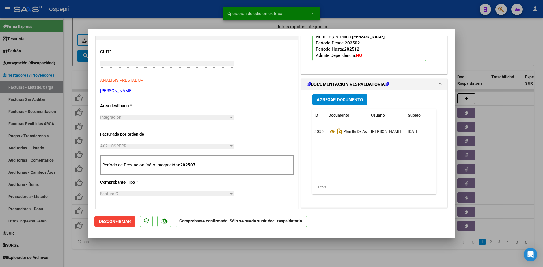
scroll to position [67, 0]
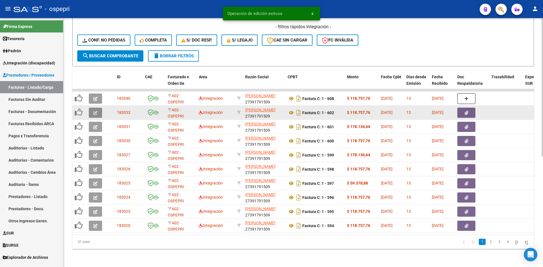
click at [100, 109] on button "button" at bounding box center [95, 113] width 13 height 10
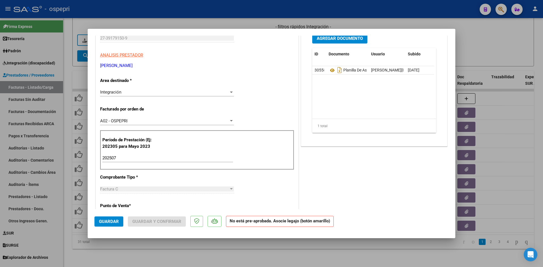
scroll to position [0, 0]
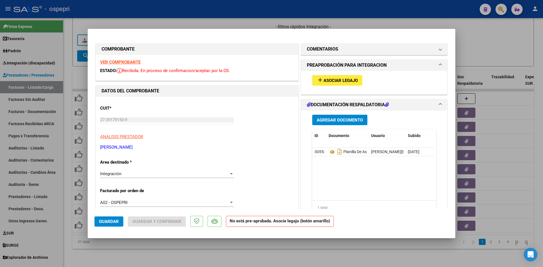
click at [126, 62] on strong "VER COMPROBANTE" at bounding box center [120, 62] width 40 height 5
click at [331, 152] on icon at bounding box center [332, 152] width 7 height 7
click at [327, 82] on span "Asociar Legajo" at bounding box center [341, 80] width 34 height 5
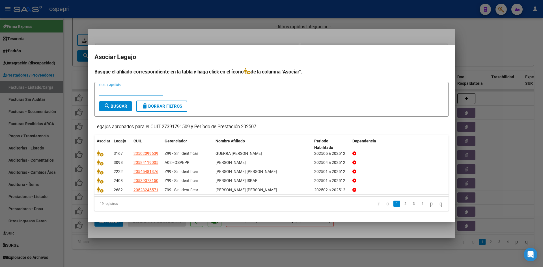
paste input "52047087"
click at [121, 106] on span "search Buscar" at bounding box center [115, 106] width 23 height 5
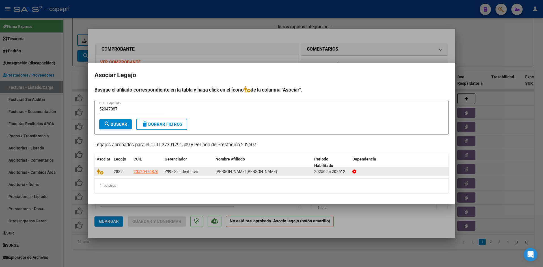
click at [97, 171] on datatable-body-cell at bounding box center [103, 172] width 17 height 9
click at [99, 172] on icon at bounding box center [100, 172] width 7 height 6
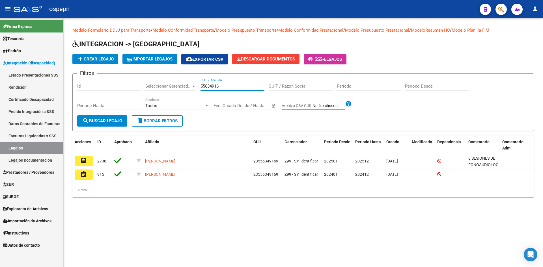
drag, startPoint x: 196, startPoint y: 89, endPoint x: 194, endPoint y: 90, distance: 2.9
click at [194, 90] on div "Filtros Id Seleccionar Gerenciador Seleccionar Gerenciador 55634916 CUIL / Apel…" at bounding box center [303, 96] width 452 height 37
type input "57720186"
click at [114, 119] on span "search Buscar Legajo" at bounding box center [102, 121] width 40 height 5
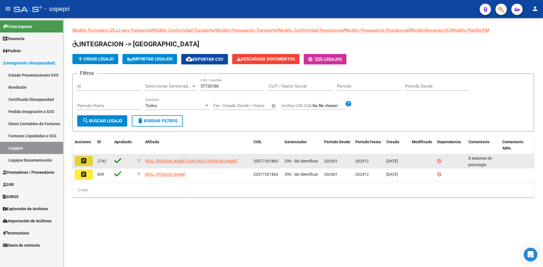
click at [85, 161] on mat-icon "assignment" at bounding box center [83, 161] width 7 height 7
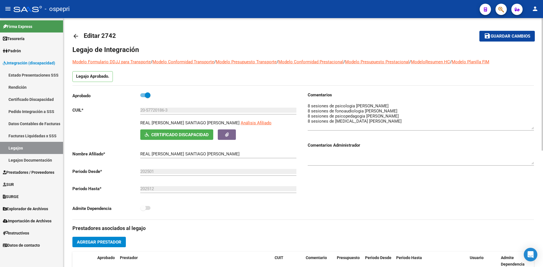
drag, startPoint x: 534, startPoint y: 114, endPoint x: 535, endPoint y: 129, distance: 15.4
click at [535, 129] on div "arrow_back Editar 2742 save Guardar cambios Legajo de Integración Modelo Formul…" at bounding box center [303, 252] width 480 height 468
click at [76, 33] on mat-icon "arrow_back" at bounding box center [75, 36] width 7 height 7
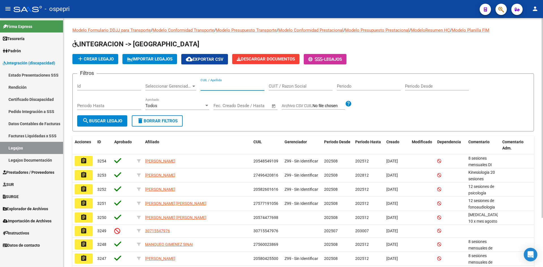
click at [211, 87] on input "CUIL / Apellido" at bounding box center [233, 86] width 64 height 5
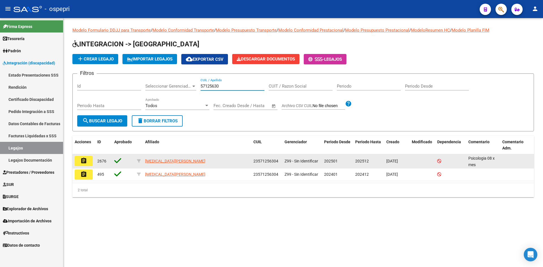
type input "57125630"
click at [82, 162] on mat-icon "assignment" at bounding box center [83, 161] width 7 height 7
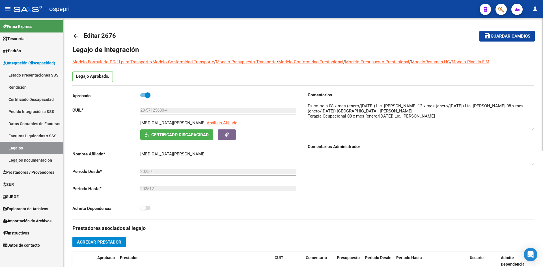
drag, startPoint x: 533, startPoint y: 113, endPoint x: 533, endPoint y: 130, distance: 16.7
click at [533, 130] on textarea at bounding box center [421, 117] width 226 height 28
drag, startPoint x: 76, startPoint y: 33, endPoint x: 85, endPoint y: 26, distance: 12.1
click at [76, 33] on mat-icon "arrow_back" at bounding box center [75, 36] width 7 height 7
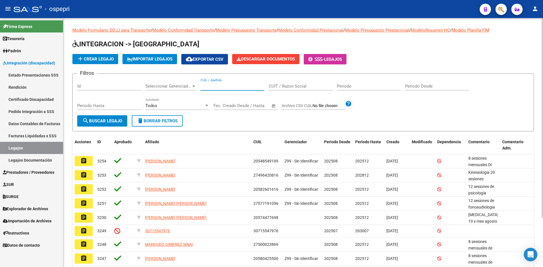
click at [212, 85] on input "CUIL / Apellido" at bounding box center [233, 86] width 64 height 5
type input "57126336"
click at [93, 119] on span "search Buscar Legajo" at bounding box center [102, 121] width 40 height 5
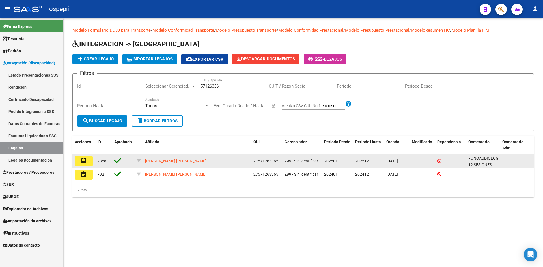
click at [86, 162] on mat-icon "assignment" at bounding box center [83, 161] width 7 height 7
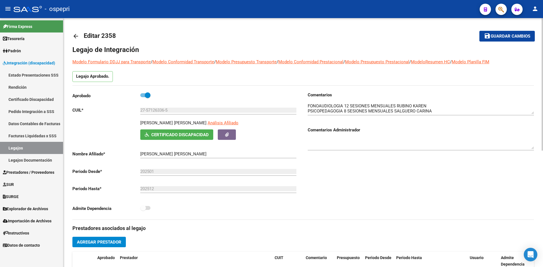
click at [77, 38] on mat-icon "arrow_back" at bounding box center [75, 36] width 7 height 7
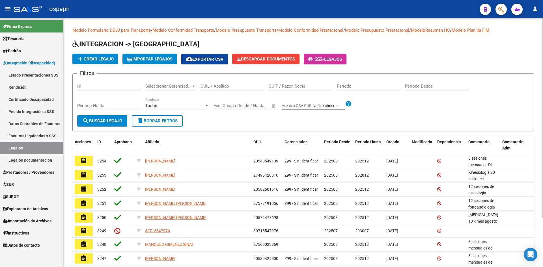
click at [222, 87] on input "CUIL / Apellido" at bounding box center [233, 86] width 64 height 5
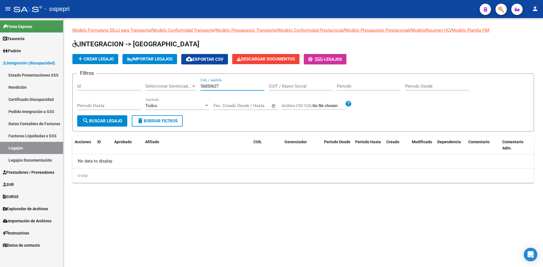
click at [213, 86] on input "56850627" at bounding box center [233, 86] width 64 height 5
type input "56852627"
drag, startPoint x: 221, startPoint y: 83, endPoint x: 203, endPoint y: 90, distance: 19.8
click at [203, 90] on div "56852627 CUIL / Apellido" at bounding box center [233, 84] width 64 height 12
drag, startPoint x: 226, startPoint y: 87, endPoint x: 193, endPoint y: 96, distance: 35.0
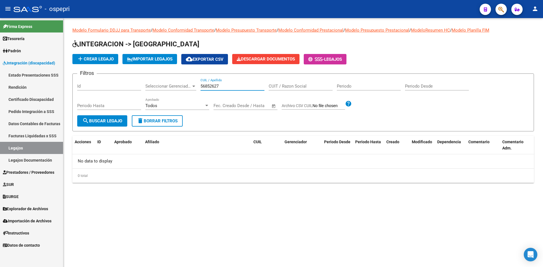
click at [193, 96] on div "Filtros Id Seleccionar Gerenciador Seleccionar Gerenciador 56852627 CUIL / Apel…" at bounding box center [303, 96] width 452 height 37
click at [107, 117] on button "search Buscar Legajo" at bounding box center [102, 120] width 50 height 11
drag, startPoint x: 206, startPoint y: 87, endPoint x: 206, endPoint y: 97, distance: 9.6
click at [206, 87] on input "di santis" at bounding box center [233, 86] width 64 height 5
click at [217, 81] on div "di antis CUIL / Apellido" at bounding box center [233, 84] width 64 height 12
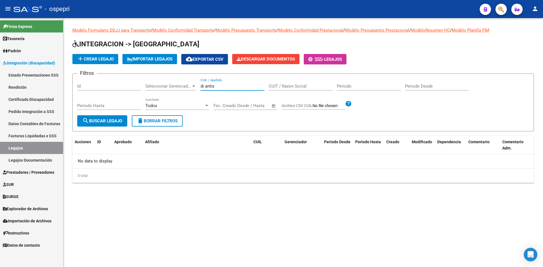
click at [219, 87] on input "di antis" at bounding box center [233, 86] width 64 height 5
type input "d"
type input "disantis"
drag, startPoint x: 230, startPoint y: 87, endPoint x: 197, endPoint y: 90, distance: 33.0
click at [197, 90] on div "Filtros Id Seleccionar Gerenciador Seleccionar Gerenciador disantis CUIL / Apel…" at bounding box center [303, 96] width 452 height 37
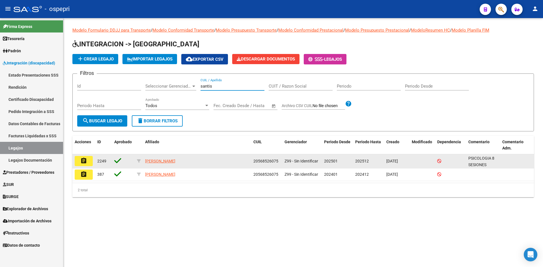
type input "santis"
click at [83, 162] on mat-icon "assignment" at bounding box center [83, 161] width 7 height 7
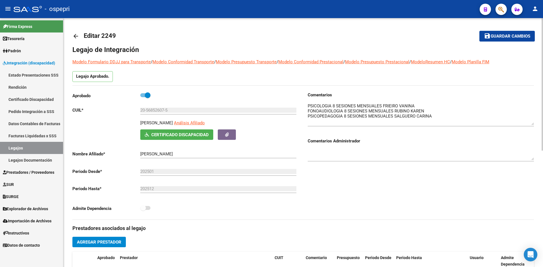
drag, startPoint x: 533, startPoint y: 114, endPoint x: 535, endPoint y: 125, distance: 11.2
click at [535, 125] on div "arrow_back Editar 2249 save Guardar cambios Legajo de Integración Modelo Formul…" at bounding box center [303, 252] width 480 height 468
click at [72, 35] on mat-icon "arrow_back" at bounding box center [75, 36] width 7 height 7
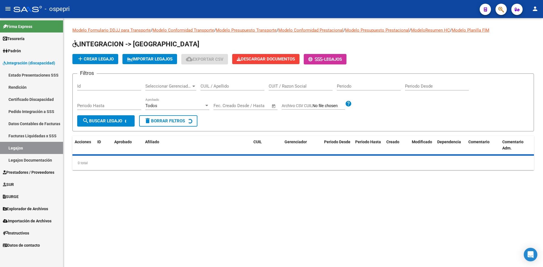
click at [213, 86] on input "CUIL / Apellido" at bounding box center [233, 86] width 64 height 5
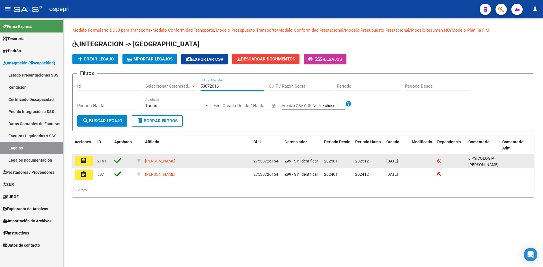
type input "53072616"
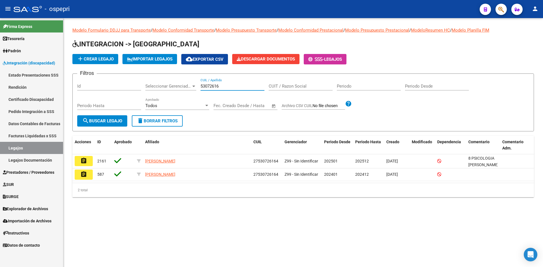
click at [87, 160] on button "assignment" at bounding box center [84, 161] width 18 height 10
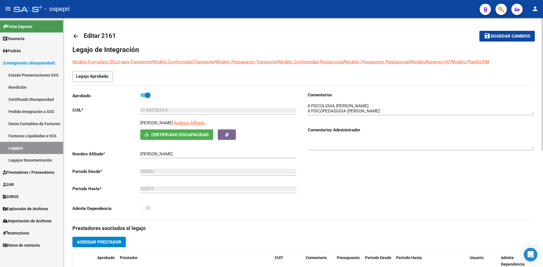
click at [76, 35] on mat-icon "arrow_back" at bounding box center [75, 36] width 7 height 7
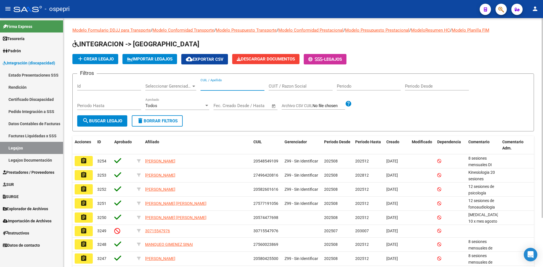
click at [222, 86] on input "CUIL / Apellido" at bounding box center [233, 86] width 64 height 5
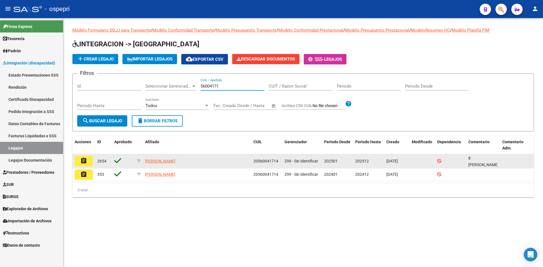
type input "56004171"
click at [84, 160] on mat-icon "assignment" at bounding box center [83, 161] width 7 height 7
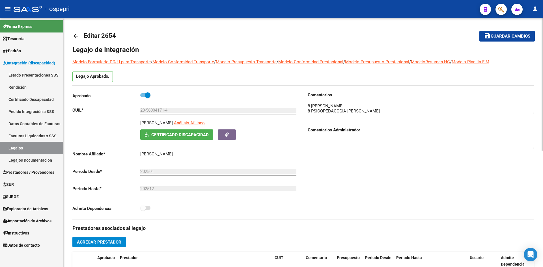
click at [76, 37] on mat-icon "arrow_back" at bounding box center [75, 36] width 7 height 7
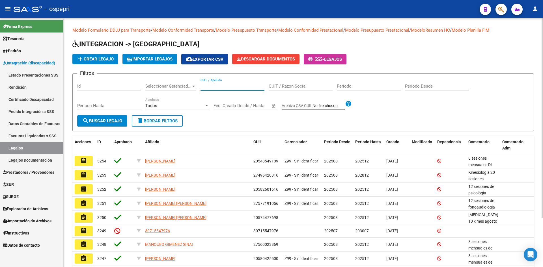
drag, startPoint x: 207, startPoint y: 85, endPoint x: 209, endPoint y: 82, distance: 3.5
click at [207, 84] on div "CUIL / Apellido" at bounding box center [233, 84] width 64 height 12
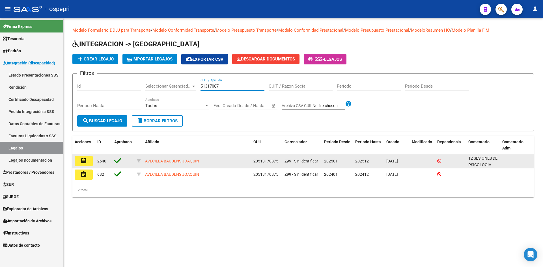
type input "51317087"
click at [83, 160] on mat-icon "assignment" at bounding box center [83, 161] width 7 height 7
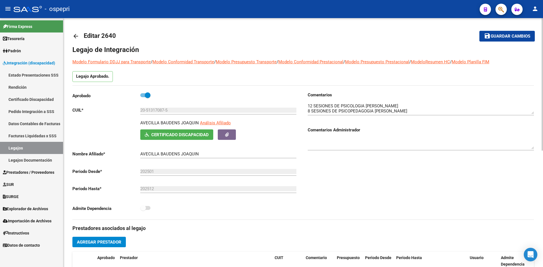
click at [76, 33] on mat-icon "arrow_back" at bounding box center [75, 36] width 7 height 7
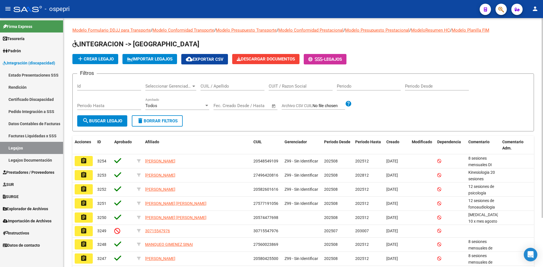
click at [215, 89] on input "CUIL / Apellido" at bounding box center [233, 86] width 64 height 5
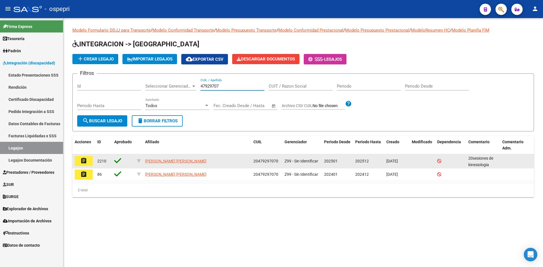
type input "47929707"
click at [87, 162] on mat-icon "assignment" at bounding box center [83, 161] width 7 height 7
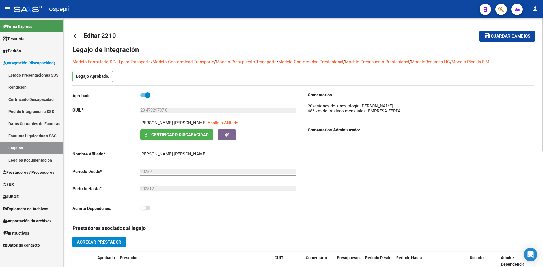
click at [76, 38] on mat-icon "arrow_back" at bounding box center [75, 36] width 7 height 7
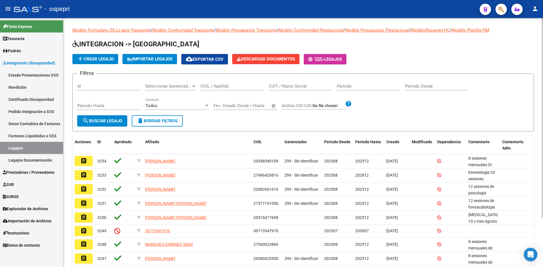
click at [209, 86] on input "CUIL / Apellido" at bounding box center [233, 86] width 64 height 5
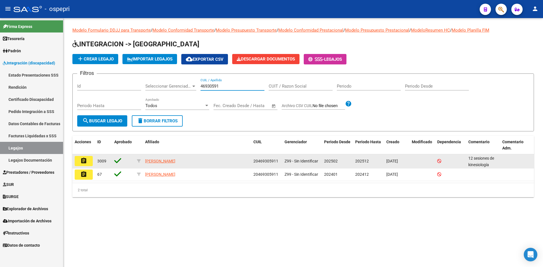
type input "46930591"
click at [83, 162] on mat-icon "assignment" at bounding box center [83, 161] width 7 height 7
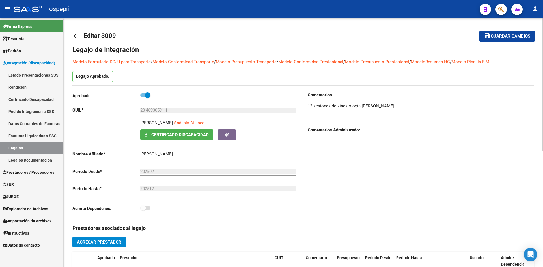
click at [76, 36] on mat-icon "arrow_back" at bounding box center [75, 36] width 7 height 7
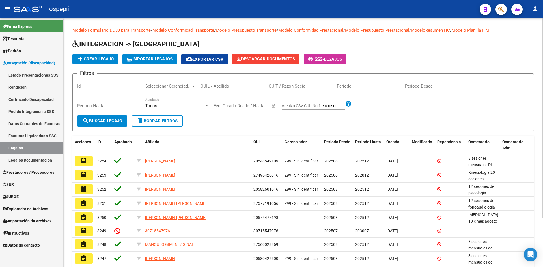
click at [235, 88] on input "CUIL / Apellido" at bounding box center [233, 86] width 64 height 5
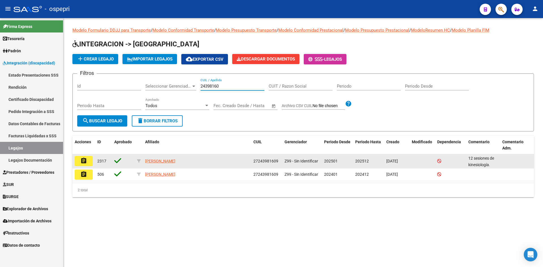
type input "24398160"
click at [82, 163] on mat-icon "assignment" at bounding box center [83, 161] width 7 height 7
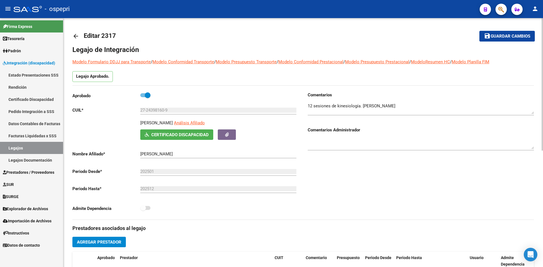
click at [76, 37] on mat-icon "arrow_back" at bounding box center [75, 36] width 7 height 7
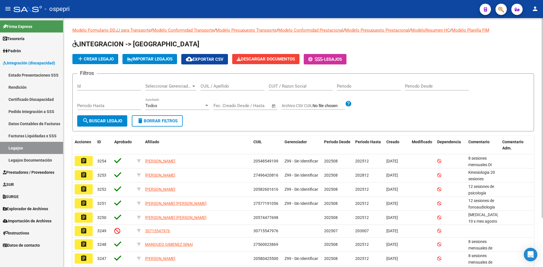
click at [246, 84] on div "CUIL / Apellido" at bounding box center [233, 84] width 64 height 12
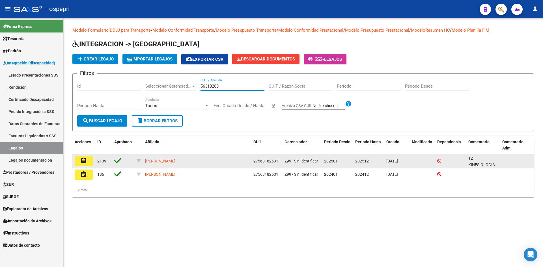
type input "56318263"
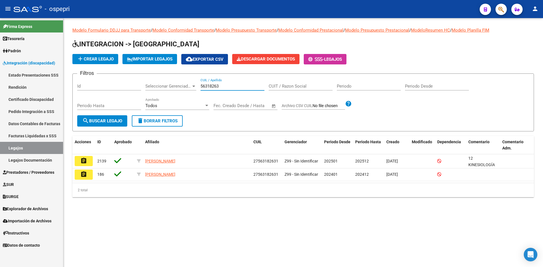
click at [84, 160] on mat-icon "assignment" at bounding box center [83, 161] width 7 height 7
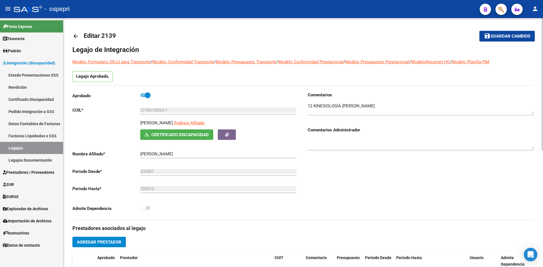
click at [74, 37] on mat-icon "arrow_back" at bounding box center [75, 36] width 7 height 7
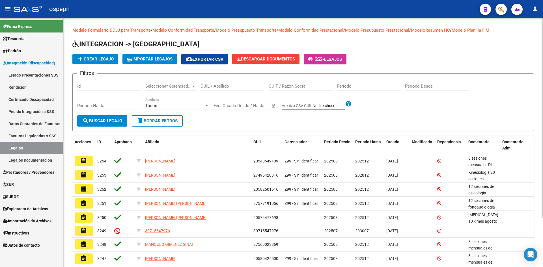
click at [206, 87] on input "CUIL / Apellido" at bounding box center [233, 86] width 64 height 5
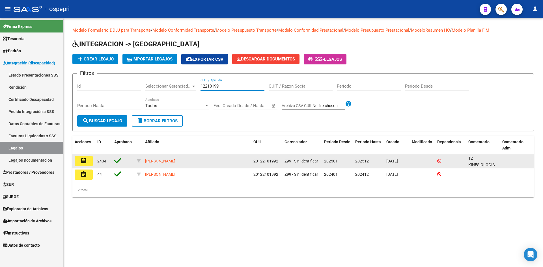
type input "12210199"
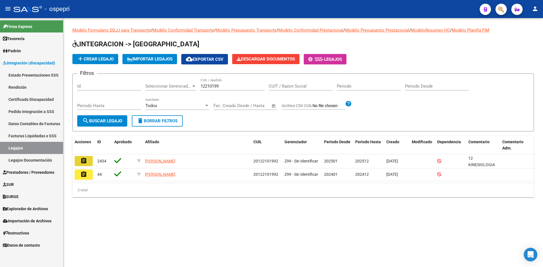
click at [87, 161] on button "assignment" at bounding box center [84, 161] width 18 height 10
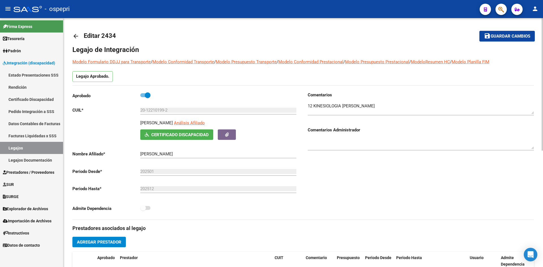
click at [78, 33] on mat-icon "arrow_back" at bounding box center [75, 36] width 7 height 7
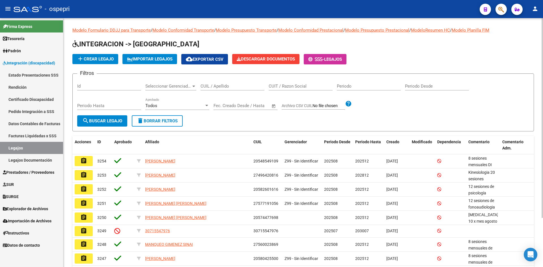
click at [219, 86] on input "CUIL / Apellido" at bounding box center [233, 86] width 64 height 5
type input "46403773"
click at [106, 119] on span "search Buscar Legajo" at bounding box center [102, 121] width 40 height 5
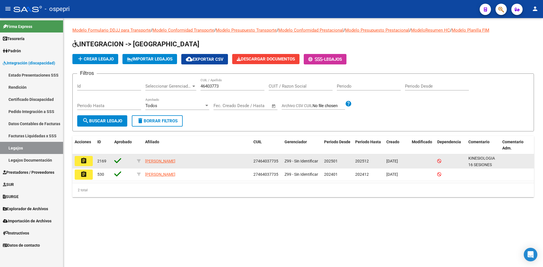
click at [81, 163] on mat-icon "assignment" at bounding box center [83, 161] width 7 height 7
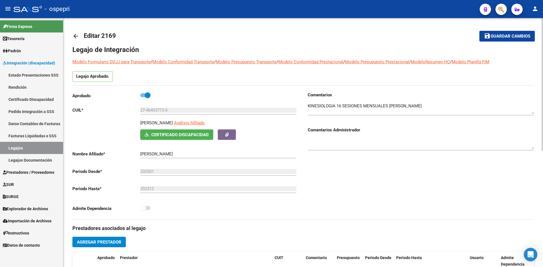
click at [75, 38] on mat-icon "arrow_back" at bounding box center [75, 36] width 7 height 7
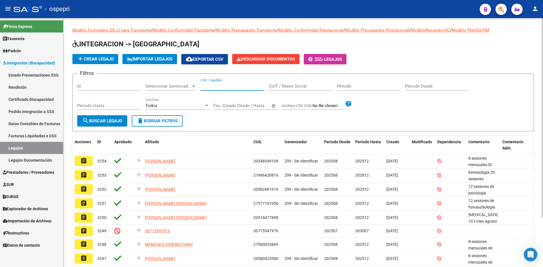
click at [211, 85] on input "CUIL / Apellido" at bounding box center [233, 86] width 64 height 5
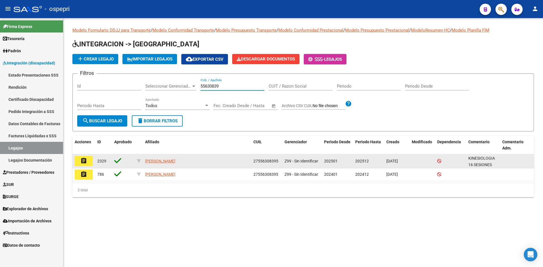
type input "55630839"
click at [79, 160] on button "assignment" at bounding box center [84, 161] width 18 height 10
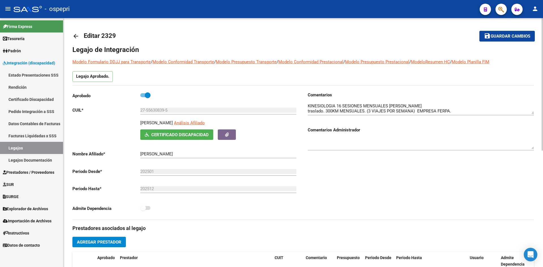
click at [74, 36] on mat-icon "arrow_back" at bounding box center [75, 36] width 7 height 7
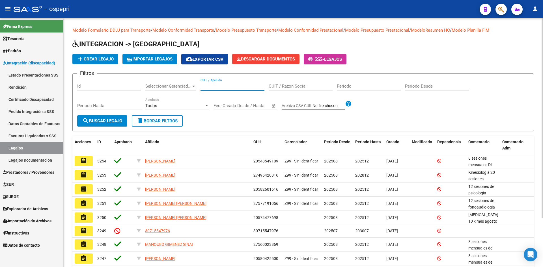
click at [214, 86] on input "CUIL / Apellido" at bounding box center [233, 86] width 64 height 5
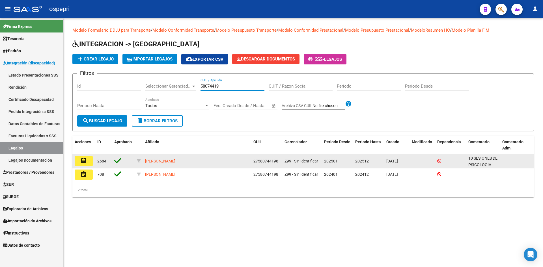
type input "58074419"
click at [86, 162] on mat-icon "assignment" at bounding box center [83, 161] width 7 height 7
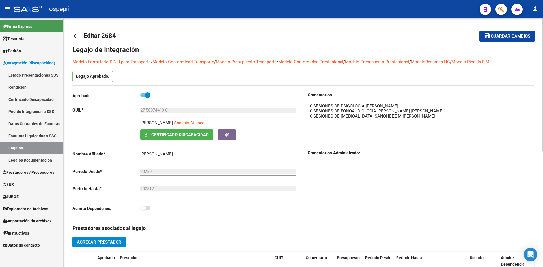
drag, startPoint x: 534, startPoint y: 114, endPoint x: 537, endPoint y: 136, distance: 22.3
click at [537, 136] on div "arrow_back Editar 2684 save Guardar cambios Legajo de Integración Modelo Formul…" at bounding box center [303, 252] width 480 height 468
drag, startPoint x: 77, startPoint y: 36, endPoint x: 129, endPoint y: 26, distance: 52.4
click at [77, 35] on mat-icon "arrow_back" at bounding box center [75, 36] width 7 height 7
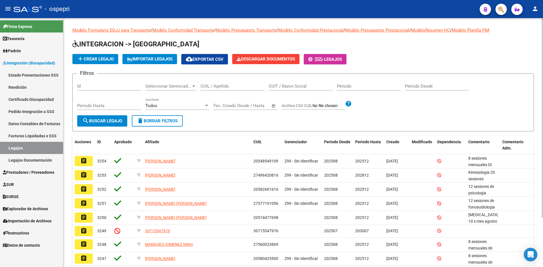
click at [229, 87] on input "CUIL / Apellido" at bounding box center [233, 86] width 64 height 5
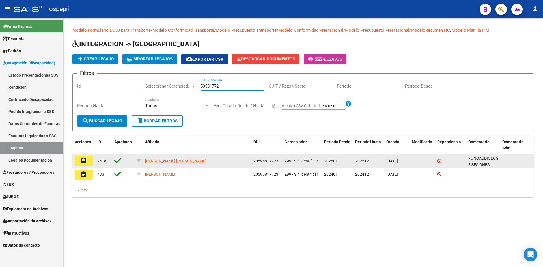
type input "59581772"
click at [82, 159] on mat-icon "assignment" at bounding box center [83, 161] width 7 height 7
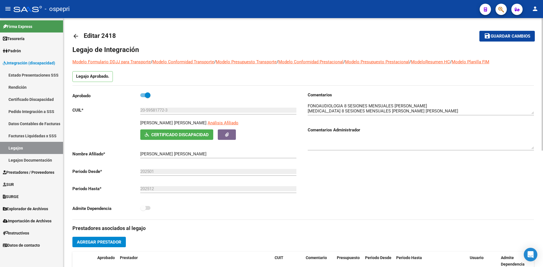
click at [76, 36] on mat-icon "arrow_back" at bounding box center [75, 36] width 7 height 7
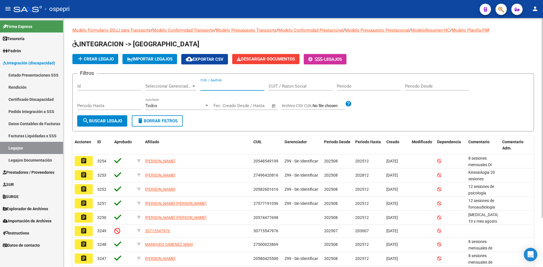
click at [220, 88] on input "CUIL / Apellido" at bounding box center [233, 86] width 64 height 5
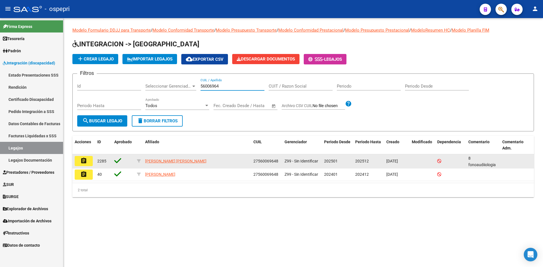
type input "56006964"
click at [85, 162] on mat-icon "assignment" at bounding box center [83, 161] width 7 height 7
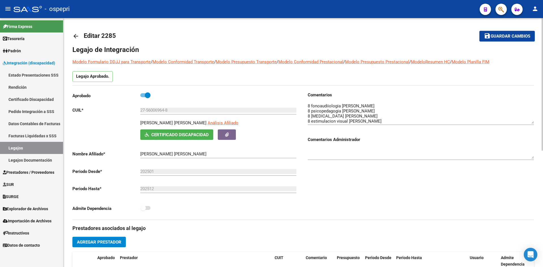
drag, startPoint x: 533, startPoint y: 113, endPoint x: 536, endPoint y: 122, distance: 9.4
click at [536, 122] on div "arrow_back Editar 2285 save Guardar cambios Legajo de Integración Modelo Formul…" at bounding box center [303, 252] width 480 height 468
click at [81, 34] on link "arrow_back" at bounding box center [77, 35] width 11 height 13
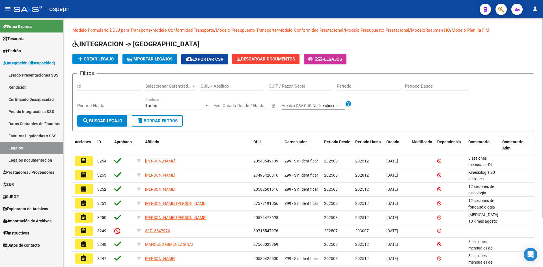
click at [217, 86] on input "CUIL / Apellido" at bounding box center [233, 86] width 64 height 5
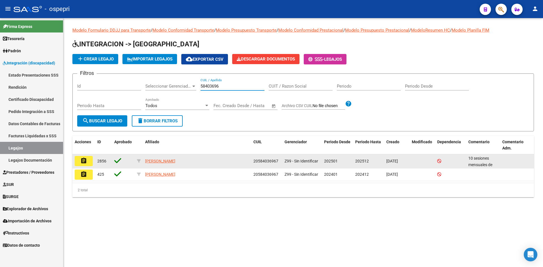
type input "58403696"
click at [82, 160] on mat-icon "assignment" at bounding box center [83, 161] width 7 height 7
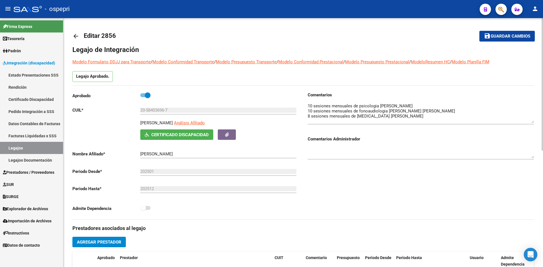
drag, startPoint x: 532, startPoint y: 113, endPoint x: 533, endPoint y: 122, distance: 9.1
click at [533, 122] on textarea at bounding box center [421, 113] width 226 height 20
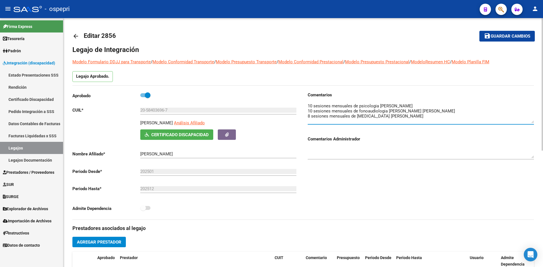
click at [74, 35] on mat-icon "arrow_back" at bounding box center [75, 36] width 7 height 7
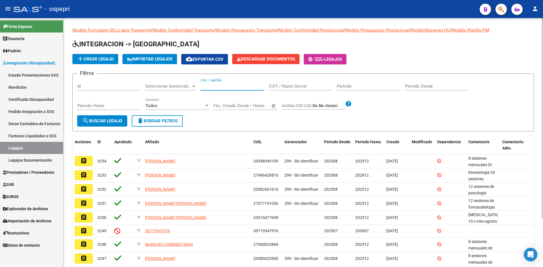
click at [230, 84] on input "CUIL / Apellido" at bounding box center [233, 86] width 64 height 5
type input "58404411"
click at [98, 125] on button "search Buscar Legajo" at bounding box center [102, 120] width 50 height 11
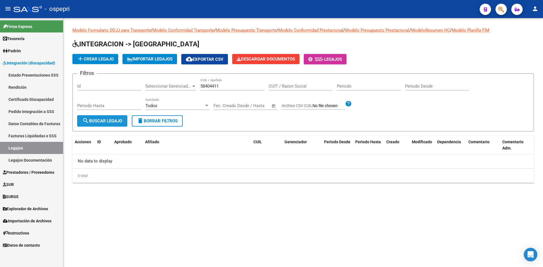
click at [113, 122] on span "search Buscar Legajo" at bounding box center [102, 121] width 40 height 5
drag, startPoint x: 224, startPoint y: 87, endPoint x: 195, endPoint y: 91, distance: 29.2
click at [195, 91] on div "Filtros Id Seleccionar Gerenciador Seleccionar Gerenciador 58404411 CUIL / Apel…" at bounding box center [303, 96] width 452 height 37
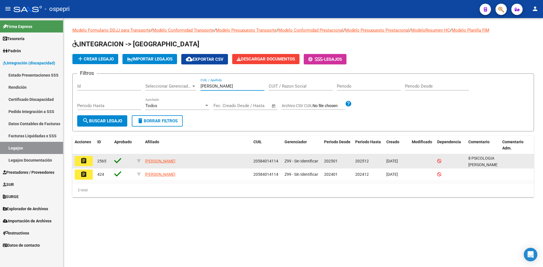
type input "veron joaquin"
click at [82, 159] on mat-icon "assignment" at bounding box center [83, 161] width 7 height 7
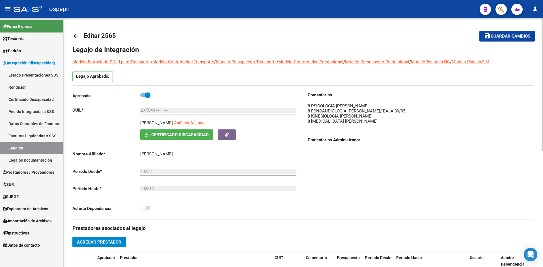
drag, startPoint x: 533, startPoint y: 113, endPoint x: 536, endPoint y: 123, distance: 10.3
click at [536, 123] on div "arrow_back Editar 2565 save Guardar cambios Legajo de Integración Modelo Formul…" at bounding box center [303, 252] width 480 height 468
click at [76, 37] on mat-icon "arrow_back" at bounding box center [75, 36] width 7 height 7
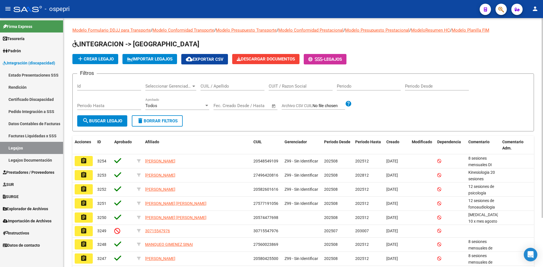
click at [211, 88] on input "CUIL / Apellido" at bounding box center [233, 86] width 64 height 5
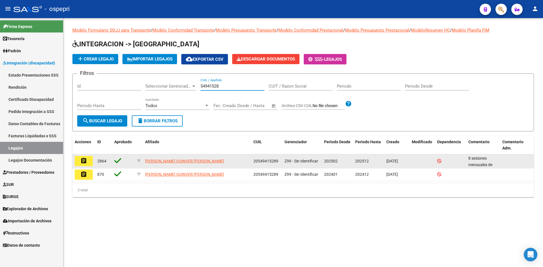
type input "54941528"
click at [80, 159] on mat-icon "assignment" at bounding box center [83, 161] width 7 height 7
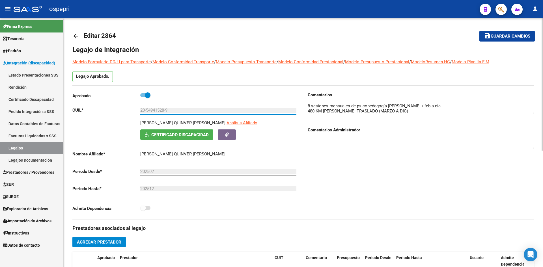
drag, startPoint x: 146, startPoint y: 111, endPoint x: 165, endPoint y: 114, distance: 19.9
click at [165, 114] on div "20-54941528-9 Ingresar CUIL" at bounding box center [218, 108] width 156 height 12
click at [75, 35] on mat-icon "arrow_back" at bounding box center [75, 36] width 7 height 7
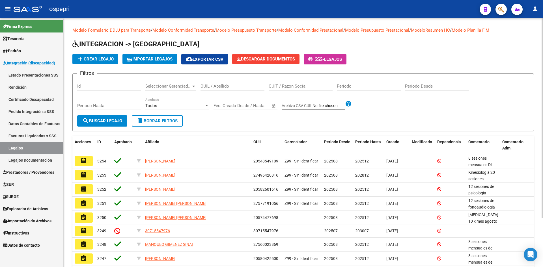
click at [218, 85] on input "CUIL / Apellido" at bounding box center [233, 86] width 64 height 5
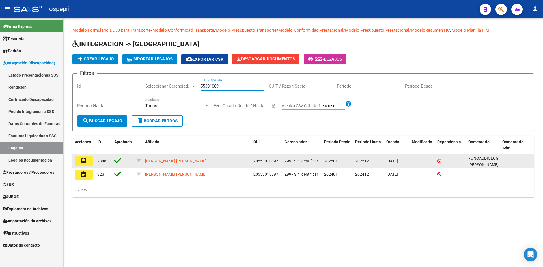
type input "55301089"
click at [88, 162] on button "assignment" at bounding box center [84, 161] width 18 height 10
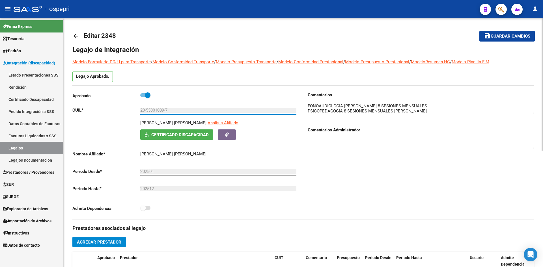
drag, startPoint x: 147, startPoint y: 111, endPoint x: 165, endPoint y: 110, distance: 17.6
click at [165, 110] on input "20-55301089-7" at bounding box center [218, 110] width 156 height 5
click at [77, 37] on mat-icon "arrow_back" at bounding box center [75, 36] width 7 height 7
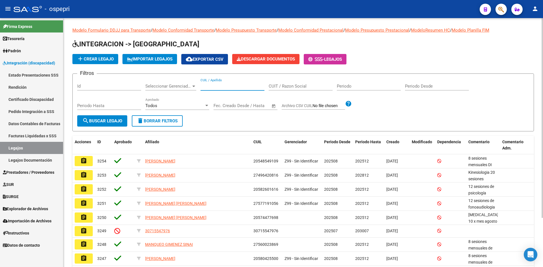
click at [213, 86] on input "CUIL / Apellido" at bounding box center [233, 86] width 64 height 5
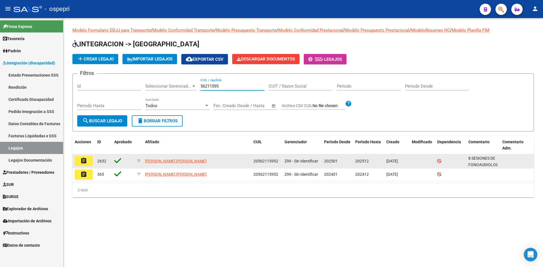
type input "56211595"
click at [78, 161] on button "assignment" at bounding box center [84, 161] width 18 height 10
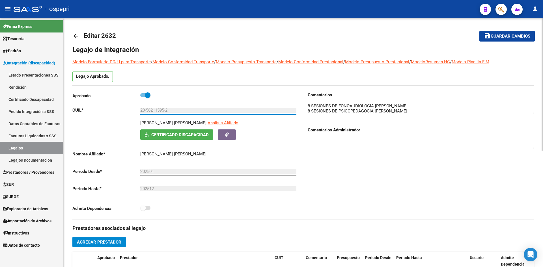
drag, startPoint x: 147, startPoint y: 110, endPoint x: 165, endPoint y: 116, distance: 18.8
click at [165, 116] on div "20-56211595-2 Ingresar CUIL" at bounding box center [218, 111] width 156 height 18
click at [76, 35] on mat-icon "arrow_back" at bounding box center [75, 36] width 7 height 7
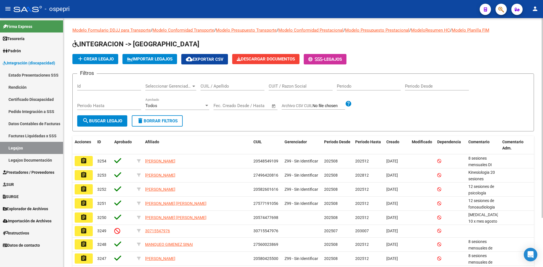
click at [209, 90] on div "CUIL / Apellido" at bounding box center [233, 84] width 64 height 12
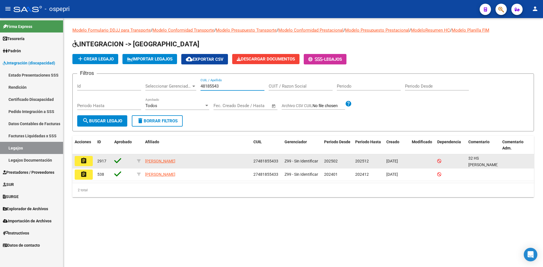
type input "48185543"
click at [84, 160] on mat-icon "assignment" at bounding box center [83, 161] width 7 height 7
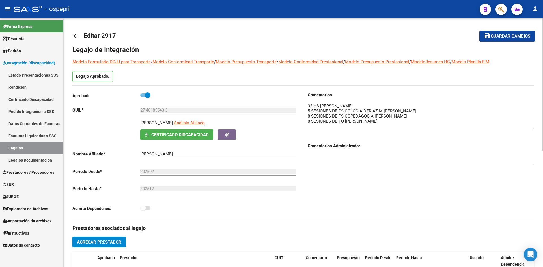
drag, startPoint x: 534, startPoint y: 112, endPoint x: 534, endPoint y: 128, distance: 15.9
click at [534, 128] on textarea at bounding box center [421, 116] width 226 height 27
drag, startPoint x: 147, startPoint y: 110, endPoint x: 165, endPoint y: 114, distance: 18.1
click at [165, 114] on div "27-48185543-3 Ingresar CUIL" at bounding box center [218, 108] width 156 height 12
click at [78, 35] on mat-icon "arrow_back" at bounding box center [75, 36] width 7 height 7
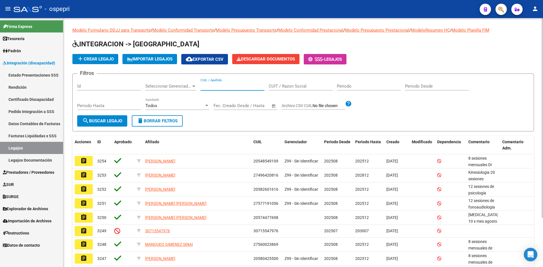
click at [215, 87] on input "CUIL / Apellido" at bounding box center [233, 86] width 64 height 5
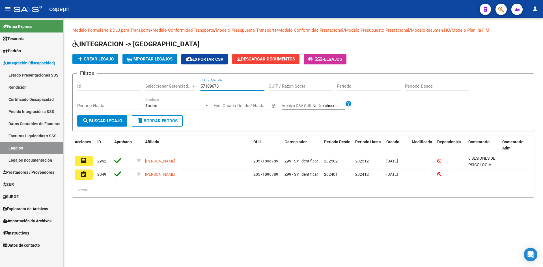
type input "57189678"
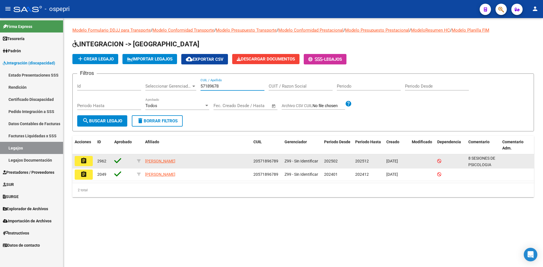
click at [82, 162] on mat-icon "assignment" at bounding box center [83, 161] width 7 height 7
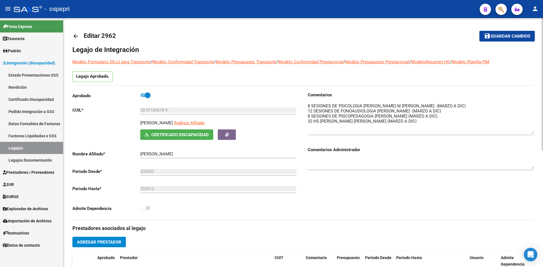
drag, startPoint x: 532, startPoint y: 113, endPoint x: 537, endPoint y: 133, distance: 20.5
click at [537, 133] on div "arrow_back Editar 2962 save Guardar cambios Legajo de Integración Modelo Formul…" at bounding box center [303, 252] width 480 height 468
drag, startPoint x: 146, startPoint y: 111, endPoint x: 165, endPoint y: 115, distance: 19.9
click at [165, 115] on div "20-57189678-9 Ingresar CUIL" at bounding box center [218, 111] width 156 height 18
click at [76, 37] on mat-icon "arrow_back" at bounding box center [75, 36] width 7 height 7
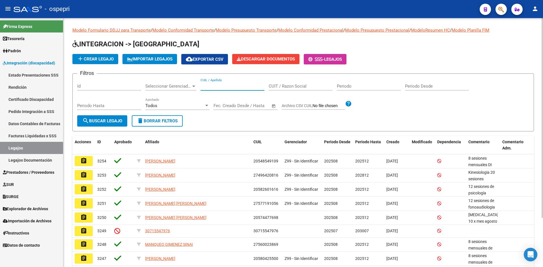
click at [231, 86] on input "CUIL / Apellido" at bounding box center [233, 86] width 64 height 5
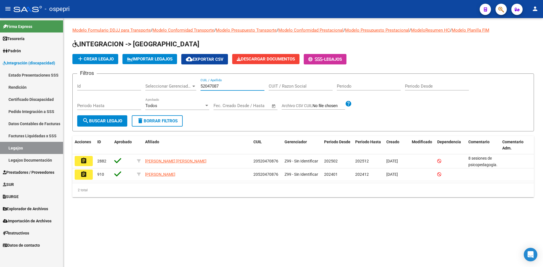
type input "52047087"
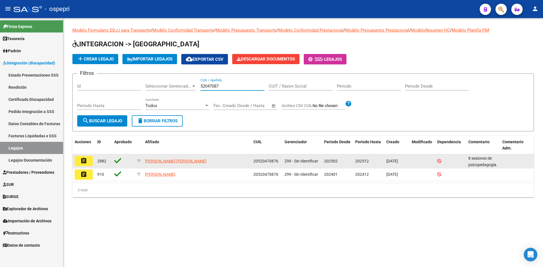
click at [87, 162] on mat-icon "assignment" at bounding box center [83, 161] width 7 height 7
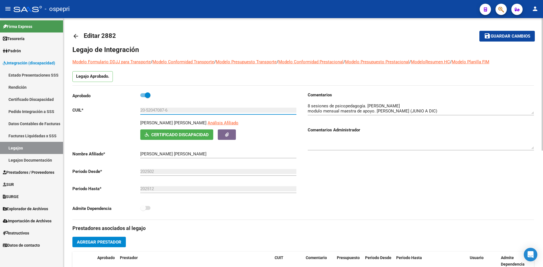
drag, startPoint x: 147, startPoint y: 111, endPoint x: 165, endPoint y: 111, distance: 17.6
click at [165, 111] on input "20-52047087-6" at bounding box center [218, 110] width 156 height 5
click at [77, 35] on mat-icon "arrow_back" at bounding box center [75, 36] width 7 height 7
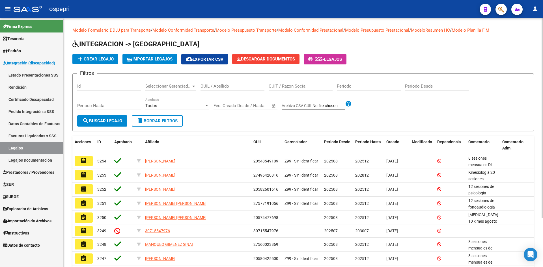
click at [214, 87] on input "CUIL / Apellido" at bounding box center [233, 86] width 64 height 5
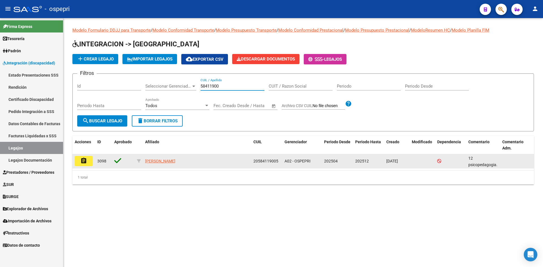
type input "58411900"
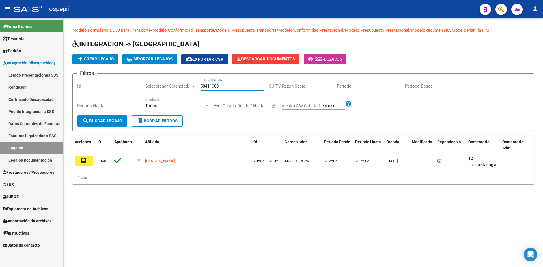
click at [87, 160] on button "assignment" at bounding box center [84, 161] width 18 height 10
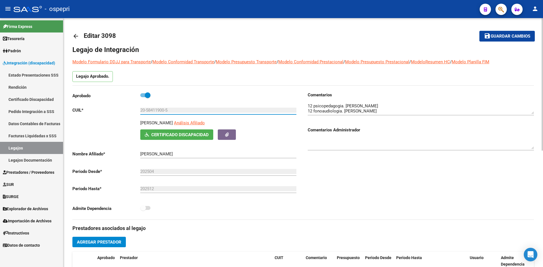
drag, startPoint x: 147, startPoint y: 110, endPoint x: 165, endPoint y: 115, distance: 18.0
click at [165, 115] on div "20-58411900-5 Ingresar CUIL" at bounding box center [218, 111] width 156 height 18
click at [74, 36] on mat-icon "arrow_back" at bounding box center [75, 36] width 7 height 7
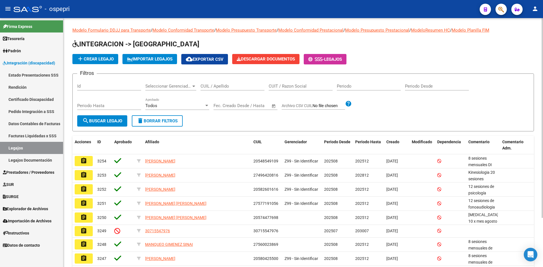
click at [217, 86] on input "CUIL / Apellido" at bounding box center [233, 86] width 64 height 5
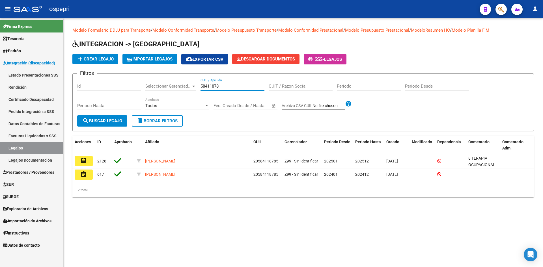
type input "58411878"
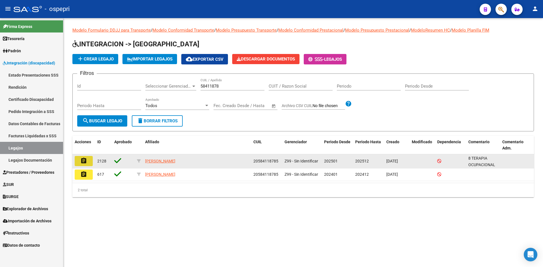
click at [82, 164] on mat-icon "assignment" at bounding box center [83, 161] width 7 height 7
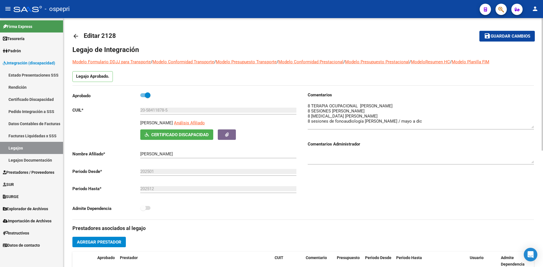
drag, startPoint x: 533, startPoint y: 112, endPoint x: 533, endPoint y: 126, distance: 14.2
click at [533, 126] on textarea at bounding box center [421, 115] width 226 height 25
drag, startPoint x: 147, startPoint y: 110, endPoint x: 166, endPoint y: 117, distance: 20.5
click at [166, 117] on div "20-58411878-5 Ingresar CUIL" at bounding box center [218, 111] width 156 height 18
drag, startPoint x: 74, startPoint y: 35, endPoint x: 97, endPoint y: 25, distance: 25.2
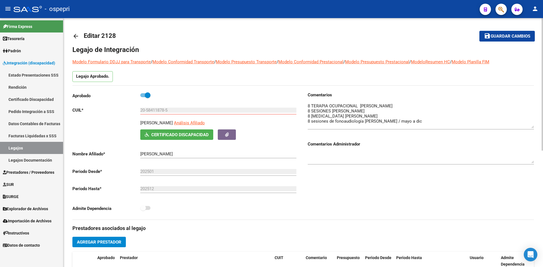
click at [74, 34] on mat-icon "arrow_back" at bounding box center [75, 36] width 7 height 7
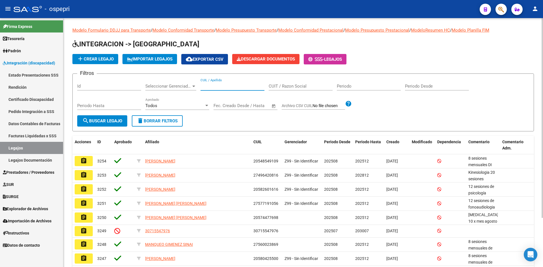
click at [215, 88] on input "CUIL / Apellido" at bounding box center [233, 86] width 64 height 5
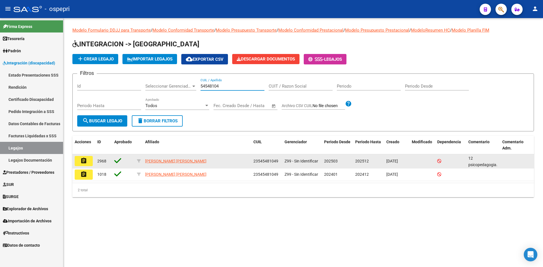
type input "54548104"
click at [84, 163] on mat-icon "assignment" at bounding box center [83, 161] width 7 height 7
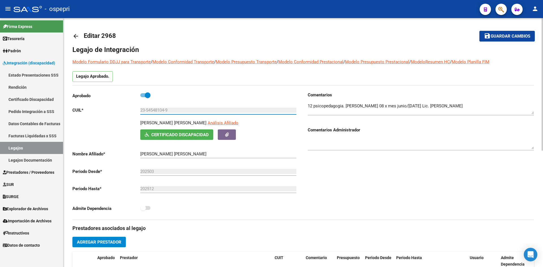
drag, startPoint x: 147, startPoint y: 112, endPoint x: 166, endPoint y: 115, distance: 18.8
click at [166, 115] on div "23-54548104-9 Ingresar CUIL" at bounding box center [218, 111] width 156 height 18
click at [76, 37] on mat-icon "arrow_back" at bounding box center [75, 36] width 7 height 7
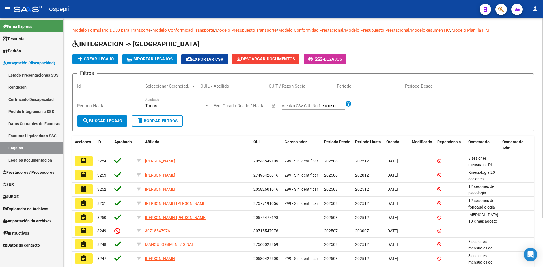
click at [217, 89] on div "CUIL / Apellido" at bounding box center [233, 84] width 64 height 12
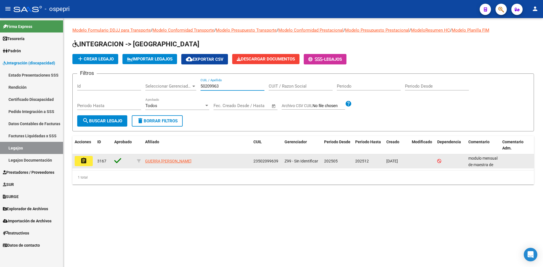
type input "50209963"
click at [87, 163] on mat-icon "assignment" at bounding box center [83, 161] width 7 height 7
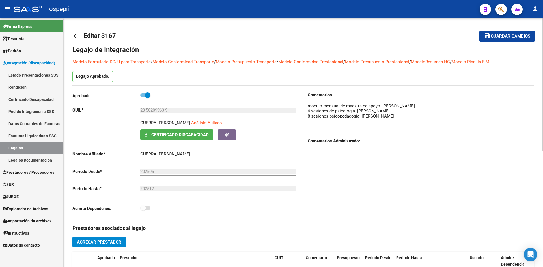
drag, startPoint x: 532, startPoint y: 113, endPoint x: 535, endPoint y: 124, distance: 11.3
click at [535, 124] on div "arrow_back Editar 3167 save Guardar cambios Legajo de Integración Modelo Formul…" at bounding box center [303, 252] width 480 height 468
drag, startPoint x: 146, startPoint y: 111, endPoint x: 165, endPoint y: 115, distance: 19.0
click at [165, 115] on div "23-50209963-9 Ingresar CUIL" at bounding box center [218, 111] width 156 height 18
click at [74, 37] on mat-icon "arrow_back" at bounding box center [75, 36] width 7 height 7
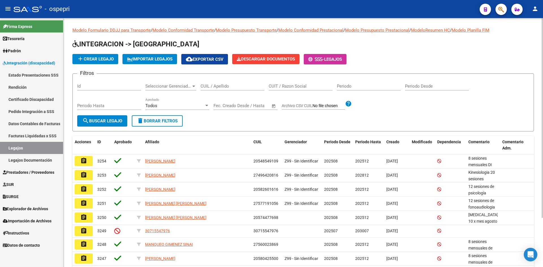
click at [219, 87] on input "CUIL / Apellido" at bounding box center [233, 86] width 64 height 5
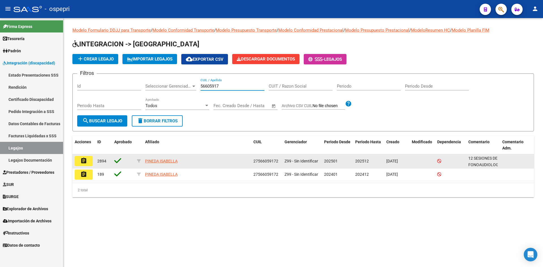
type input "56605917"
click at [83, 162] on mat-icon "assignment" at bounding box center [83, 161] width 7 height 7
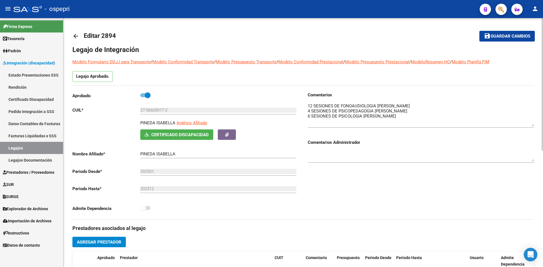
drag, startPoint x: 533, startPoint y: 113, endPoint x: 534, endPoint y: 125, distance: 12.5
click at [534, 125] on textarea at bounding box center [421, 115] width 226 height 24
drag, startPoint x: 146, startPoint y: 110, endPoint x: 165, endPoint y: 115, distance: 19.0
click at [165, 115] on div "27-56605917-2 Ingresar CUIL" at bounding box center [218, 111] width 156 height 18
click at [72, 36] on div "arrow_back Editar 2894 save Guardar cambios Legajo de Integración Modelo Formul…" at bounding box center [303, 252] width 480 height 468
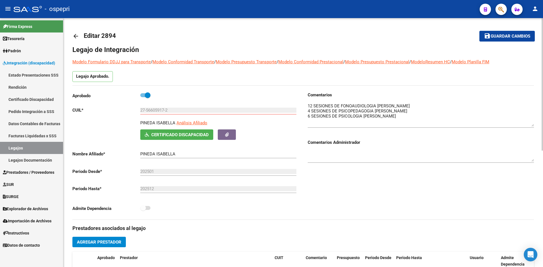
click at [77, 35] on mat-icon "arrow_back" at bounding box center [75, 36] width 7 height 7
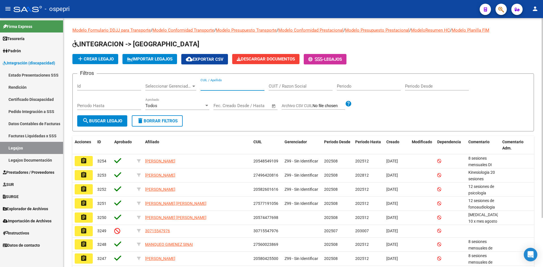
click at [228, 87] on input "CUIL / Apellido" at bounding box center [233, 86] width 64 height 5
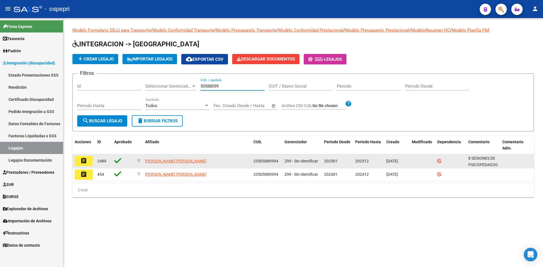
type input "50588099"
click at [84, 161] on mat-icon "assignment" at bounding box center [83, 161] width 7 height 7
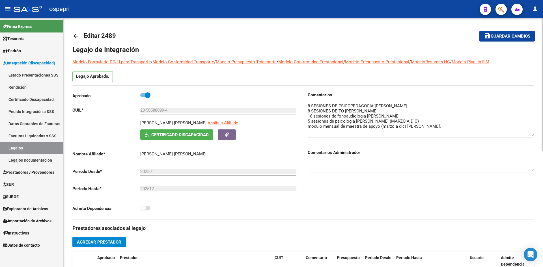
drag, startPoint x: 533, startPoint y: 114, endPoint x: 533, endPoint y: 136, distance: 22.6
click at [533, 136] on textarea at bounding box center [421, 120] width 226 height 34
drag, startPoint x: 147, startPoint y: 111, endPoint x: 165, endPoint y: 115, distance: 18.3
click at [165, 115] on div "23-50588099-4 Ingresar CUIL" at bounding box center [218, 111] width 156 height 18
click at [78, 35] on mat-icon "arrow_back" at bounding box center [75, 36] width 7 height 7
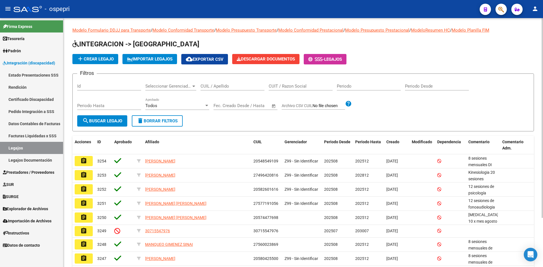
click at [214, 86] on input "CUIL / Apellido" at bounding box center [233, 86] width 64 height 5
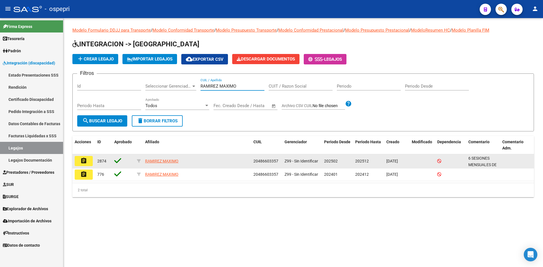
type input "RAMIREZ MAXIMO"
click at [85, 158] on mat-icon "assignment" at bounding box center [83, 161] width 7 height 7
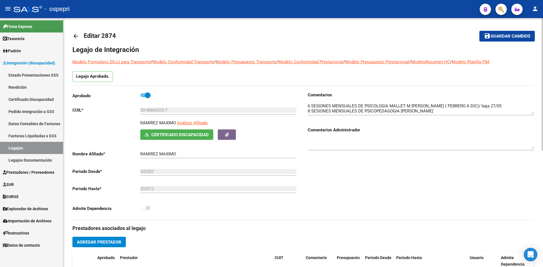
click at [77, 35] on mat-icon "arrow_back" at bounding box center [75, 36] width 7 height 7
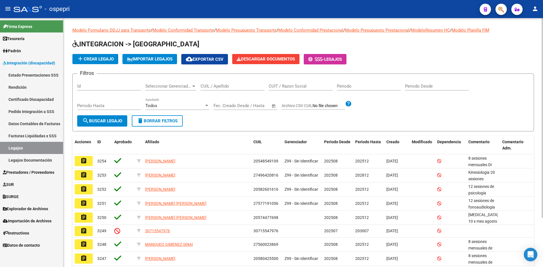
click at [219, 85] on input "CUIL / Apellido" at bounding box center [233, 86] width 64 height 5
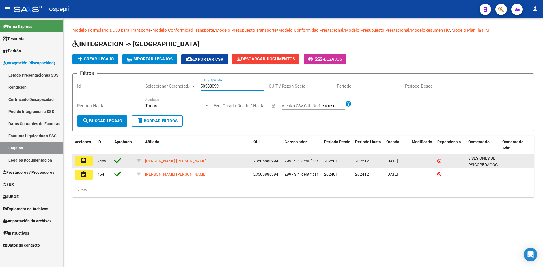
type input "50588099"
click at [85, 165] on button "assignment" at bounding box center [84, 161] width 18 height 10
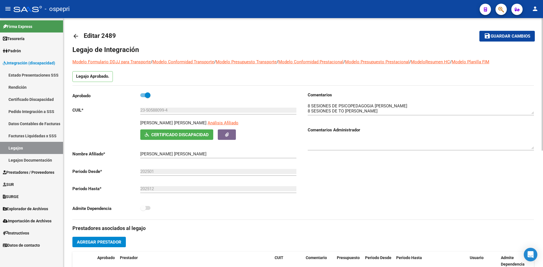
click at [76, 35] on mat-icon "arrow_back" at bounding box center [75, 36] width 7 height 7
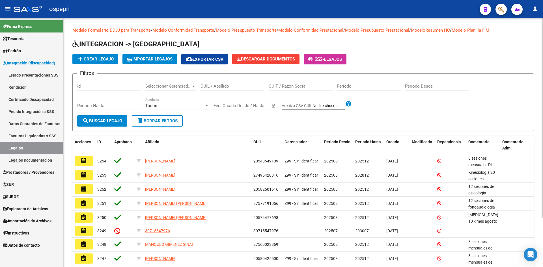
click at [215, 86] on input "CUIL / Apellido" at bounding box center [233, 86] width 64 height 5
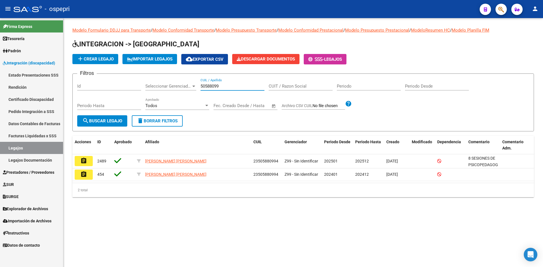
type input "50588099"
click at [104, 121] on span "search Buscar Legajo" at bounding box center [102, 121] width 40 height 5
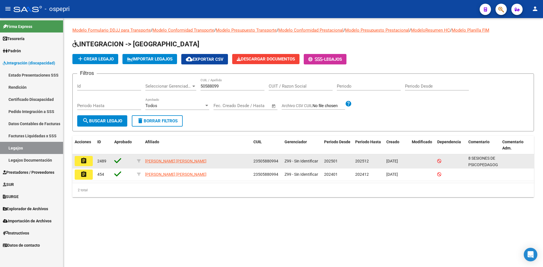
click at [87, 162] on button "assignment" at bounding box center [84, 161] width 18 height 10
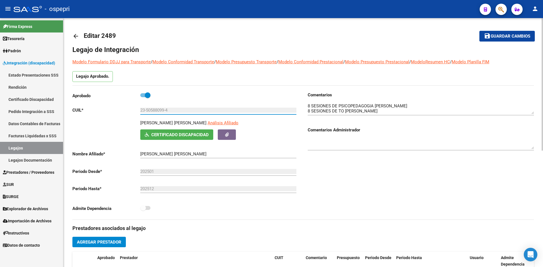
drag, startPoint x: 146, startPoint y: 110, endPoint x: 165, endPoint y: 115, distance: 19.5
click at [165, 115] on div "23-50588099-4 Ingresar CUIL" at bounding box center [218, 111] width 156 height 18
click at [74, 35] on mat-icon "arrow_back" at bounding box center [75, 36] width 7 height 7
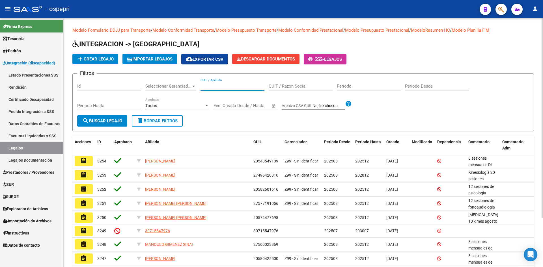
click at [212, 87] on input "CUIL / Apellido" at bounding box center [233, 86] width 64 height 5
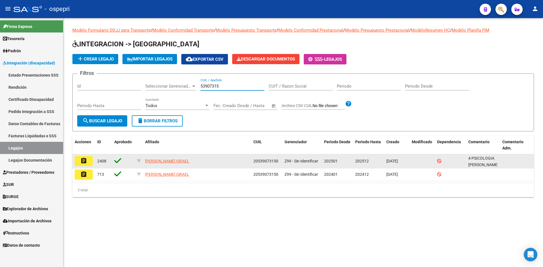
type input "53907315"
click at [81, 163] on mat-icon "assignment" at bounding box center [83, 161] width 7 height 7
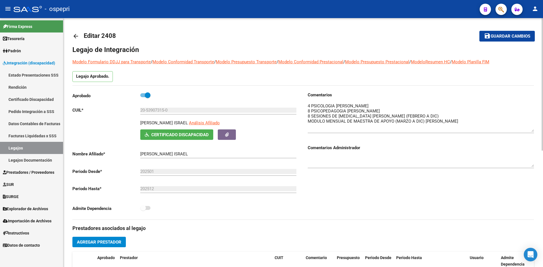
drag, startPoint x: 533, startPoint y: 114, endPoint x: 535, endPoint y: 131, distance: 17.9
click at [535, 131] on div "arrow_back Editar 2408 save Guardar cambios Legajo de Integración Modelo Formul…" at bounding box center [303, 252] width 480 height 468
drag, startPoint x: 147, startPoint y: 111, endPoint x: 165, endPoint y: 114, distance: 18.4
click at [165, 114] on div "20-53907315-0 Ingresar CUIL" at bounding box center [218, 108] width 156 height 12
click at [76, 35] on mat-icon "arrow_back" at bounding box center [75, 36] width 7 height 7
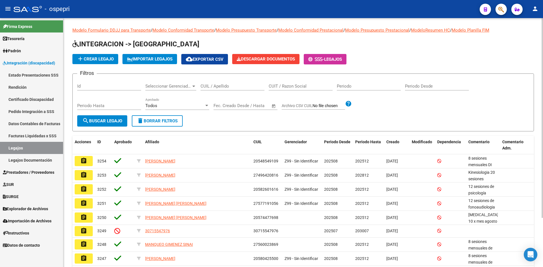
click at [207, 85] on input "CUIL / Apellido" at bounding box center [233, 86] width 64 height 5
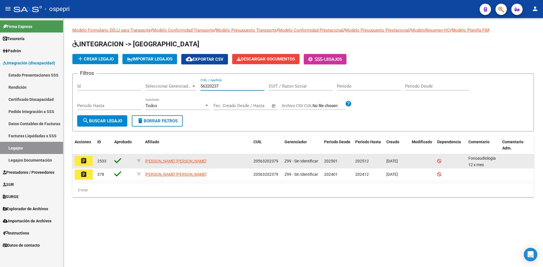
type input "56320237"
click at [82, 162] on mat-icon "assignment" at bounding box center [83, 161] width 7 height 7
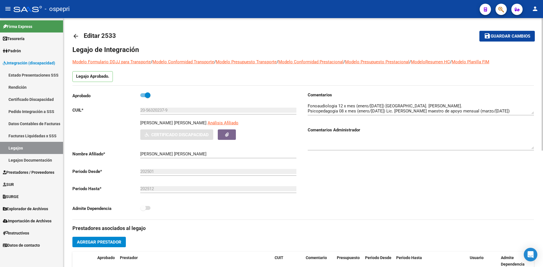
type input "CASTRO LEIVA WILLIAM LEANDRO GERMAIN"
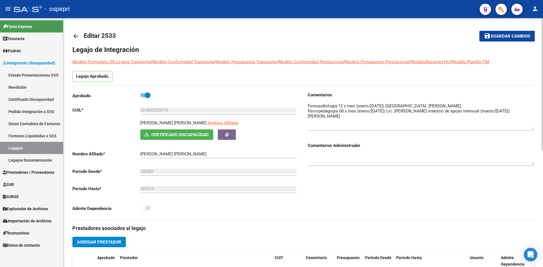
drag, startPoint x: 532, startPoint y: 113, endPoint x: 532, endPoint y: 129, distance: 15.6
click at [532, 129] on textarea at bounding box center [421, 116] width 226 height 27
drag, startPoint x: 147, startPoint y: 112, endPoint x: 165, endPoint y: 115, distance: 18.7
click at [165, 115] on div "20-56320237-9 Ingresar CUIL" at bounding box center [218, 111] width 156 height 18
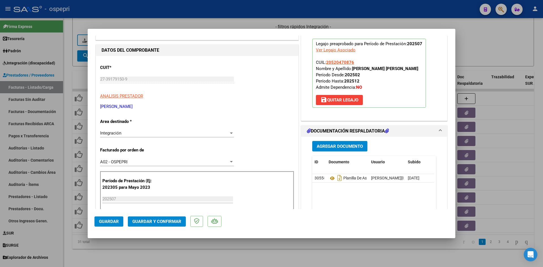
scroll to position [57, 0]
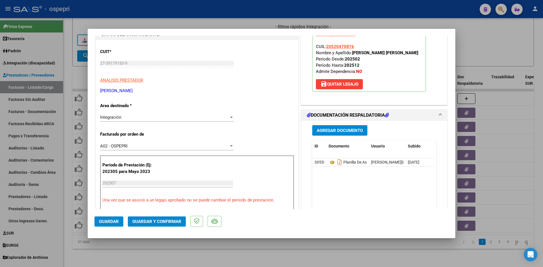
click at [162, 221] on span "Guardar y Confirmar" at bounding box center [156, 221] width 49 height 5
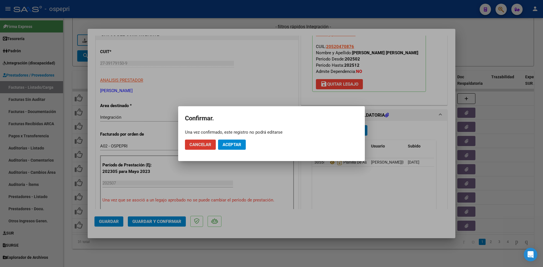
click at [228, 144] on span "Aceptar" at bounding box center [232, 144] width 19 height 5
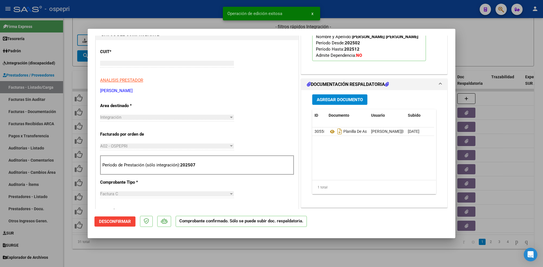
type input "$ 0,00"
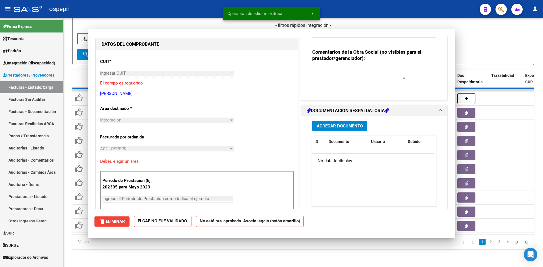
scroll to position [67, 0]
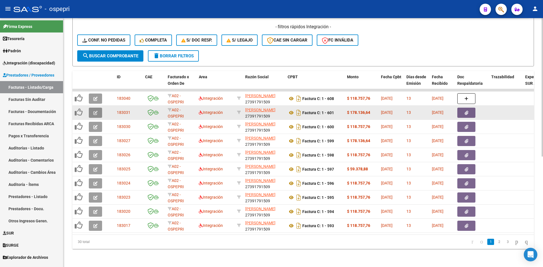
click at [98, 110] on button "button" at bounding box center [95, 113] width 13 height 10
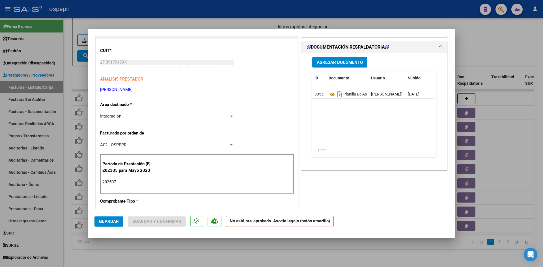
scroll to position [0, 0]
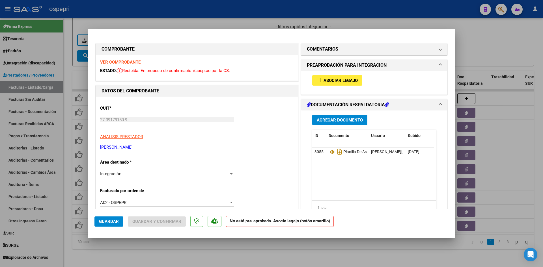
click at [133, 62] on strong "VER COMPROBANTE" at bounding box center [120, 62] width 40 height 5
click at [330, 151] on icon at bounding box center [332, 152] width 7 height 7
click at [346, 82] on span "Asociar Legajo" at bounding box center [341, 80] width 34 height 5
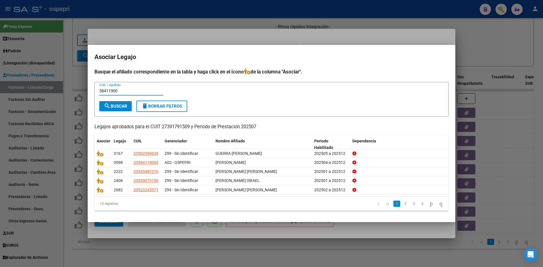
type input "58411900"
click at [116, 104] on span "search Buscar" at bounding box center [115, 106] width 23 height 5
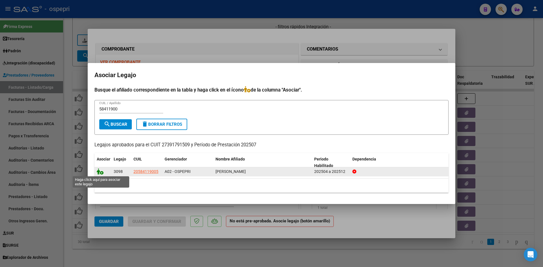
click at [101, 173] on icon at bounding box center [100, 172] width 7 height 6
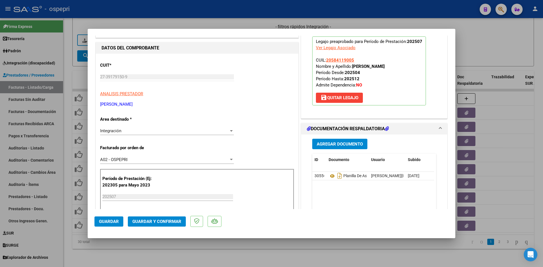
scroll to position [113, 0]
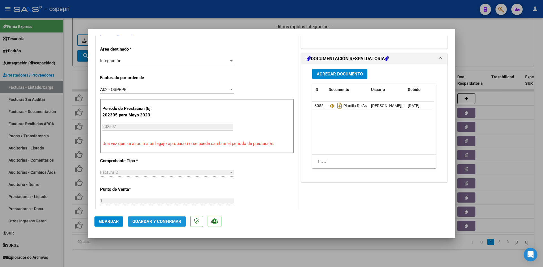
click at [172, 222] on span "Guardar y Confirmar" at bounding box center [156, 221] width 49 height 5
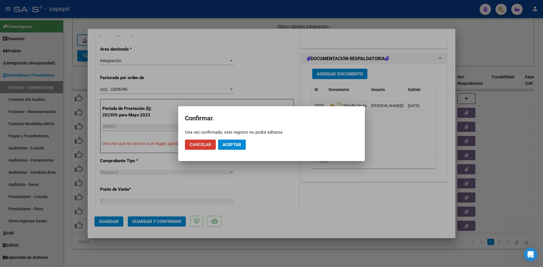
click at [228, 142] on button "Aceptar" at bounding box center [232, 145] width 28 height 10
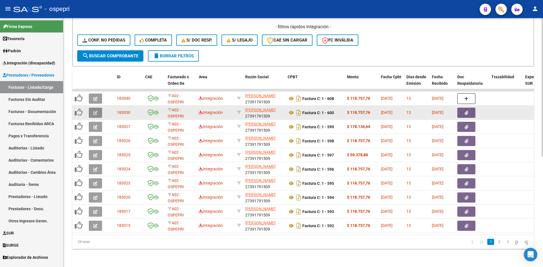
click at [95, 111] on icon "button" at bounding box center [95, 113] width 4 height 4
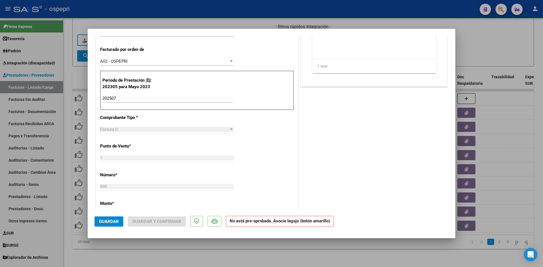
scroll to position [0, 0]
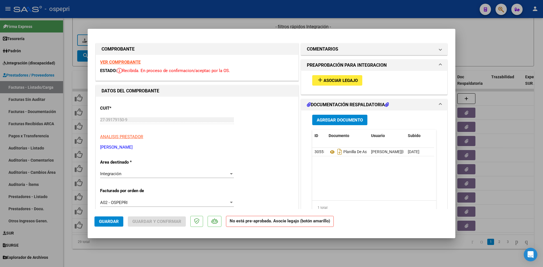
click at [129, 61] on strong "VER COMPROBANTE" at bounding box center [120, 62] width 40 height 5
click at [330, 153] on icon at bounding box center [332, 152] width 7 height 7
click at [328, 81] on span "Asociar Legajo" at bounding box center [341, 80] width 34 height 5
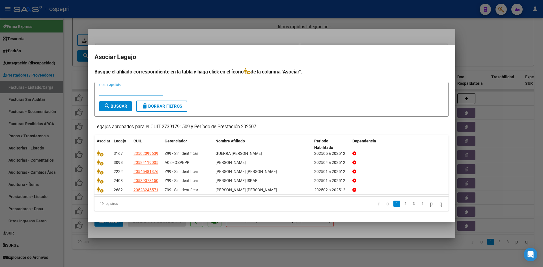
paste input "58411878"
type input "58411878"
click at [117, 107] on span "search Buscar" at bounding box center [115, 106] width 23 height 5
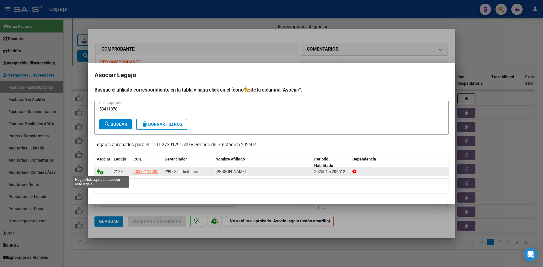
click at [100, 173] on icon at bounding box center [100, 172] width 7 height 6
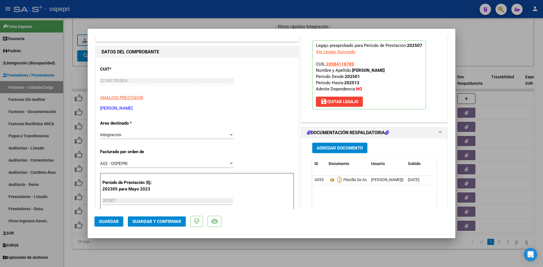
scroll to position [85, 0]
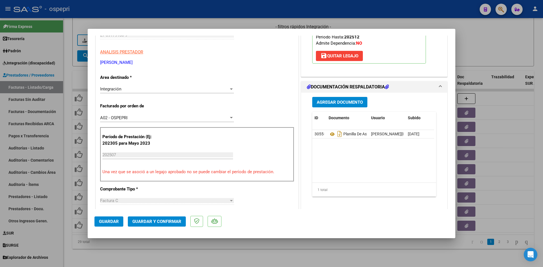
click at [153, 222] on span "Guardar y Confirmar" at bounding box center [156, 221] width 49 height 5
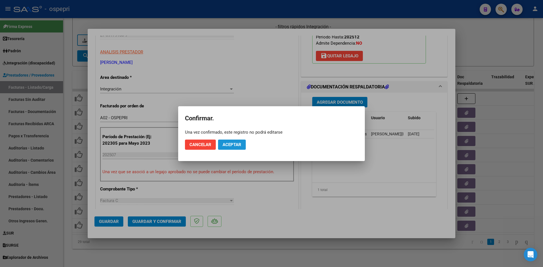
click at [233, 146] on span "Aceptar" at bounding box center [232, 144] width 19 height 5
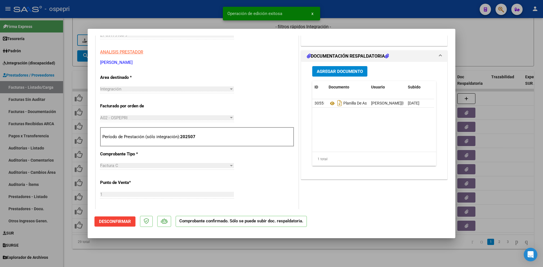
type input "$ 0,00"
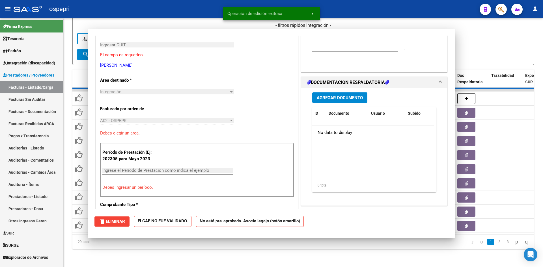
scroll to position [95, 0]
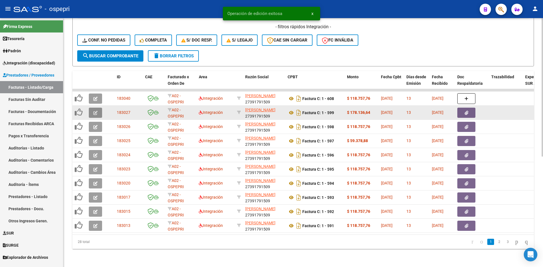
click at [93, 111] on button "button" at bounding box center [95, 113] width 13 height 10
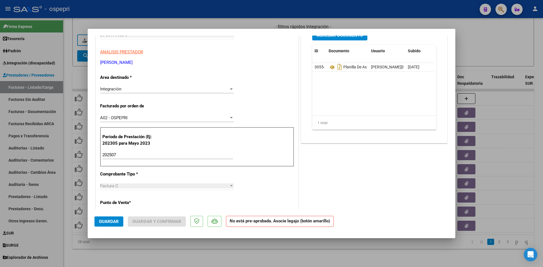
scroll to position [0, 0]
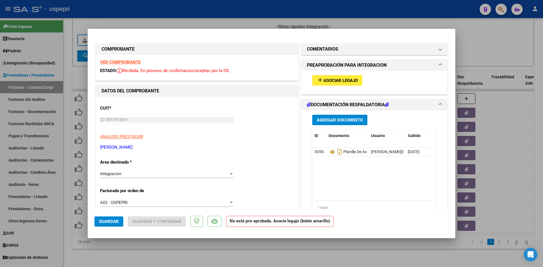
click at [124, 61] on strong "VER COMPROBANTE" at bounding box center [120, 62] width 40 height 5
click at [329, 151] on icon at bounding box center [332, 152] width 7 height 7
click at [334, 79] on span "Asociar Legajo" at bounding box center [341, 80] width 34 height 5
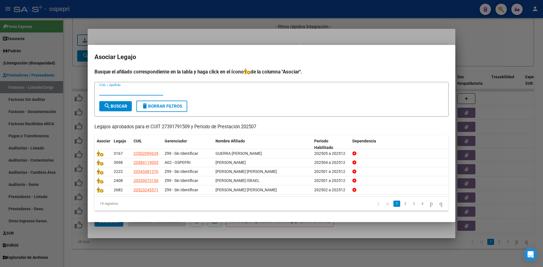
paste input "54548104"
type input "54548104"
click at [125, 105] on span "search Buscar" at bounding box center [115, 106] width 23 height 5
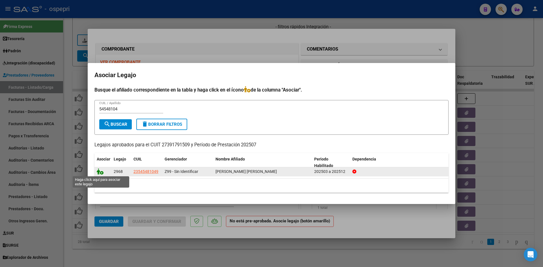
click at [98, 170] on icon at bounding box center [100, 172] width 7 height 6
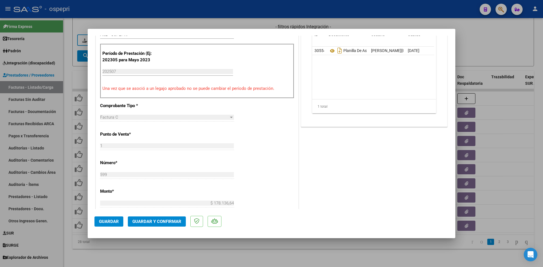
scroll to position [170, 0]
click at [163, 218] on button "Guardar y Confirmar" at bounding box center [157, 222] width 58 height 10
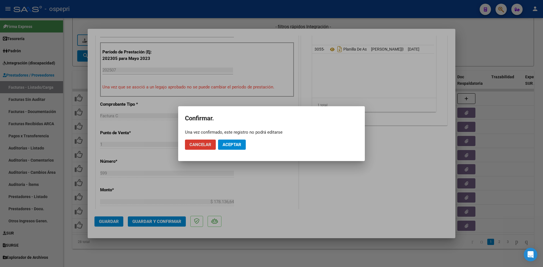
click at [242, 146] on button "Aceptar" at bounding box center [232, 145] width 28 height 10
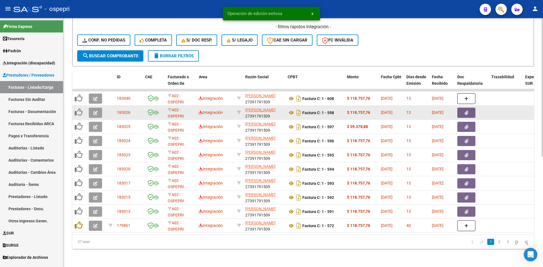
click at [97, 111] on icon "button" at bounding box center [95, 113] width 4 height 4
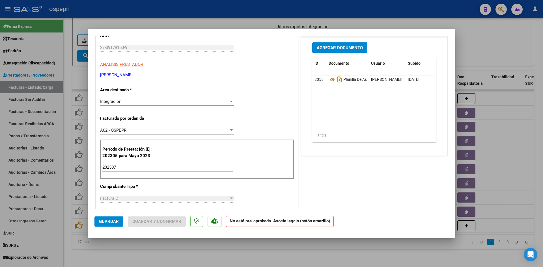
scroll to position [0, 0]
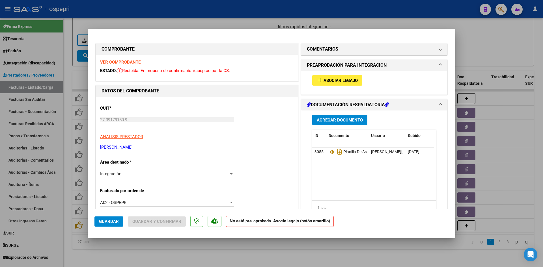
click at [138, 62] on strong "VER COMPROBANTE" at bounding box center [120, 62] width 40 height 5
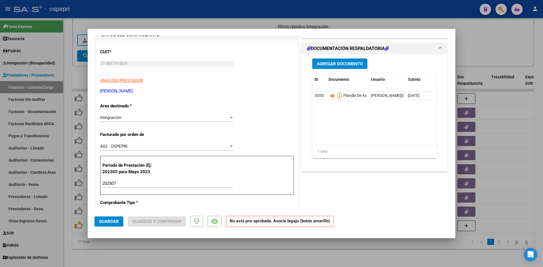
scroll to position [57, 0]
click at [330, 96] on icon at bounding box center [332, 95] width 7 height 7
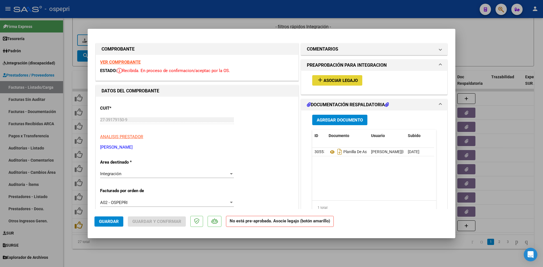
click at [342, 78] on span "Asociar Legajo" at bounding box center [341, 80] width 34 height 5
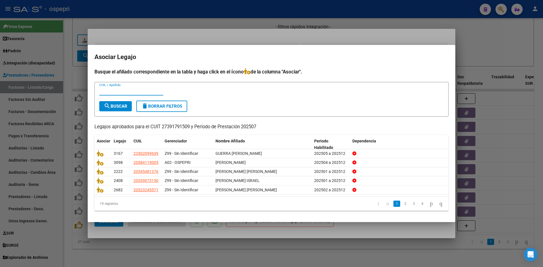
paste input "50209963"
type input "50209963"
click at [116, 106] on span "search Buscar" at bounding box center [115, 106] width 23 height 5
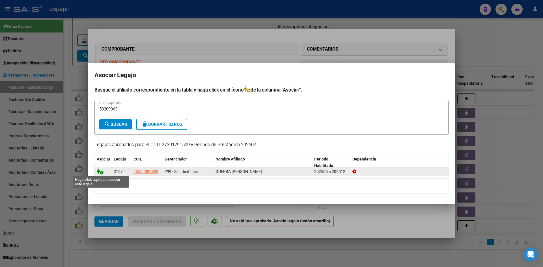
click at [97, 174] on icon at bounding box center [100, 172] width 7 height 6
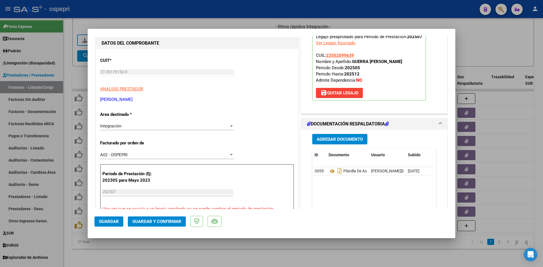
scroll to position [113, 0]
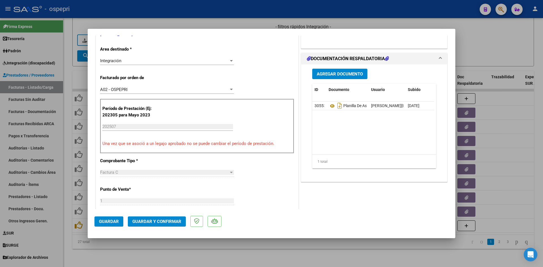
click at [160, 221] on span "Guardar y Confirmar" at bounding box center [156, 221] width 49 height 5
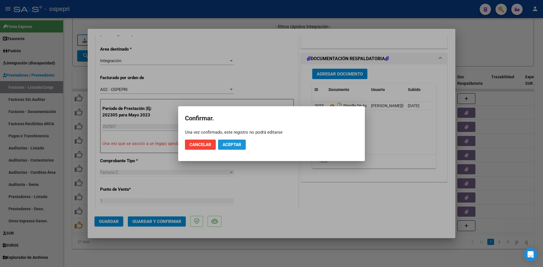
click at [242, 142] on button "Aceptar" at bounding box center [232, 145] width 28 height 10
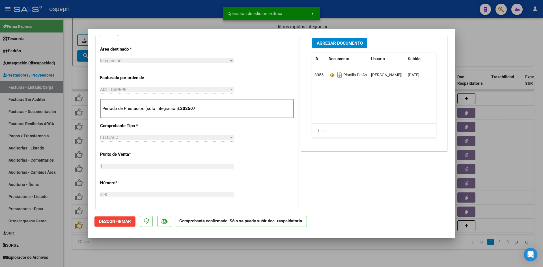
type input "$ 0,00"
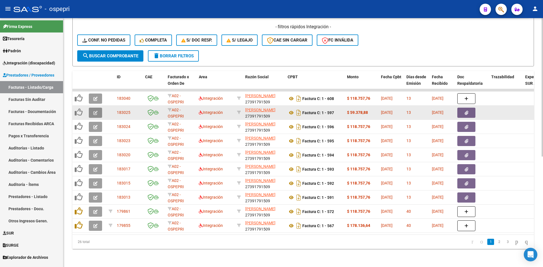
click at [97, 112] on icon "button" at bounding box center [95, 113] width 4 height 4
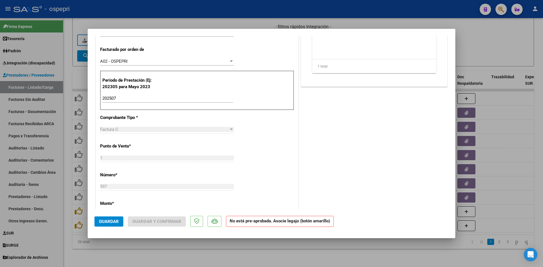
scroll to position [0, 0]
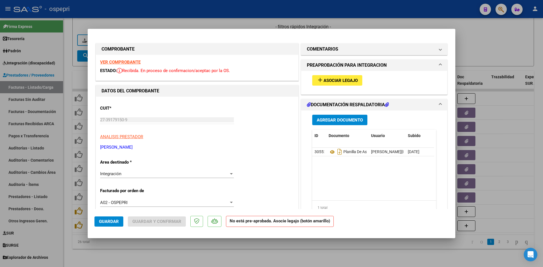
click at [125, 64] on strong "VER COMPROBANTE" at bounding box center [120, 62] width 40 height 5
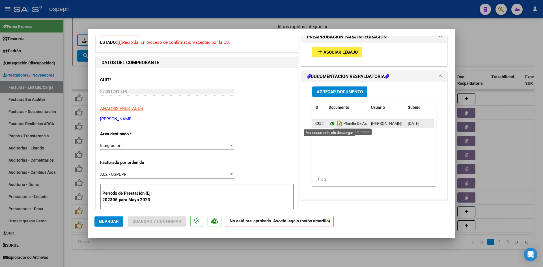
click at [331, 125] on icon at bounding box center [332, 124] width 7 height 7
drag, startPoint x: 344, startPoint y: 59, endPoint x: 344, endPoint y: 56, distance: 3.4
click at [344, 59] on div "add Asociar Legajo" at bounding box center [374, 52] width 132 height 19
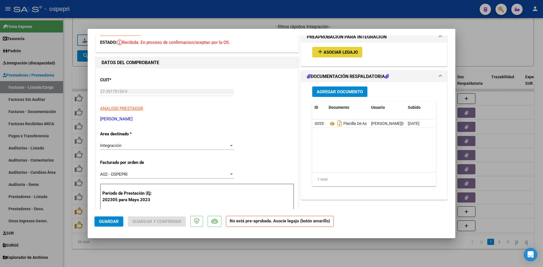
click at [345, 54] on span "Asociar Legajo" at bounding box center [341, 52] width 34 height 5
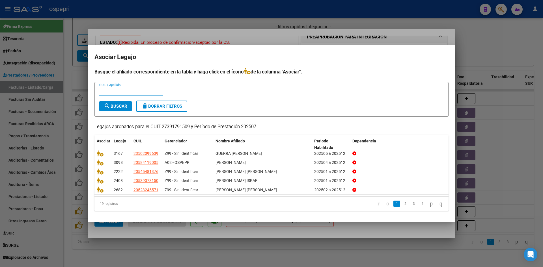
paste input "56605917"
type input "56605917"
click at [122, 108] on button "search Buscar" at bounding box center [115, 106] width 33 height 10
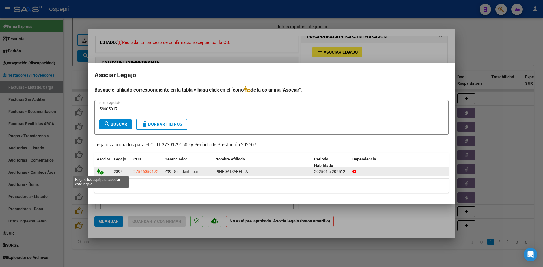
click at [100, 170] on icon at bounding box center [100, 172] width 7 height 6
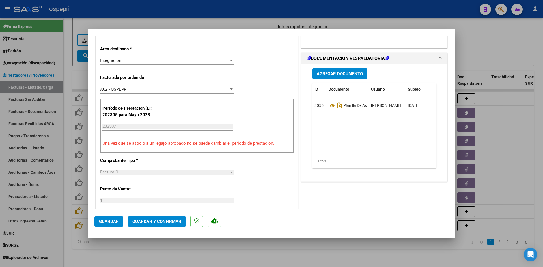
scroll to position [142, 0]
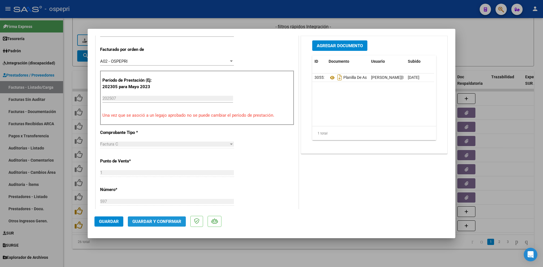
click at [173, 220] on span "Guardar y Confirmar" at bounding box center [156, 221] width 49 height 5
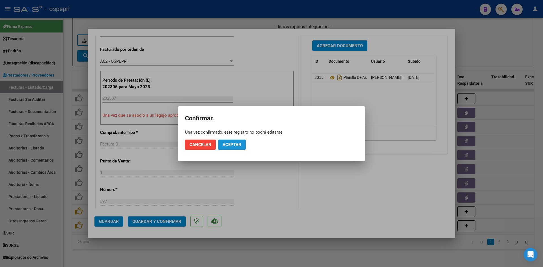
click at [238, 142] on span "Aceptar" at bounding box center [232, 144] width 19 height 5
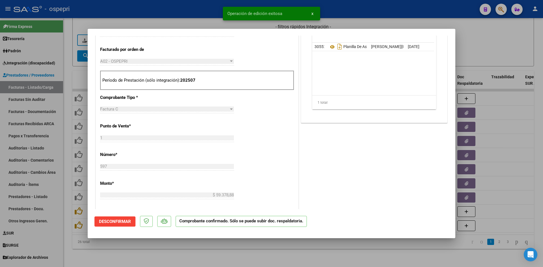
type input "$ 0,00"
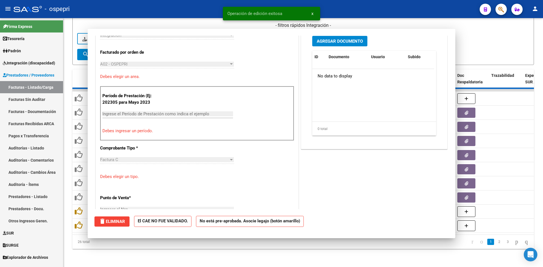
scroll to position [151, 0]
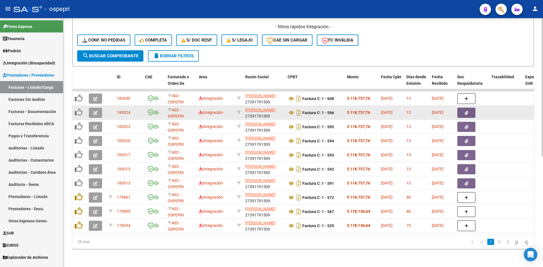
click at [95, 111] on icon "button" at bounding box center [95, 113] width 4 height 4
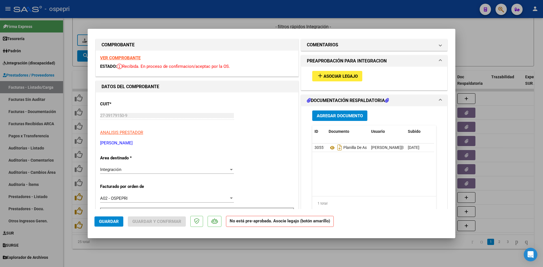
scroll to position [0, 0]
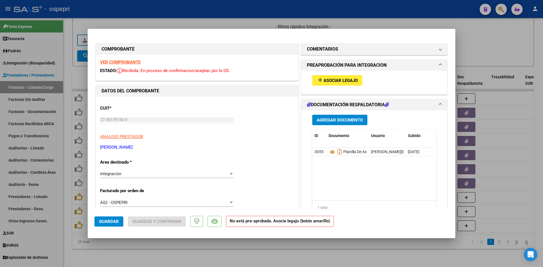
click at [132, 63] on strong "VER COMPROBANTE" at bounding box center [120, 62] width 40 height 5
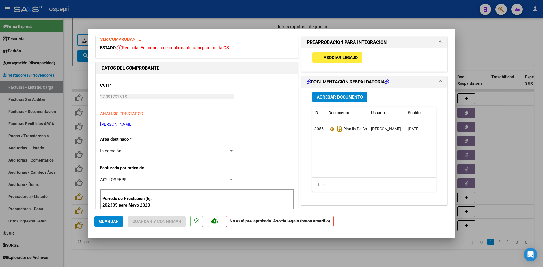
scroll to position [28, 0]
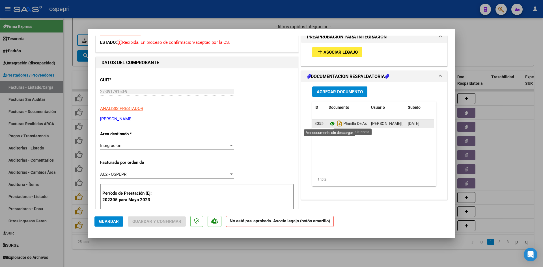
click at [330, 124] on icon at bounding box center [332, 124] width 7 height 7
click at [346, 52] on span "Asociar Legajo" at bounding box center [341, 52] width 34 height 5
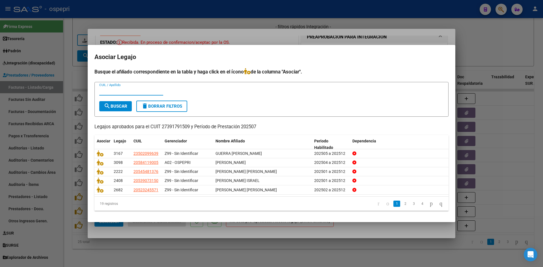
paste input "50588099"
type input "50588099"
click at [116, 104] on span "search Buscar" at bounding box center [115, 106] width 23 height 5
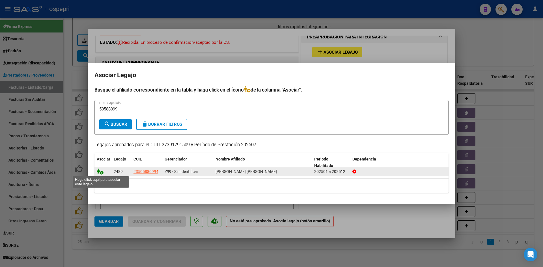
click at [101, 172] on icon at bounding box center [100, 172] width 7 height 6
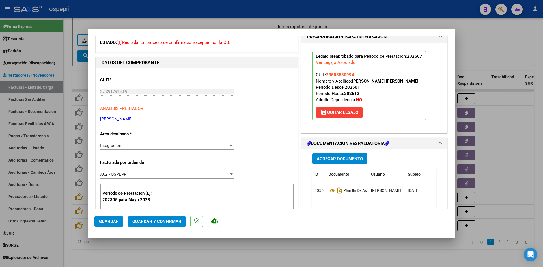
click at [344, 114] on span "save Quitar Legajo" at bounding box center [340, 112] width 38 height 5
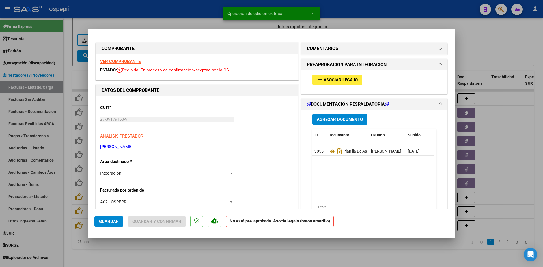
scroll to position [0, 0]
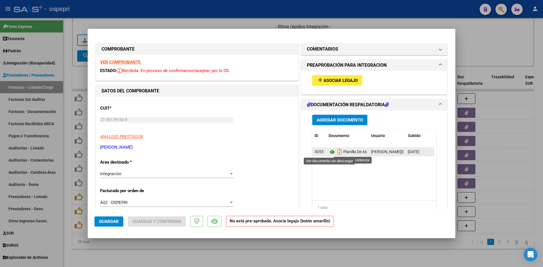
click at [330, 152] on icon at bounding box center [332, 152] width 7 height 7
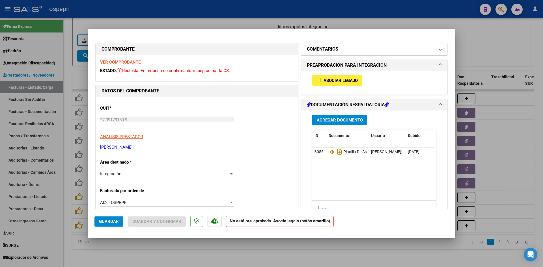
click at [420, 49] on mat-panel-title "COMENTARIOS" at bounding box center [371, 49] width 128 height 7
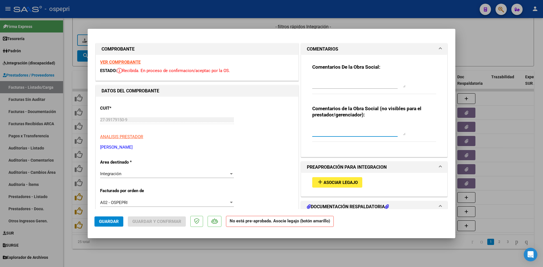
click at [316, 127] on textarea at bounding box center [359, 129] width 93 height 11
type textarea "PENDIENTE NOTA DE CREDITO POR EL TOTAL - ERROR EN EL DNI"
click at [318, 74] on div "Comentarios De la Obra Social:" at bounding box center [375, 82] width 124 height 37
click at [315, 77] on textarea at bounding box center [359, 81] width 93 height 11
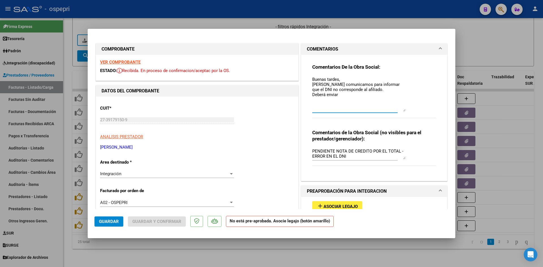
drag, startPoint x: 402, startPoint y: 85, endPoint x: 403, endPoint y: 110, distance: 24.1
click at [403, 110] on textarea "Buenas tardes, Nos comunicamos para informar que el DNI no corresponde al afili…" at bounding box center [359, 93] width 93 height 35
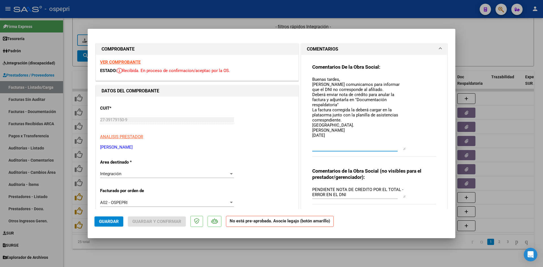
drag, startPoint x: 406, startPoint y: 128, endPoint x: 407, endPoint y: 147, distance: 19.6
click at [407, 147] on div "Comentarios De la Obra Social: Buenas tardes, Nos comunicamos para informar que…" at bounding box center [375, 113] width 124 height 99
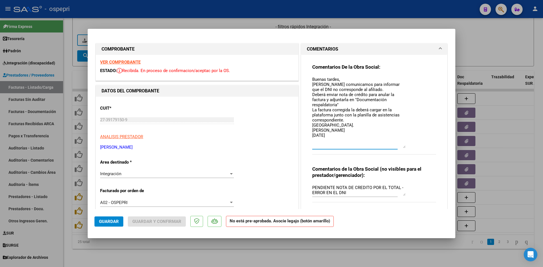
click at [345, 135] on textarea "Buenas tardes, Nos comunicamos para informar que el DNI no corresponde al afili…" at bounding box center [359, 112] width 93 height 72
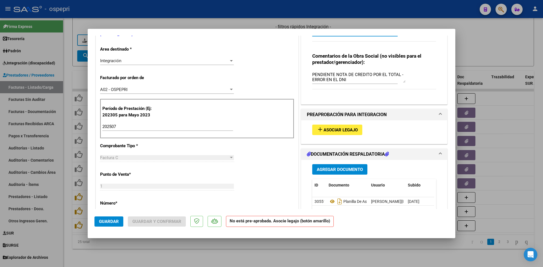
scroll to position [142, 0]
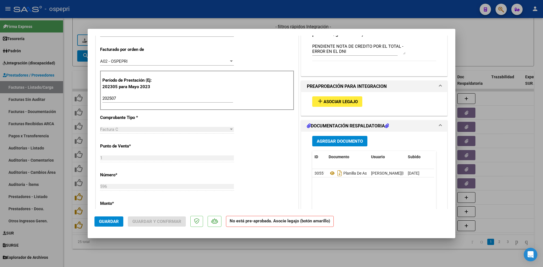
type textarea "Buenas tardes, Nos comunicamos para informar que el DNI no corresponde al afili…"
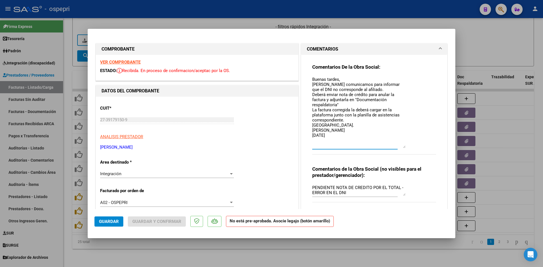
click at [125, 62] on strong "VER COMPROBANTE" at bounding box center [120, 62] width 40 height 5
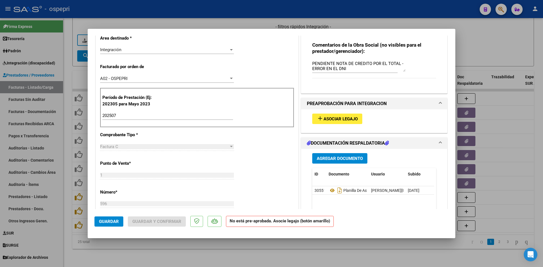
scroll to position [85, 0]
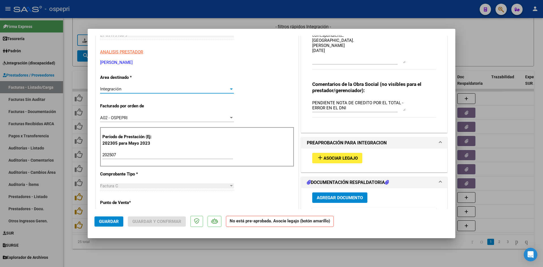
click at [186, 89] on div "Integración" at bounding box center [164, 89] width 129 height 5
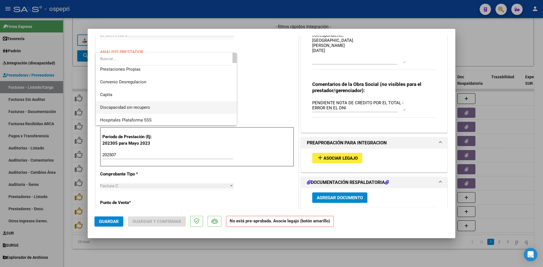
scroll to position [55, 0]
click at [165, 109] on span "Discapacidad sin recupero" at bounding box center [166, 106] width 132 height 13
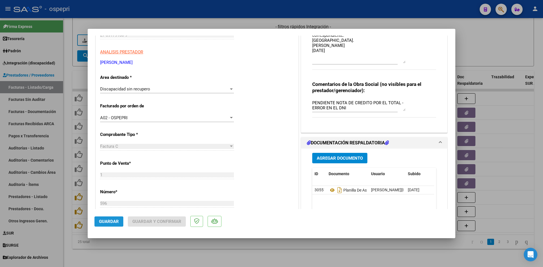
click at [117, 221] on span "Guardar" at bounding box center [109, 221] width 20 height 5
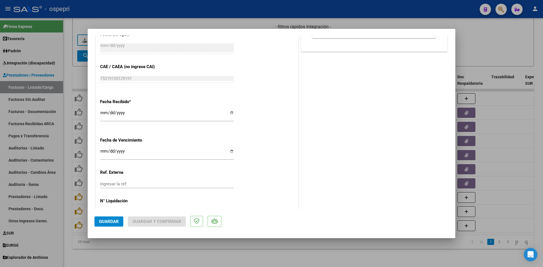
scroll to position [318, 0]
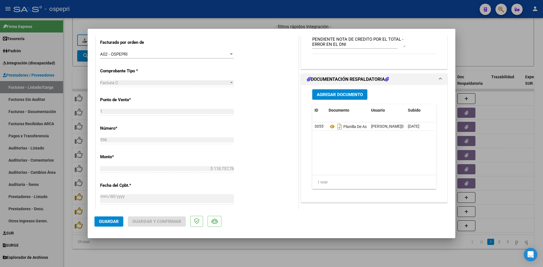
type input "$ 0,00"
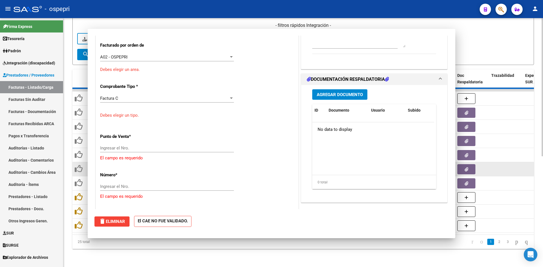
scroll to position [159, 0]
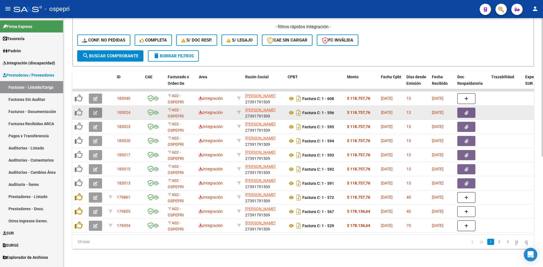
click at [96, 111] on icon "button" at bounding box center [95, 113] width 4 height 4
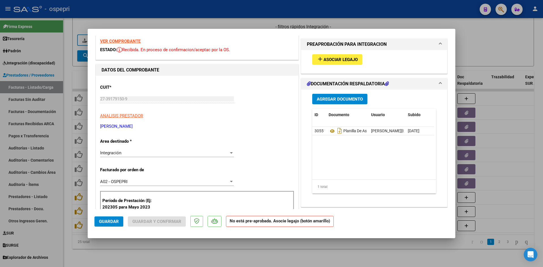
scroll to position [0, 0]
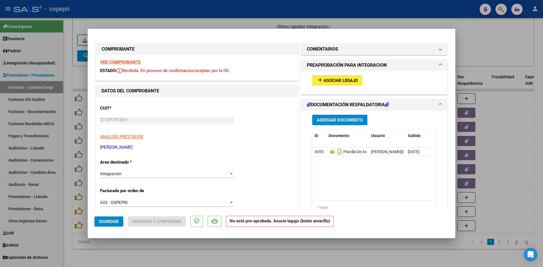
click at [123, 63] on strong "VER COMPROBANTE" at bounding box center [120, 62] width 40 height 5
click at [135, 63] on strong "VER COMPROBANTE" at bounding box center [120, 62] width 40 height 5
click at [132, 61] on strong "VER COMPROBANTE" at bounding box center [120, 62] width 40 height 5
click at [331, 152] on icon at bounding box center [332, 152] width 7 height 7
click at [153, 175] on div "Integración" at bounding box center [164, 174] width 129 height 5
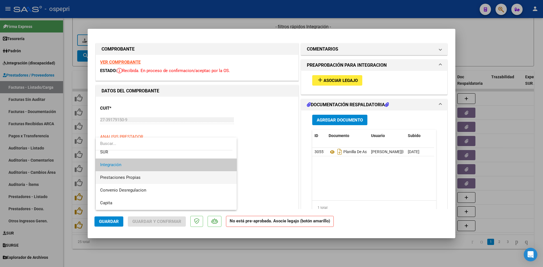
scroll to position [55, 0]
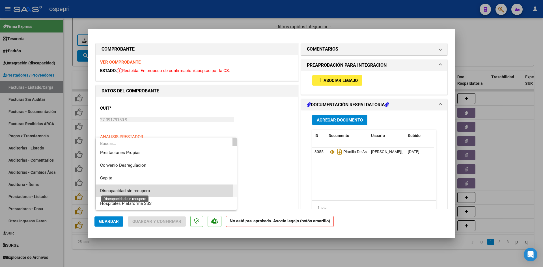
click at [144, 189] on span "Discapacidad sin recupero" at bounding box center [125, 191] width 50 height 5
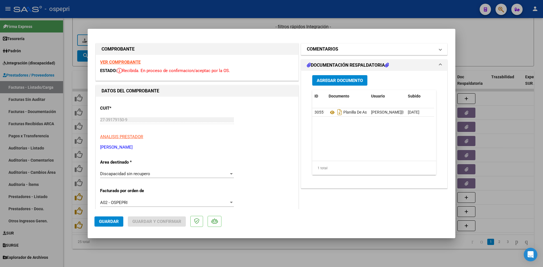
click at [326, 48] on h1 "COMENTARIOS" at bounding box center [322, 49] width 31 height 7
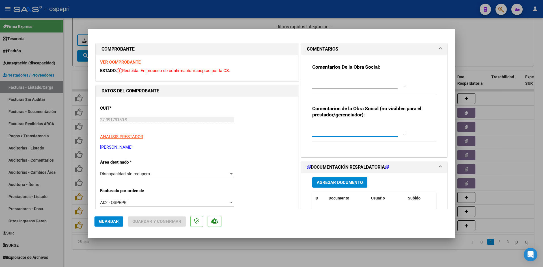
click at [314, 130] on textarea at bounding box center [359, 129] width 93 height 11
type textarea "PENDIENTE NOTA DE CREDITO POR EL TOTAL - ERROR DE DNI"
click at [320, 75] on div at bounding box center [359, 82] width 93 height 14
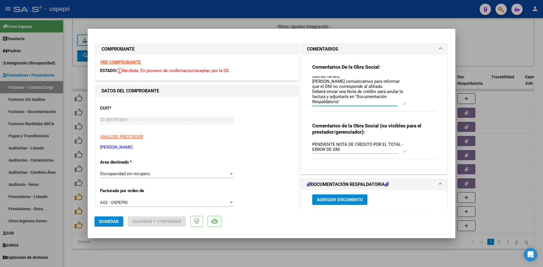
scroll to position [0, 0]
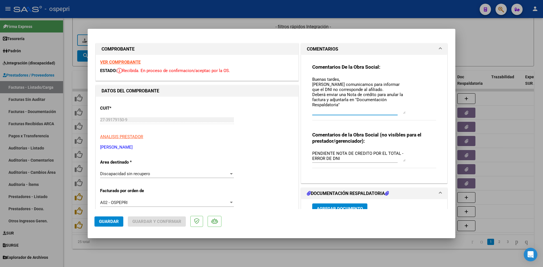
drag, startPoint x: 402, startPoint y: 85, endPoint x: 408, endPoint y: 112, distance: 27.0
click at [408, 112] on div "Comentarios De la Obra Social: Buenas tardes, Nos comunicamos para informar que…" at bounding box center [375, 95] width 124 height 63
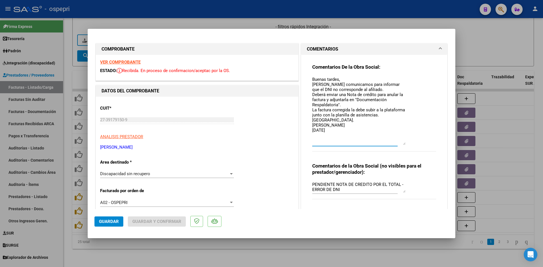
drag, startPoint x: 403, startPoint y: 129, endPoint x: 402, endPoint y: 144, distance: 15.0
click at [402, 144] on textarea "Buenas tardes, Nos comunicamos para informar que el DNI no corresponde al afili…" at bounding box center [359, 110] width 93 height 69
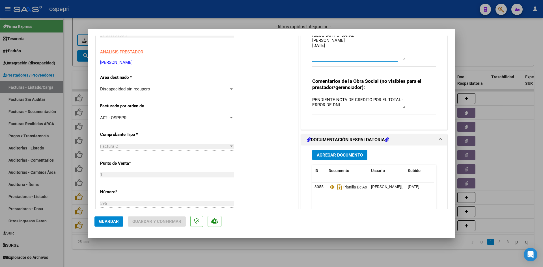
scroll to position [113, 0]
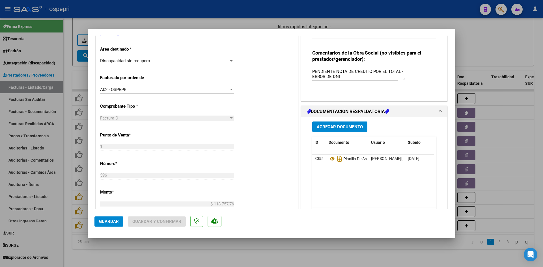
type textarea "Buenas tardes, Nos comunicamos para informar que el DNI no corresponde al afili…"
click at [112, 219] on button "Guardar" at bounding box center [109, 222] width 29 height 10
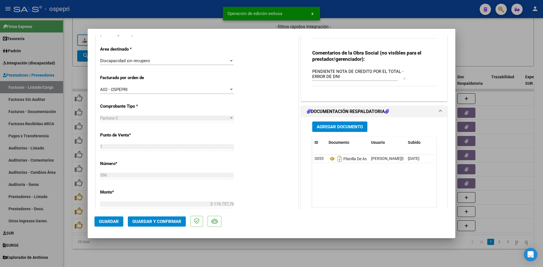
type input "$ 0,00"
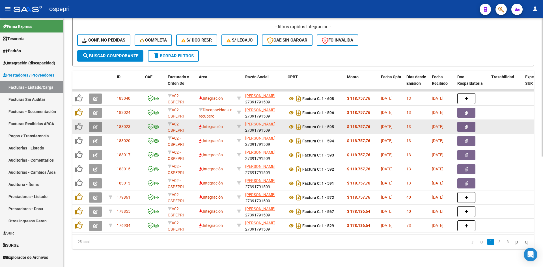
click at [92, 123] on button "button" at bounding box center [95, 127] width 13 height 10
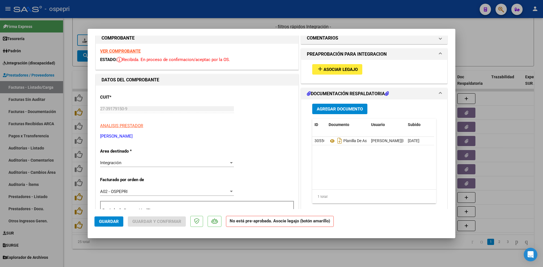
scroll to position [0, 0]
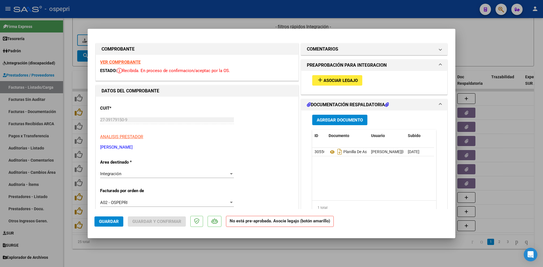
click at [117, 62] on strong "VER COMPROBANTE" at bounding box center [120, 62] width 40 height 5
click at [331, 152] on icon at bounding box center [332, 152] width 7 height 7
click at [328, 78] on span "Asociar Legajo" at bounding box center [341, 80] width 34 height 5
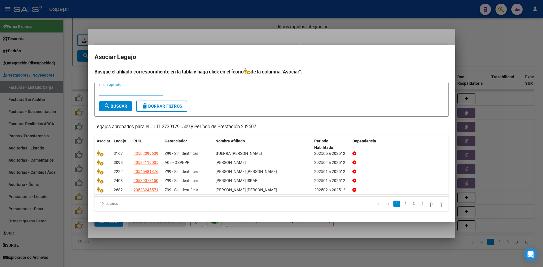
paste input "50588099"
type input "50588099"
click at [123, 109] on button "search Buscar" at bounding box center [115, 106] width 33 height 10
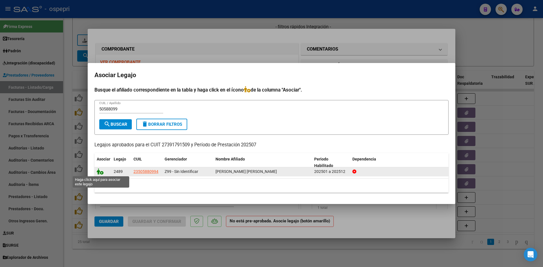
click at [99, 172] on icon at bounding box center [100, 172] width 7 height 6
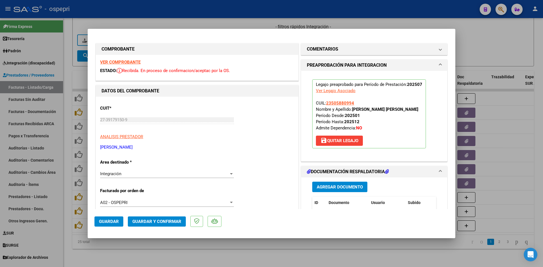
scroll to position [85, 0]
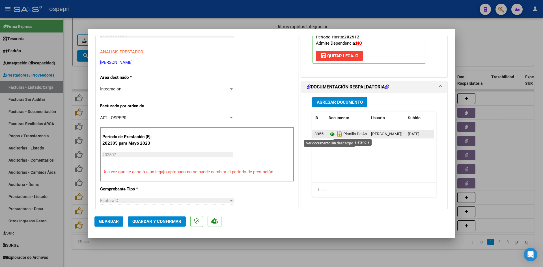
click at [329, 135] on icon at bounding box center [332, 134] width 7 height 7
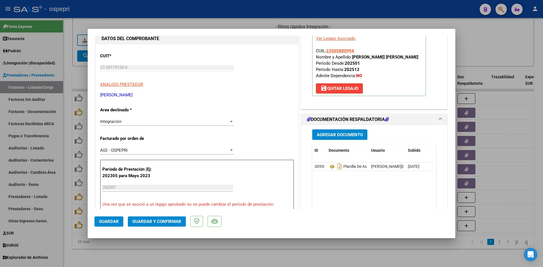
scroll to position [0, 0]
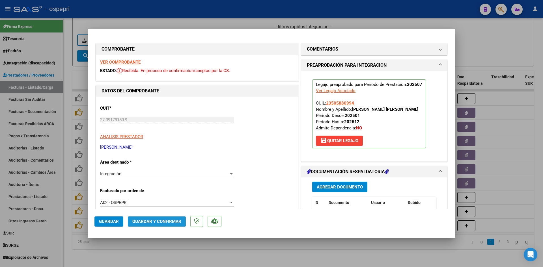
click at [149, 220] on span "Guardar y Confirmar" at bounding box center [156, 221] width 49 height 5
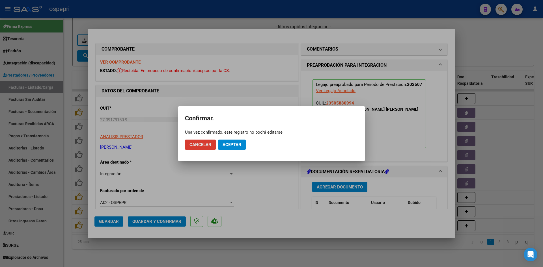
click at [238, 144] on span "Aceptar" at bounding box center [232, 144] width 19 height 5
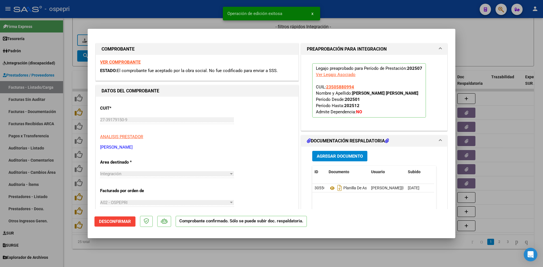
type input "$ 0,00"
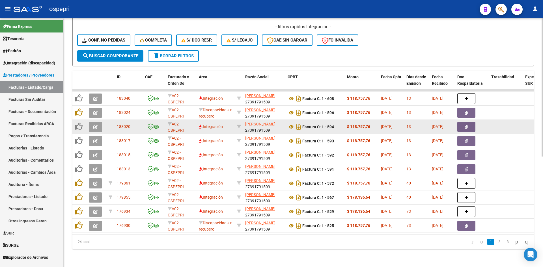
click at [100, 126] on button "button" at bounding box center [95, 127] width 13 height 10
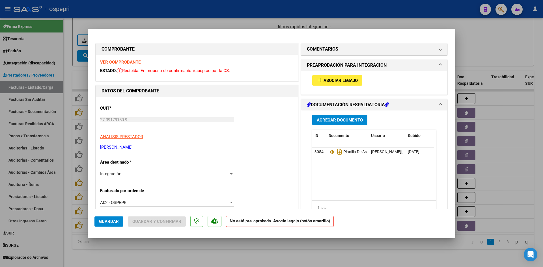
click at [134, 61] on strong "VER COMPROBANTE" at bounding box center [120, 62] width 40 height 5
click at [329, 152] on icon at bounding box center [332, 152] width 7 height 7
click at [339, 82] on span "Asociar Legajo" at bounding box center [341, 80] width 34 height 5
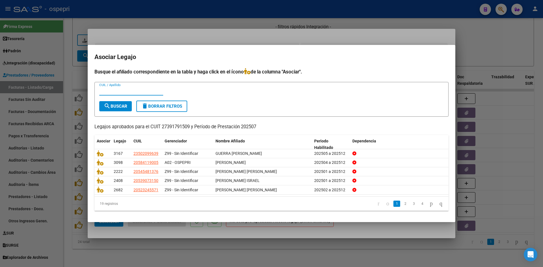
paste input "53907315"
type input "53907315"
click at [115, 105] on span "search Buscar" at bounding box center [115, 106] width 23 height 5
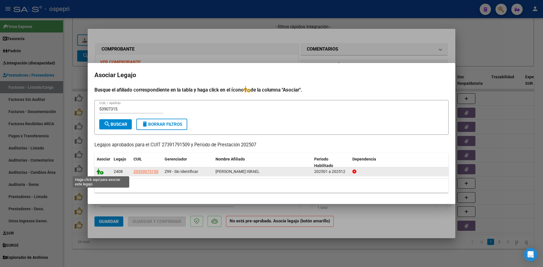
click at [99, 171] on icon at bounding box center [100, 172] width 7 height 6
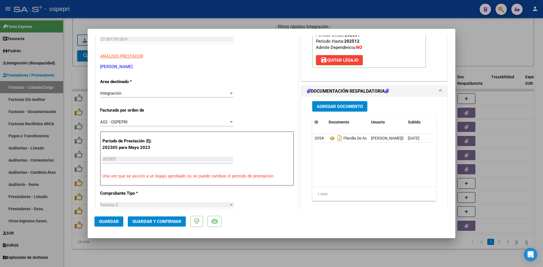
scroll to position [113, 0]
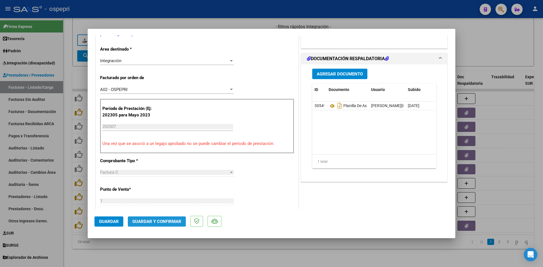
click at [170, 220] on span "Guardar y Confirmar" at bounding box center [156, 221] width 49 height 5
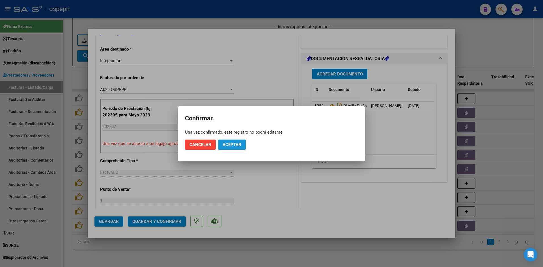
click at [241, 146] on button "Aceptar" at bounding box center [232, 145] width 28 height 10
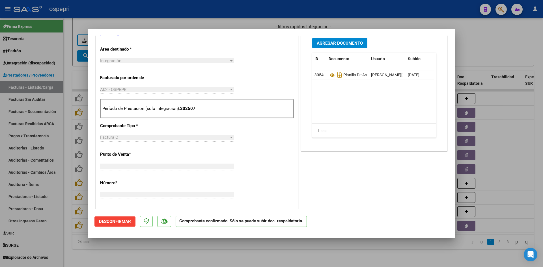
scroll to position [0, 0]
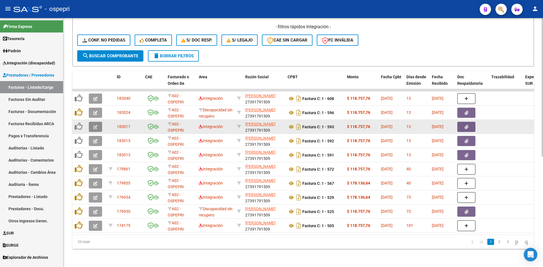
click at [96, 125] on icon "button" at bounding box center [95, 127] width 4 height 4
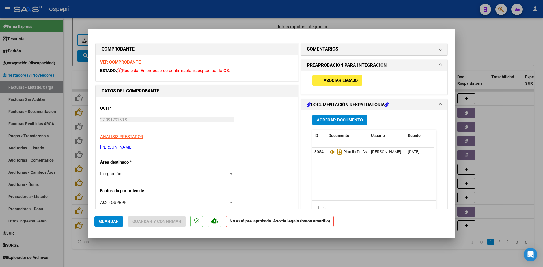
click at [131, 61] on strong "VER COMPROBANTE" at bounding box center [120, 62] width 40 height 5
click at [330, 151] on icon at bounding box center [332, 152] width 7 height 7
click at [325, 82] on span "Asociar Legajo" at bounding box center [341, 80] width 34 height 5
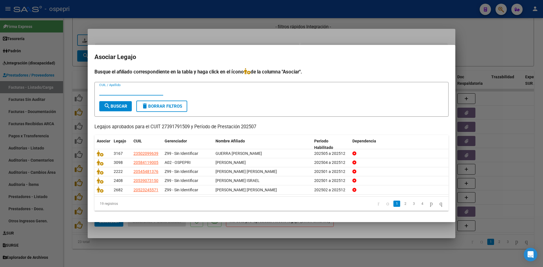
paste input "56320237"
type input "56320237"
click at [118, 106] on span "search Buscar" at bounding box center [115, 106] width 23 height 5
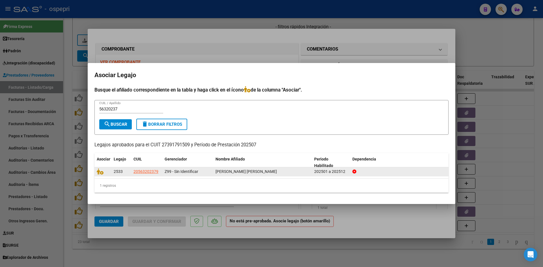
click at [96, 174] on datatable-body-cell at bounding box center [103, 172] width 17 height 9
click at [98, 172] on icon at bounding box center [100, 172] width 7 height 6
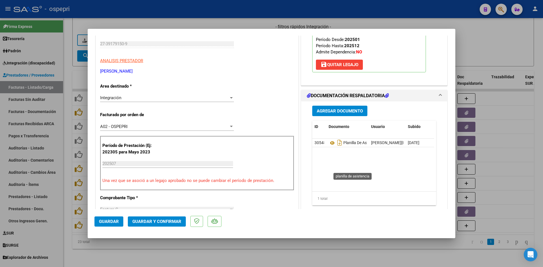
scroll to position [85, 0]
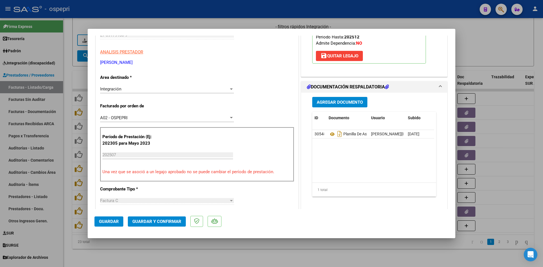
click at [172, 221] on span "Guardar y Confirmar" at bounding box center [156, 221] width 49 height 5
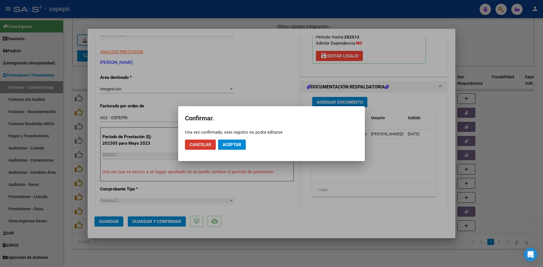
click at [240, 145] on span "Aceptar" at bounding box center [232, 144] width 19 height 5
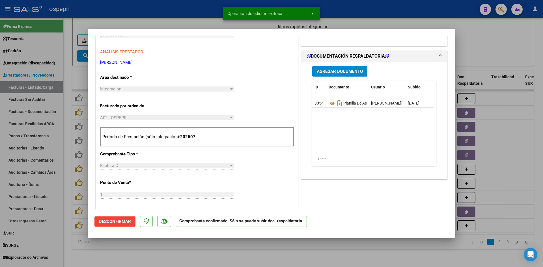
type input "$ 0,00"
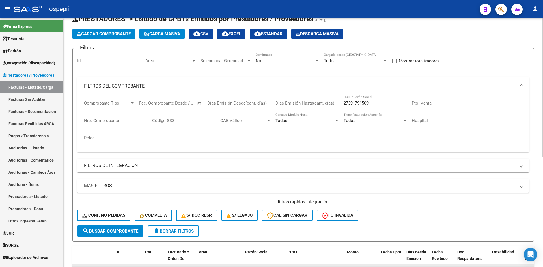
scroll to position [0, 0]
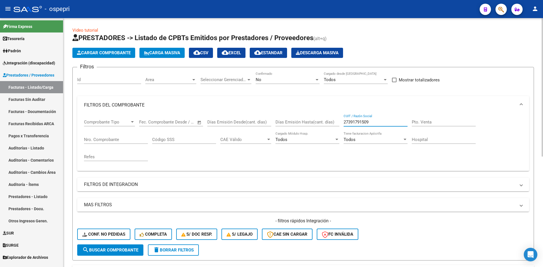
drag, startPoint x: 375, startPoint y: 122, endPoint x: 339, endPoint y: 125, distance: 36.3
click at [339, 125] on div "Comprobante Tipo Comprobante Tipo Start date – End date Fec. Comprobante Desde …" at bounding box center [303, 140] width 439 height 52
click at [117, 235] on span "Conf. no pedidas" at bounding box center [103, 234] width 43 height 5
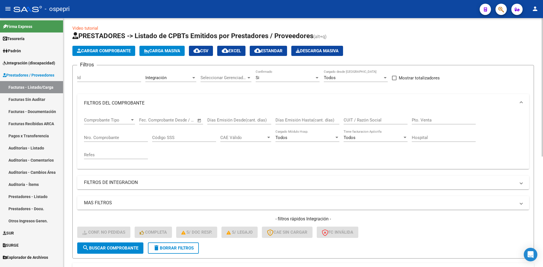
scroll to position [1, 0]
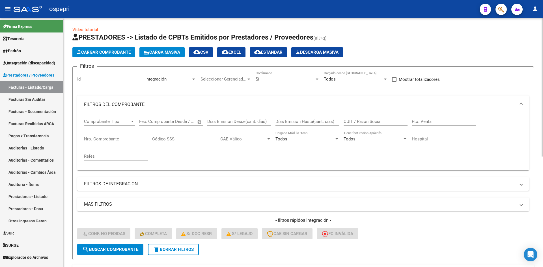
click at [354, 124] on input "CUIT / Razón Social" at bounding box center [376, 121] width 64 height 5
paste input "27391791509"
type input "27391791509"
click at [130, 249] on span "search Buscar Comprobante" at bounding box center [110, 249] width 56 height 5
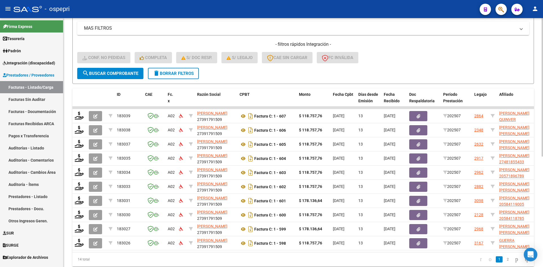
scroll to position [199, 0]
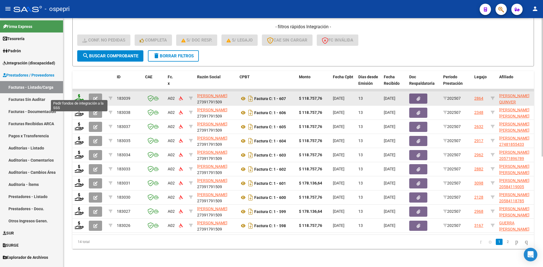
click at [78, 94] on icon at bounding box center [79, 98] width 9 height 8
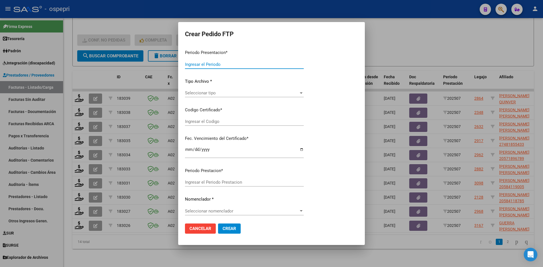
type input "202507"
type input "$ 118.757,76"
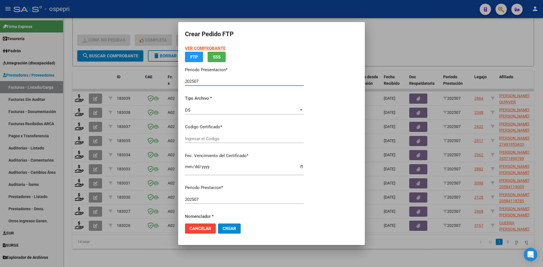
type input "20549415289"
type input "2026-12-22"
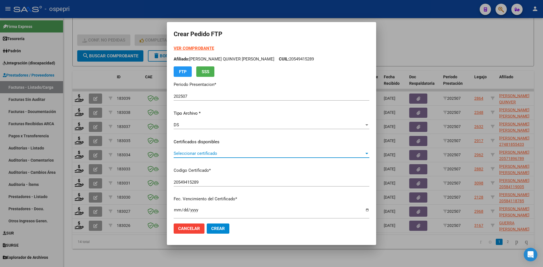
click at [217, 156] on span "Seleccionar certificado" at bounding box center [269, 153] width 191 height 5
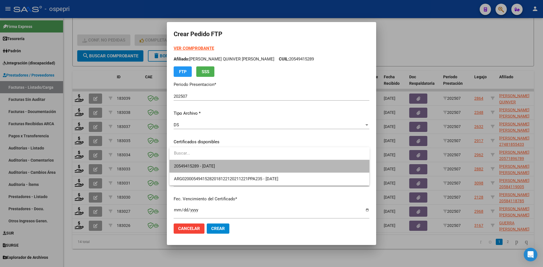
click at [228, 172] on span "20549415289 - 2026-12-22" at bounding box center [269, 166] width 191 height 13
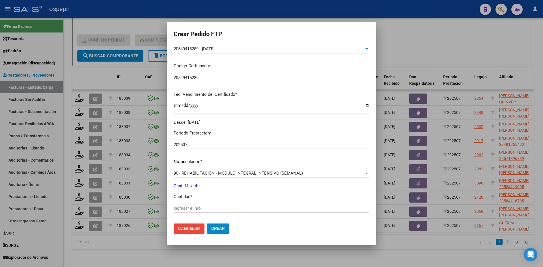
scroll to position [142, 0]
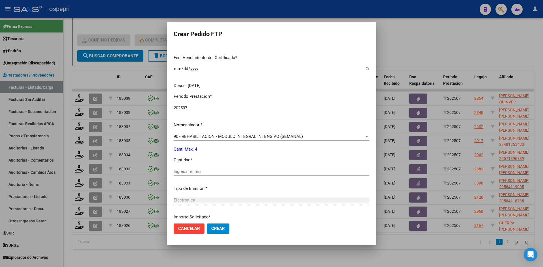
click at [193, 171] on input "Ingresar el nro" at bounding box center [272, 171] width 196 height 5
type input "4"
click at [218, 228] on span "Crear" at bounding box center [218, 228] width 14 height 5
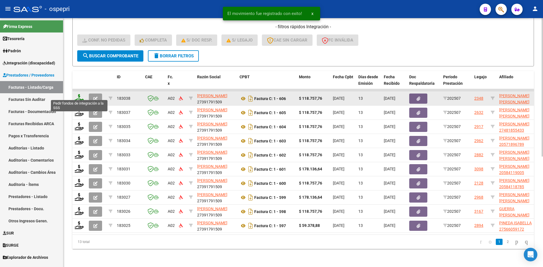
click at [78, 94] on icon at bounding box center [79, 98] width 9 height 8
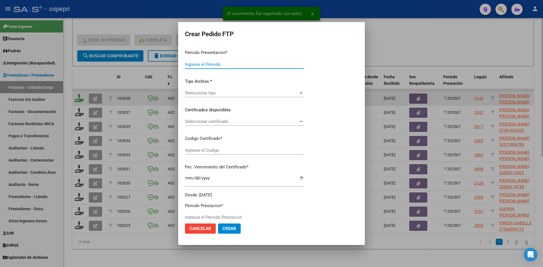
type input "202507"
type input "$ 118.757,76"
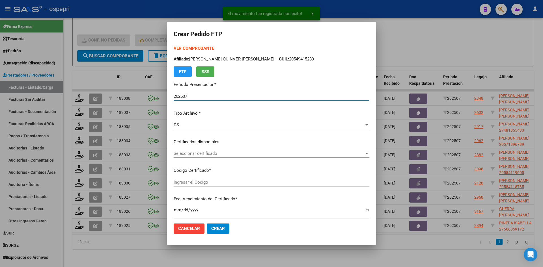
type input "2055301089-7"
type input "2025-08-23"
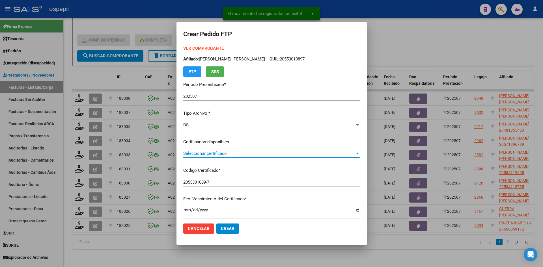
click at [218, 155] on span "Seleccionar certificado" at bounding box center [269, 153] width 172 height 5
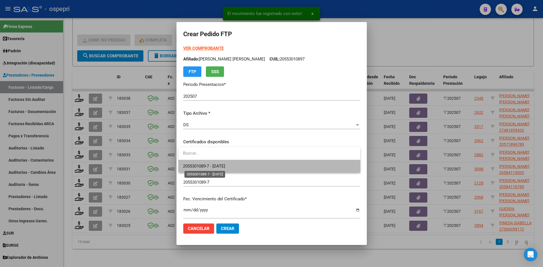
click at [221, 166] on span "2055301089-7 - 2025-08-23" at bounding box center [204, 166] width 42 height 5
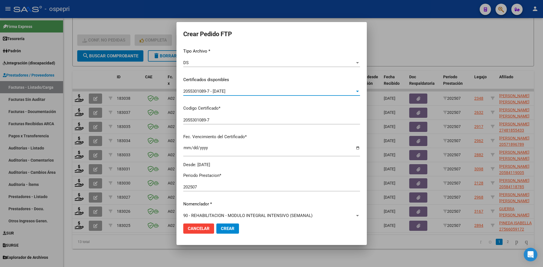
scroll to position [113, 0]
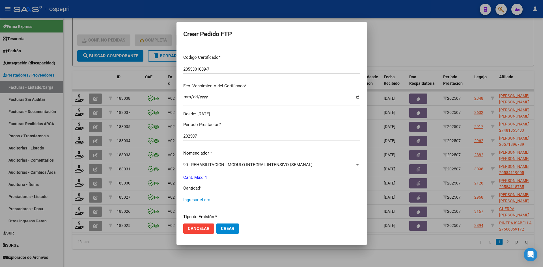
click at [211, 202] on input "Ingresar el nro" at bounding box center [271, 200] width 177 height 5
type input "4"
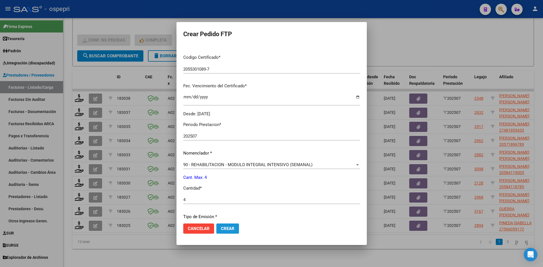
click at [230, 231] on span "Crear" at bounding box center [228, 228] width 14 height 5
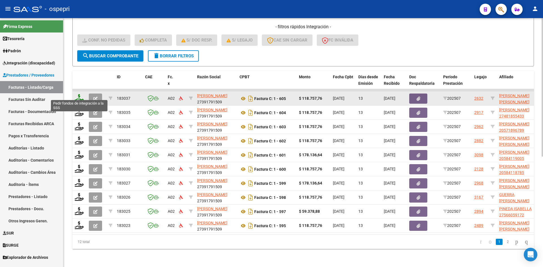
click at [80, 94] on icon at bounding box center [79, 98] width 9 height 8
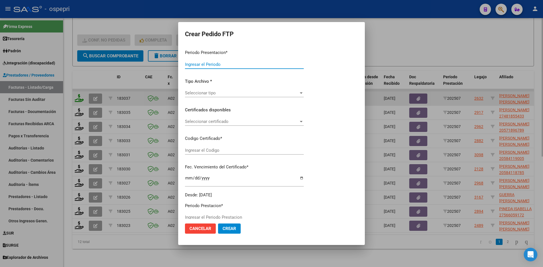
type input "202507"
type input "$ 118.757,76"
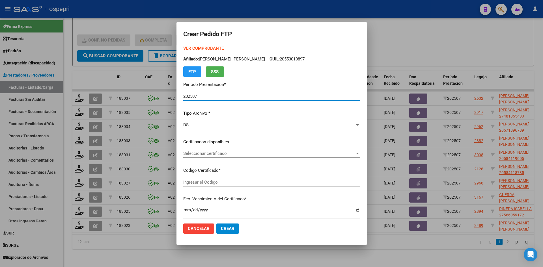
type input "20562115952"
type input "2030-04-30"
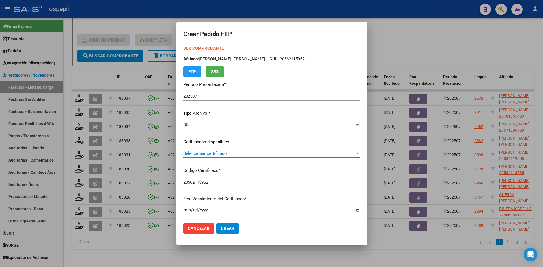
click at [211, 155] on span "Seleccionar certificado" at bounding box center [269, 153] width 172 height 5
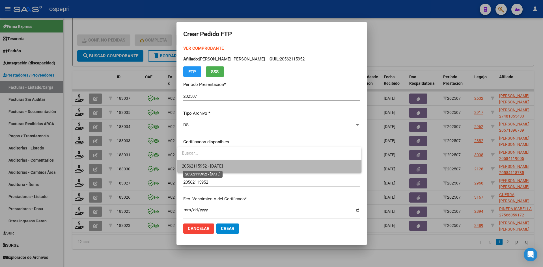
click at [216, 164] on span "20562115952 - 2030-04-30" at bounding box center [202, 166] width 41 height 5
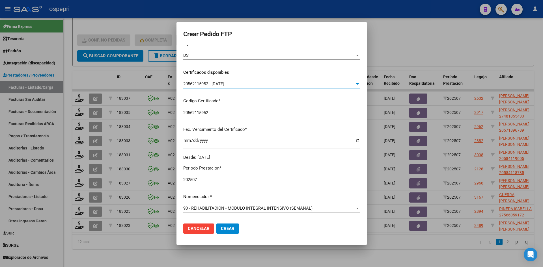
scroll to position [142, 0]
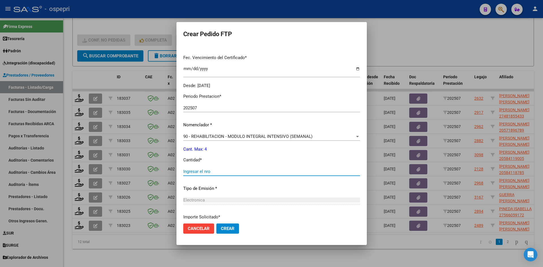
click at [213, 172] on input "Ingresar el nro" at bounding box center [271, 171] width 177 height 5
type input "4"
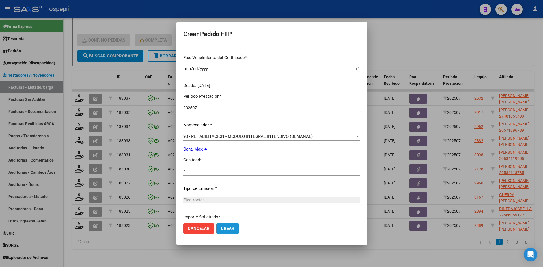
click at [228, 228] on span "Crear" at bounding box center [228, 228] width 14 height 5
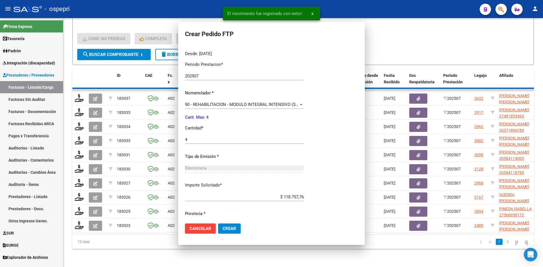
scroll to position [110, 0]
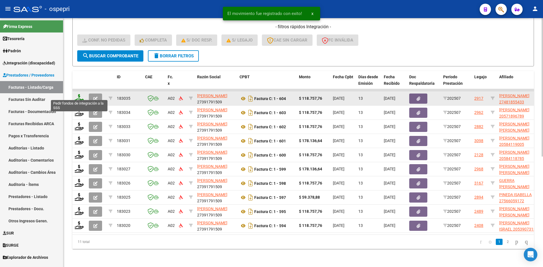
click at [80, 95] on icon at bounding box center [79, 98] width 9 height 8
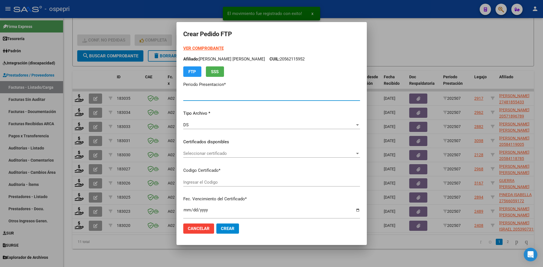
type input "202507"
type input "$ 118.757,76"
type input "2748185543-3"
type input "2033-06-13"
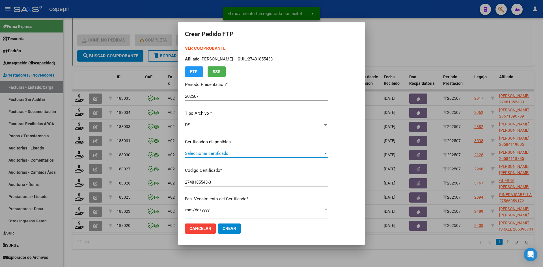
click at [215, 156] on span "Seleccionar certificado" at bounding box center [254, 153] width 138 height 5
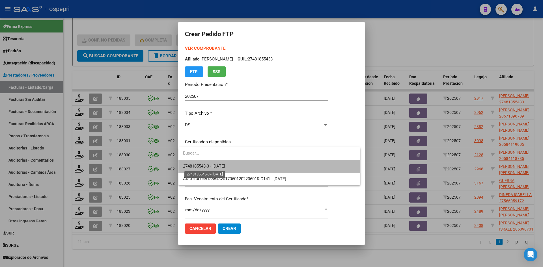
click at [225, 165] on span "2748185543-3 - 2033-06-13" at bounding box center [204, 166] width 42 height 5
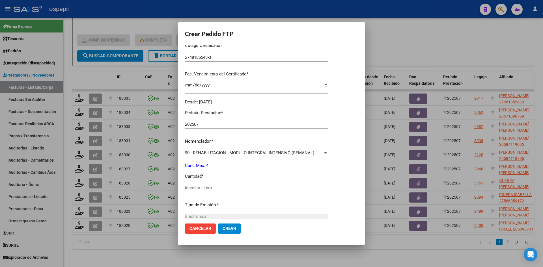
scroll to position [142, 0]
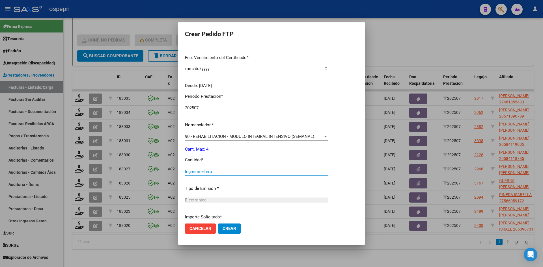
click at [209, 170] on input "Ingresar el nro" at bounding box center [256, 171] width 143 height 5
type input "4"
click at [229, 232] on button "Crear" at bounding box center [229, 229] width 23 height 10
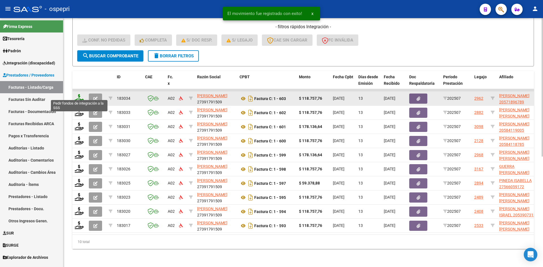
click at [81, 94] on icon at bounding box center [79, 98] width 9 height 8
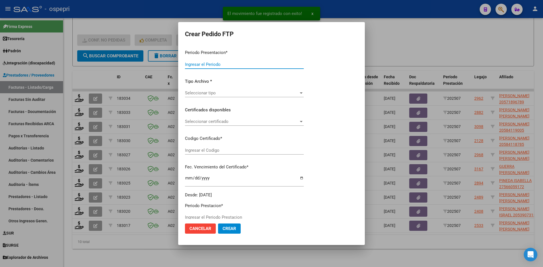
type input "202507"
type input "$ 118.757,76"
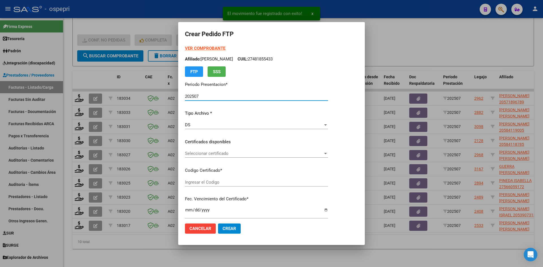
type input "2057189678-9"
type input "2028-03-03"
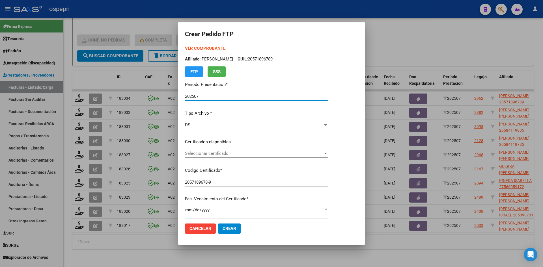
click at [223, 153] on span "Seleccionar certificado" at bounding box center [254, 153] width 138 height 5
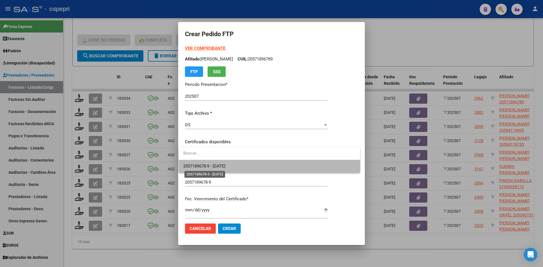
click at [226, 166] on span "2057189678-9 - 2028-03-03" at bounding box center [204, 166] width 42 height 5
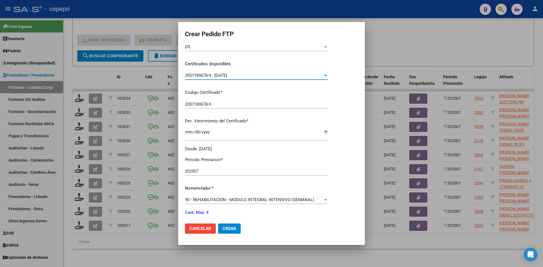
scroll to position [113, 0]
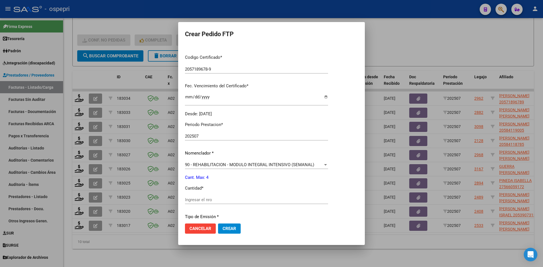
click at [202, 203] on div "Ingresar el nro" at bounding box center [256, 200] width 143 height 8
type input "4"
click at [232, 226] on span "Crear" at bounding box center [230, 228] width 14 height 5
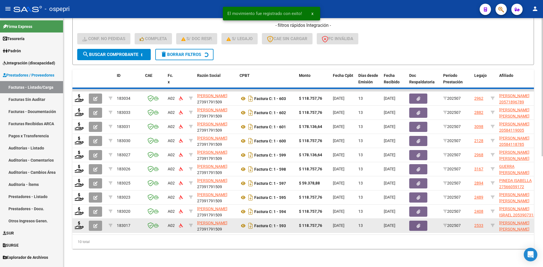
scroll to position [185, 0]
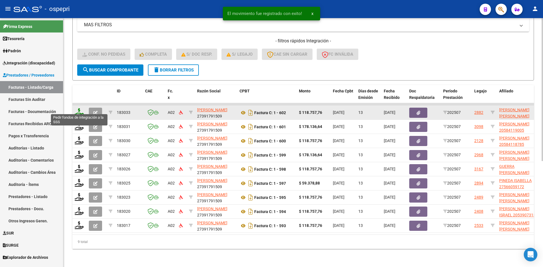
click at [81, 109] on icon at bounding box center [79, 112] width 9 height 8
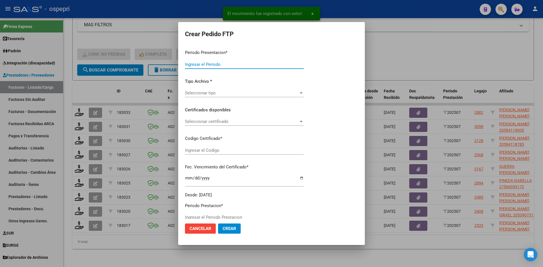
type input "202507"
type input "$ 118.757,76"
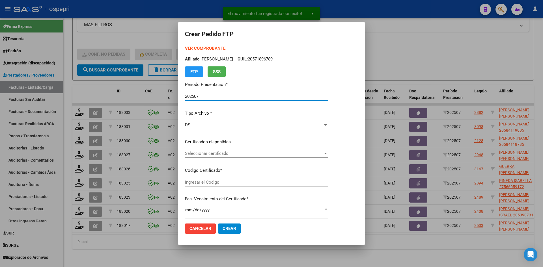
type input "ARG02000520470872016030720210307RIO141"
type input "2034-09-07"
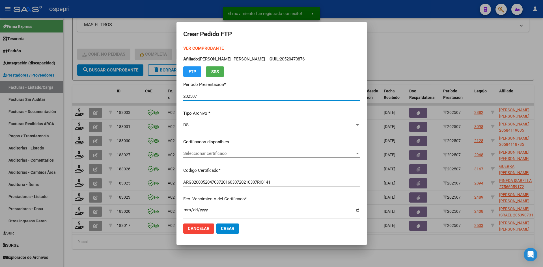
click at [216, 156] on span "Seleccionar certificado" at bounding box center [269, 153] width 172 height 5
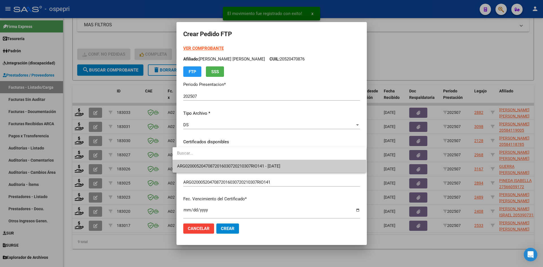
click at [220, 161] on span "ARG02000520470872016030720210307RIO141 - 2034-09-07" at bounding box center [269, 166] width 185 height 13
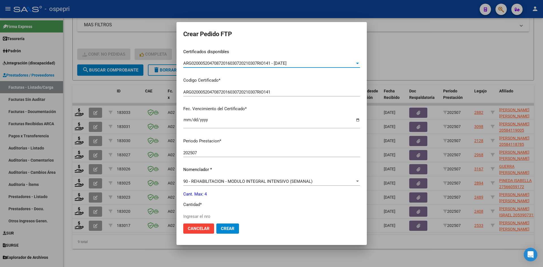
scroll to position [113, 0]
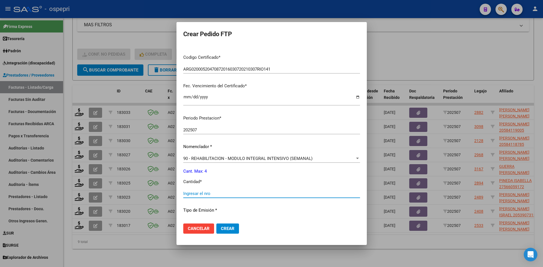
click at [194, 194] on input "Ingresar el nro" at bounding box center [271, 193] width 177 height 5
type input "4"
click at [225, 227] on span "Crear" at bounding box center [228, 228] width 14 height 5
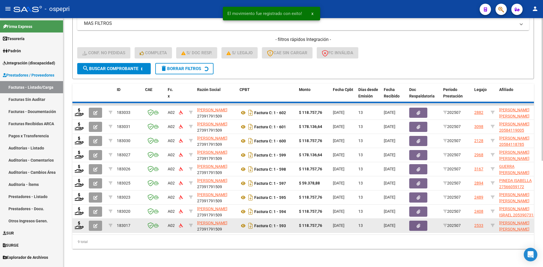
scroll to position [170, 0]
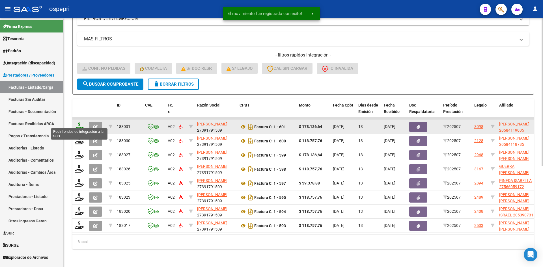
click at [81, 124] on icon at bounding box center [79, 127] width 9 height 8
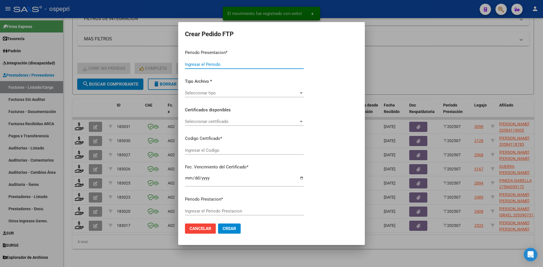
type input "202507"
type input "$ 178.136,64"
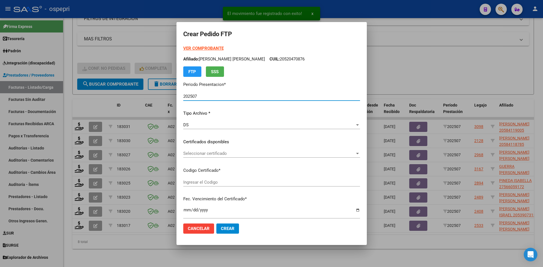
type input "20584119005"
type input "2028-10-21"
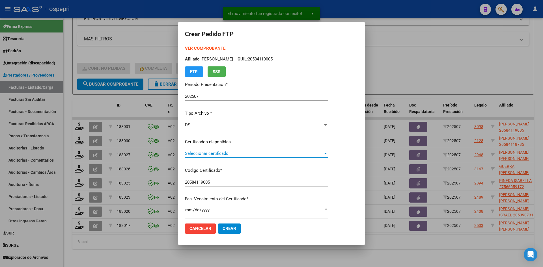
click at [244, 156] on span "Seleccionar certificado" at bounding box center [254, 153] width 138 height 5
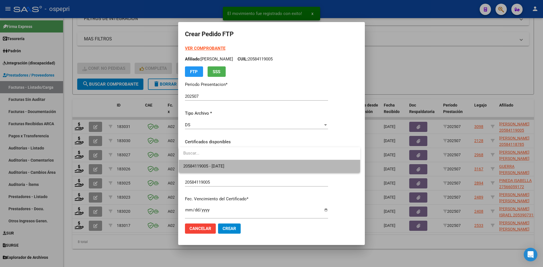
click at [245, 163] on span "20584119005 - 2028-10-21" at bounding box center [269, 166] width 173 height 13
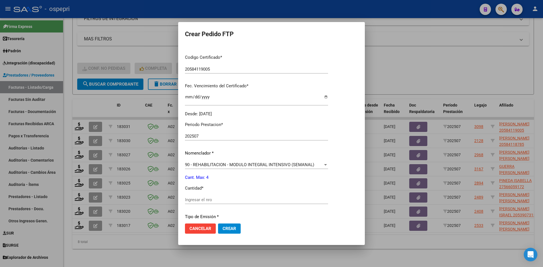
scroll to position [170, 0]
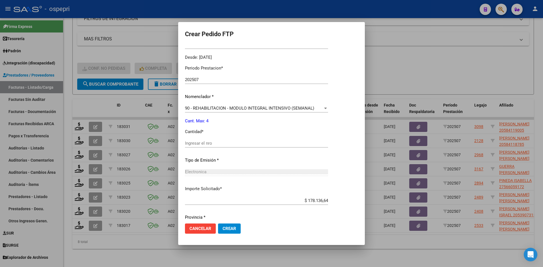
click at [206, 145] on input "Ingresar el nro" at bounding box center [256, 143] width 143 height 5
type input "4"
click at [230, 228] on span "Crear" at bounding box center [230, 228] width 14 height 5
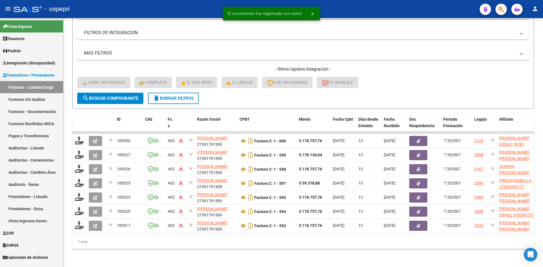
scroll to position [156, 0]
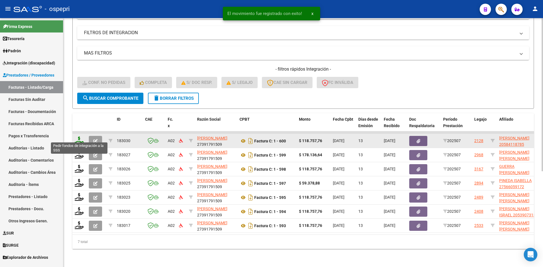
click at [78, 137] on icon at bounding box center [79, 141] width 9 height 8
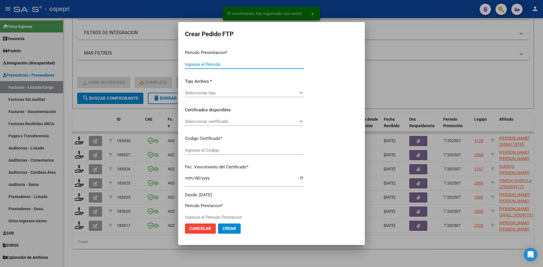
type input "202507"
type input "$ 118.757,76"
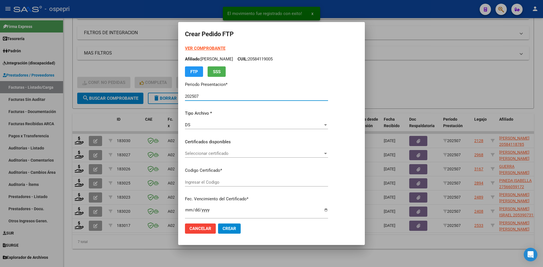
type input "2058411878-5"
type input "2027-03-01"
click at [231, 156] on span "Seleccionar certificado" at bounding box center [254, 153] width 138 height 5
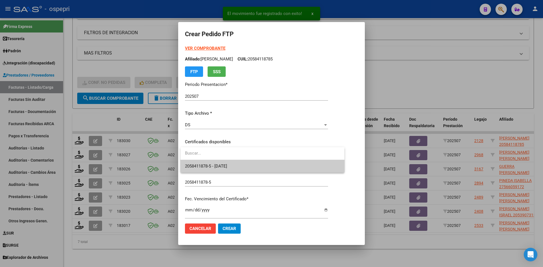
click at [234, 163] on span "2058411878-5 - 2027-03-01" at bounding box center [262, 166] width 155 height 13
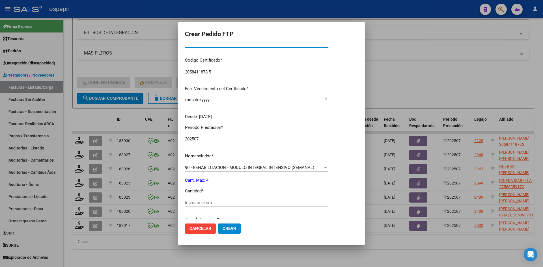
scroll to position [113, 0]
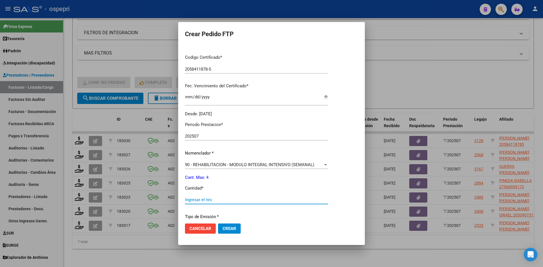
click at [214, 200] on input "Ingresar el nro" at bounding box center [256, 200] width 143 height 5
type input "4"
click at [230, 228] on span "Crear" at bounding box center [230, 228] width 14 height 5
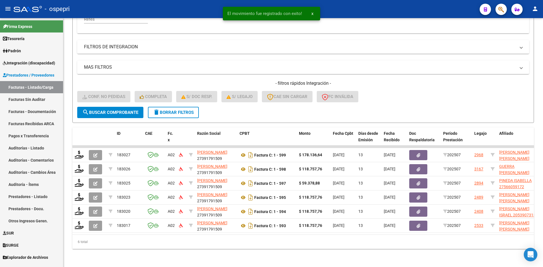
scroll to position [142, 0]
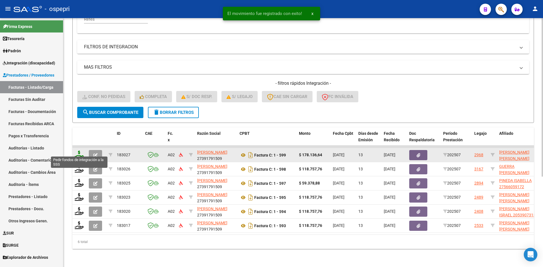
click at [78, 152] on icon at bounding box center [79, 155] width 9 height 8
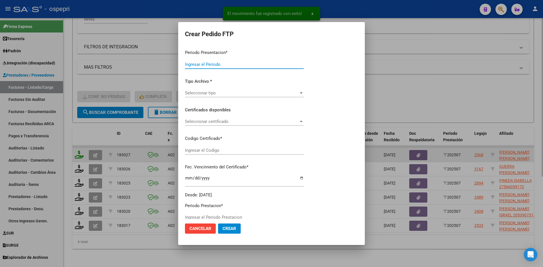
type input "202507"
type input "$ 178.136,64"
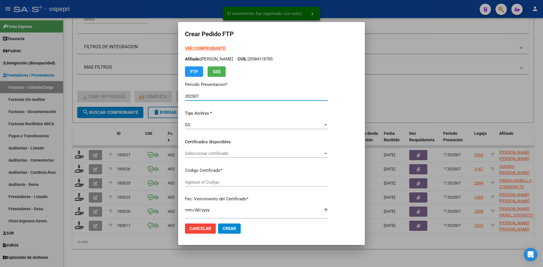
type input "2354548104-9"
type input "2029-08-01"
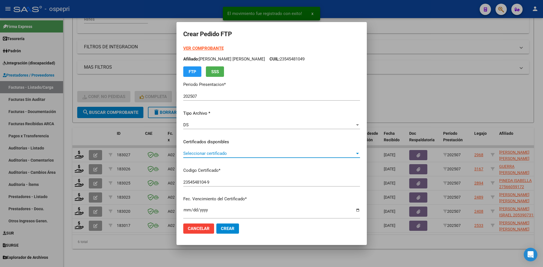
click at [221, 155] on span "Seleccionar certificado" at bounding box center [269, 153] width 172 height 5
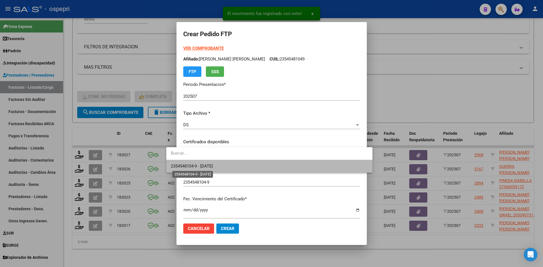
click at [213, 166] on span "2354548104-9 - 2029-08-01" at bounding box center [192, 166] width 42 height 5
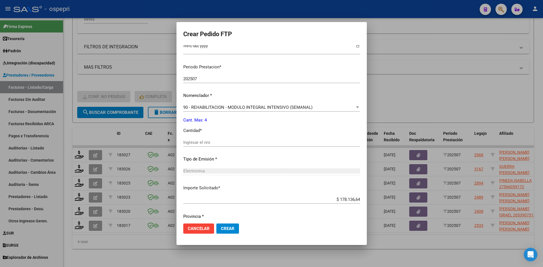
scroll to position [170, 0]
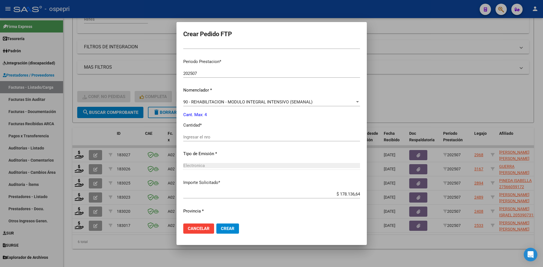
click at [197, 139] on input "Ingresar el nro" at bounding box center [271, 137] width 177 height 5
type input "4"
click at [221, 227] on span "Crear" at bounding box center [228, 228] width 14 height 5
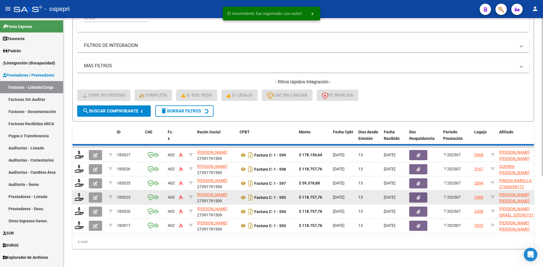
scroll to position [128, 0]
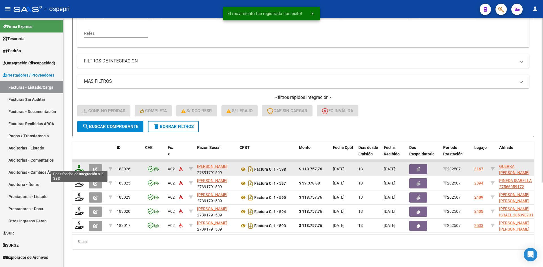
click at [83, 166] on icon at bounding box center [79, 169] width 9 height 8
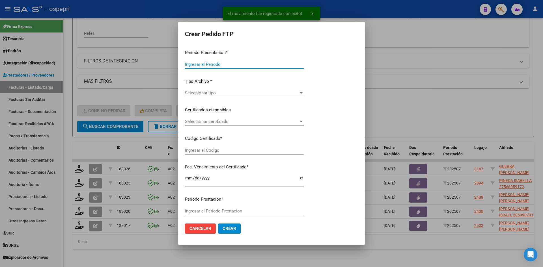
type input "202507"
type input "$ 118.757,76"
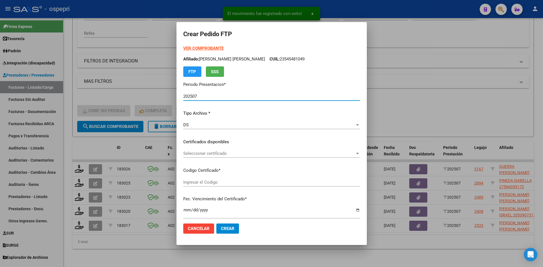
type input "2350209963-9"
type input "2035-04-16"
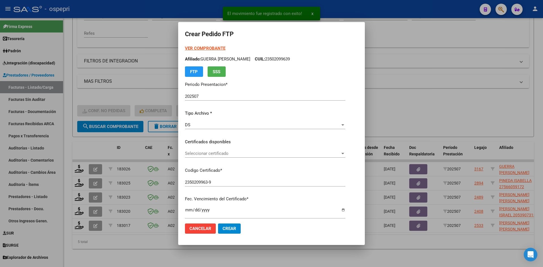
click at [219, 157] on div "Seleccionar certificado Seleccionar certificado" at bounding box center [265, 153] width 160 height 8
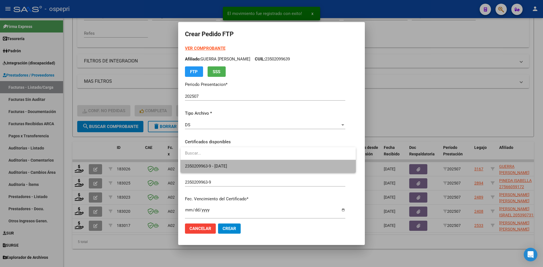
click at [221, 162] on span "2350209963-9 - 2035-04-16" at bounding box center [268, 166] width 166 height 13
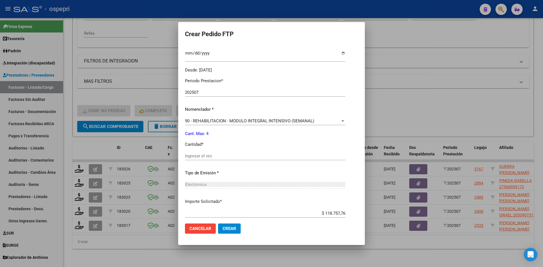
scroll to position [170, 0]
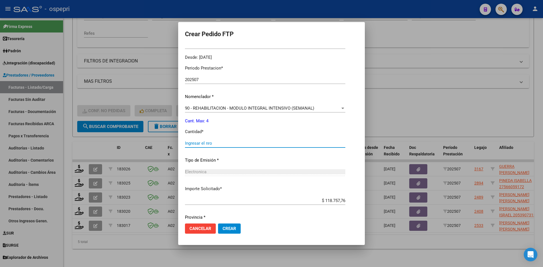
click at [215, 141] on input "Ingresar el nro" at bounding box center [265, 143] width 160 height 5
type input "4"
click at [226, 228] on span "Crear" at bounding box center [230, 228] width 14 height 5
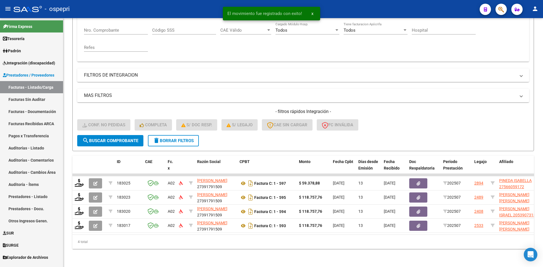
scroll to position [114, 0]
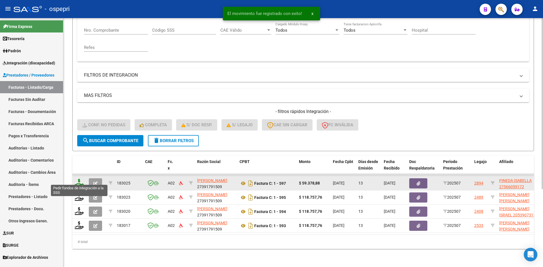
click at [79, 180] on icon at bounding box center [79, 183] width 9 height 8
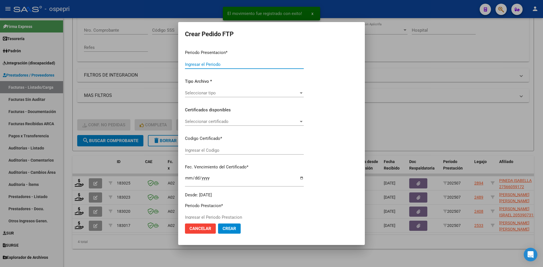
type input "202507"
type input "$ 59.378,88"
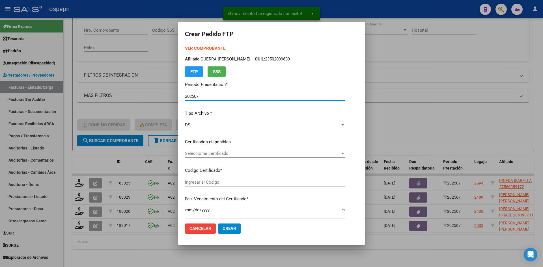
type input "2756605917-2"
type input "2027-09-01"
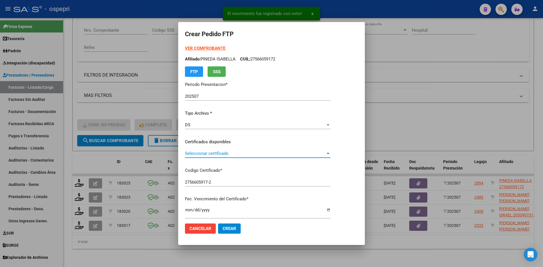
click at [241, 156] on span "Seleccionar certificado" at bounding box center [255, 153] width 141 height 5
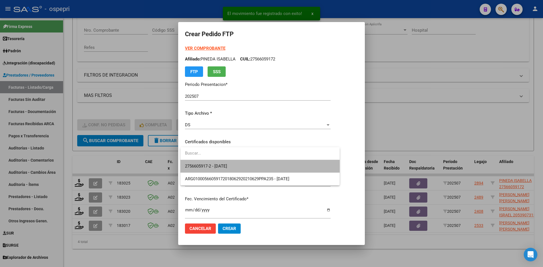
click at [240, 164] on span "2756605917-2 - 2027-09-01" at bounding box center [260, 166] width 150 height 13
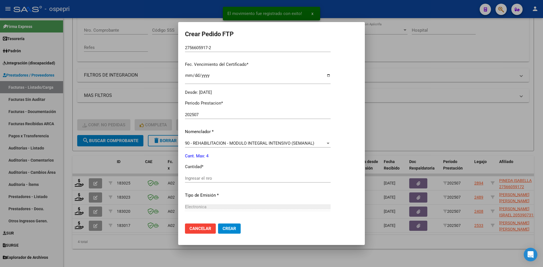
scroll to position [142, 0]
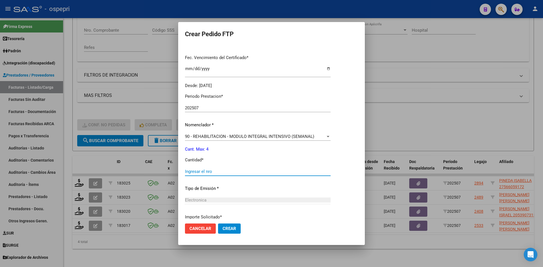
click at [210, 170] on input "Ingresar el nro" at bounding box center [258, 171] width 146 height 5
type input "4"
click at [231, 227] on span "Crear" at bounding box center [230, 228] width 14 height 5
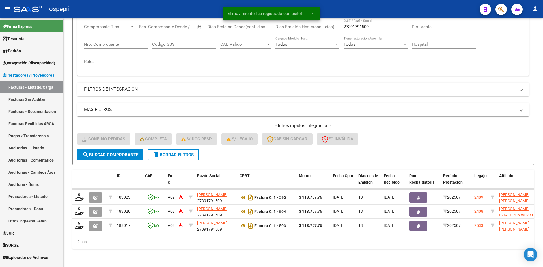
scroll to position [100, 0]
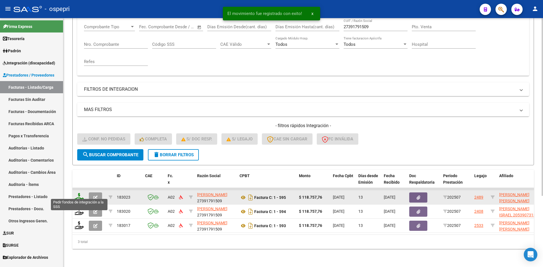
click at [79, 196] on icon at bounding box center [79, 197] width 9 height 8
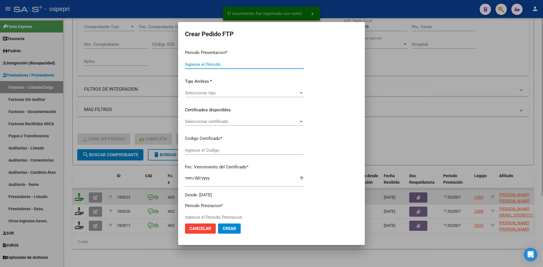
type input "202507"
type input "$ 118.757,76"
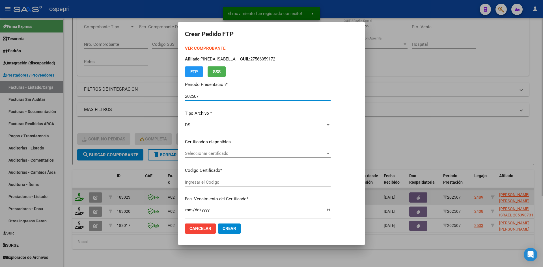
type input "2350588099-4"
type input "2032-11-30"
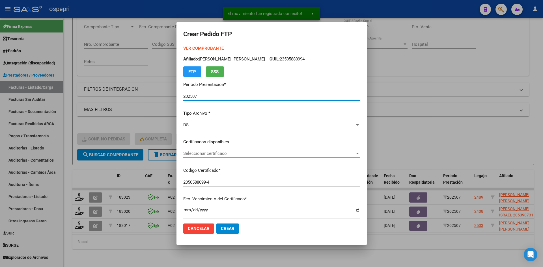
click at [230, 155] on span "Seleccionar certificado" at bounding box center [269, 153] width 172 height 5
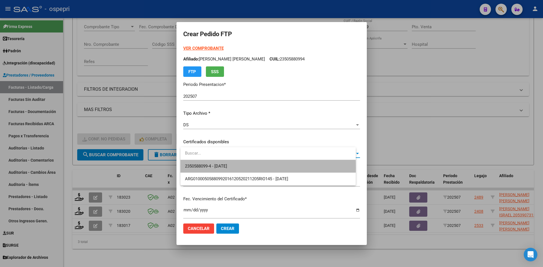
click at [239, 168] on span "2350588099-4 - 2032-11-30" at bounding box center [268, 166] width 166 height 13
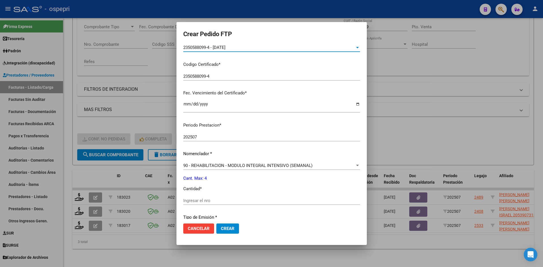
scroll to position [170, 0]
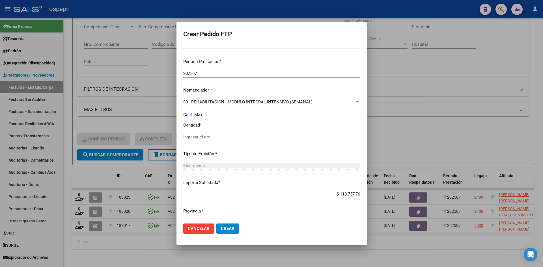
click at [210, 139] on input "Ingresar el nro" at bounding box center [271, 137] width 177 height 5
type input "4"
click at [231, 226] on span "Crear" at bounding box center [228, 228] width 14 height 5
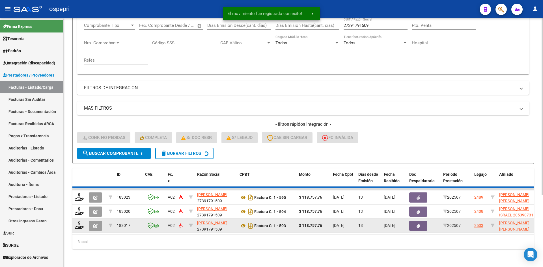
scroll to position [85, 0]
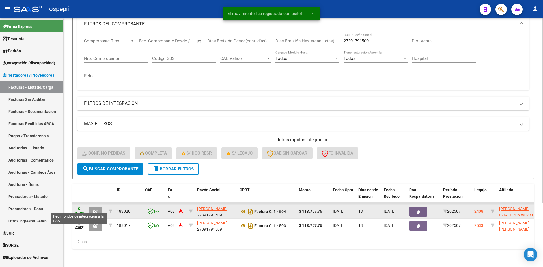
click at [77, 207] on icon at bounding box center [79, 211] width 9 height 8
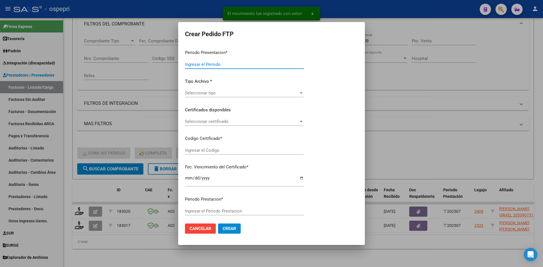
type input "202507"
type input "$ 118.757,76"
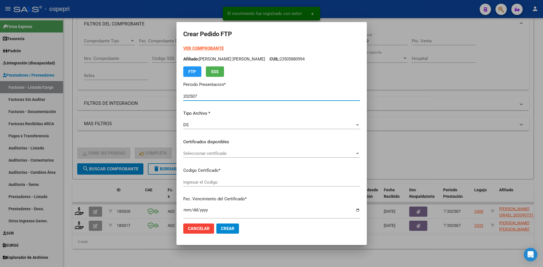
type input "20539073150"
type input "2026-11-01"
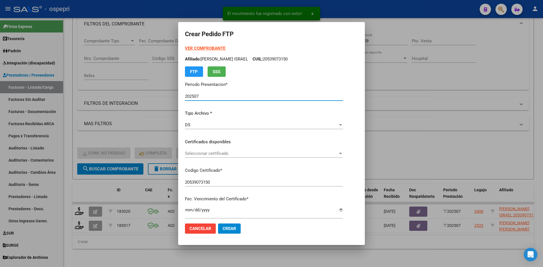
click at [221, 155] on span "Seleccionar certificado" at bounding box center [261, 153] width 153 height 5
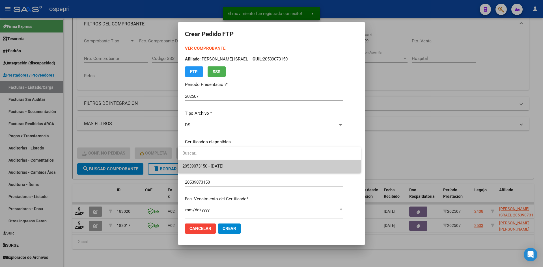
click at [225, 162] on span "20539073150 - 2026-11-01" at bounding box center [270, 166] width 174 height 13
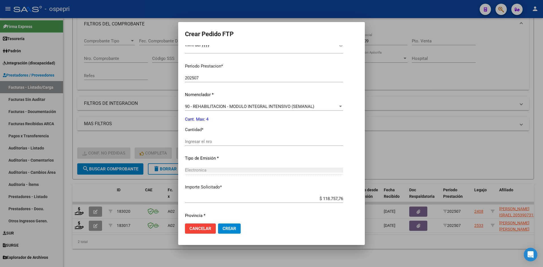
scroll to position [170, 0]
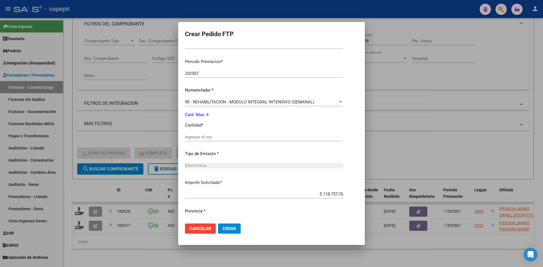
click at [202, 138] on input "Ingresar el nro" at bounding box center [264, 137] width 158 height 5
type input "4"
click at [229, 227] on span "Crear" at bounding box center [230, 228] width 14 height 5
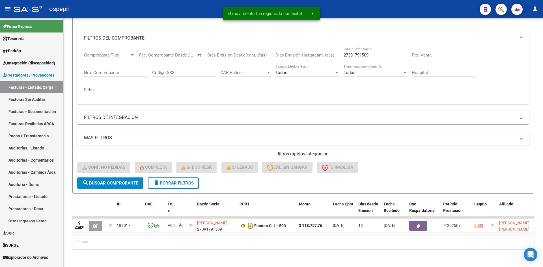
scroll to position [71, 0]
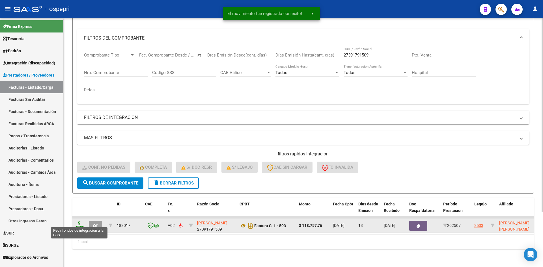
click at [77, 222] on icon at bounding box center [79, 226] width 9 height 8
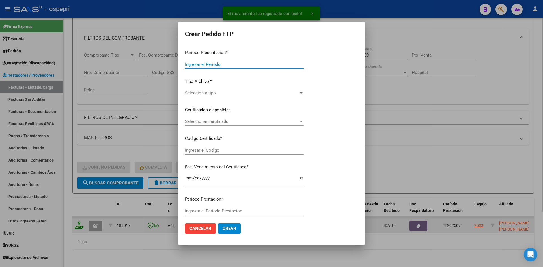
type input "202507"
type input "$ 118.757,76"
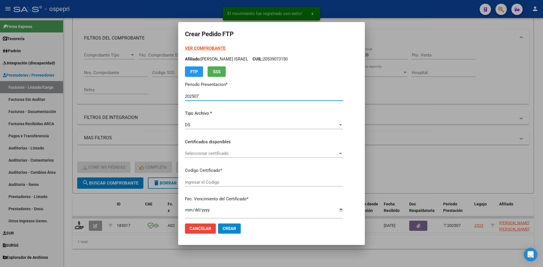
type input "2056320237-9"
type input "2027-10-17"
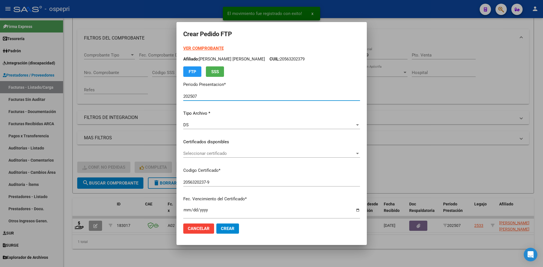
click at [223, 154] on span "Seleccionar certificado" at bounding box center [269, 153] width 172 height 5
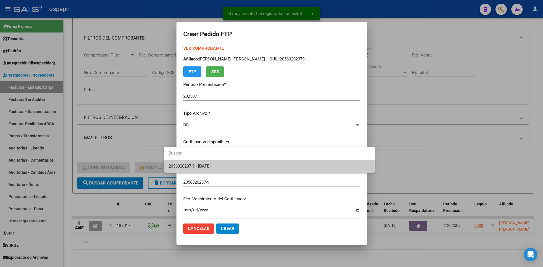
click at [222, 167] on span "2056320237-9 - 2027-10-17" at bounding box center [270, 166] width 202 height 13
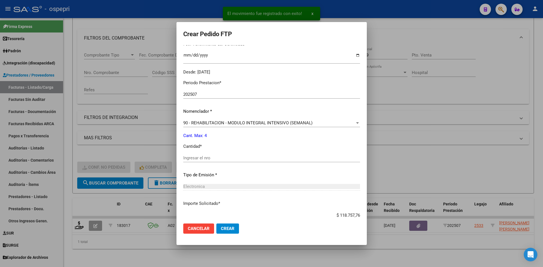
scroll to position [170, 0]
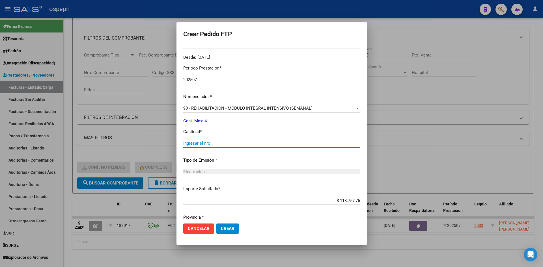
click at [197, 144] on input "Ingresar el nro" at bounding box center [271, 143] width 177 height 5
type input "4"
click at [217, 226] on button "Crear" at bounding box center [228, 229] width 23 height 10
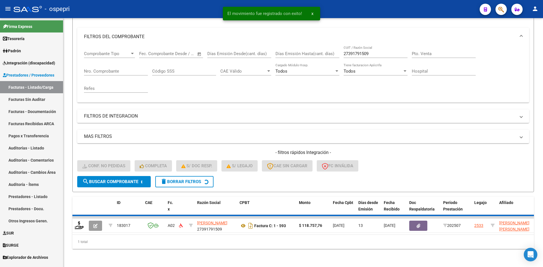
scroll to position [63, 0]
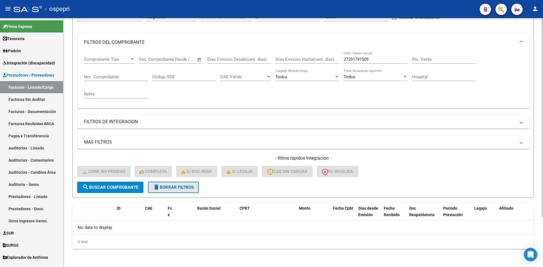
click at [194, 186] on span "delete Borrar Filtros" at bounding box center [173, 187] width 41 height 5
